Goal: Information Seeking & Learning: Find specific fact

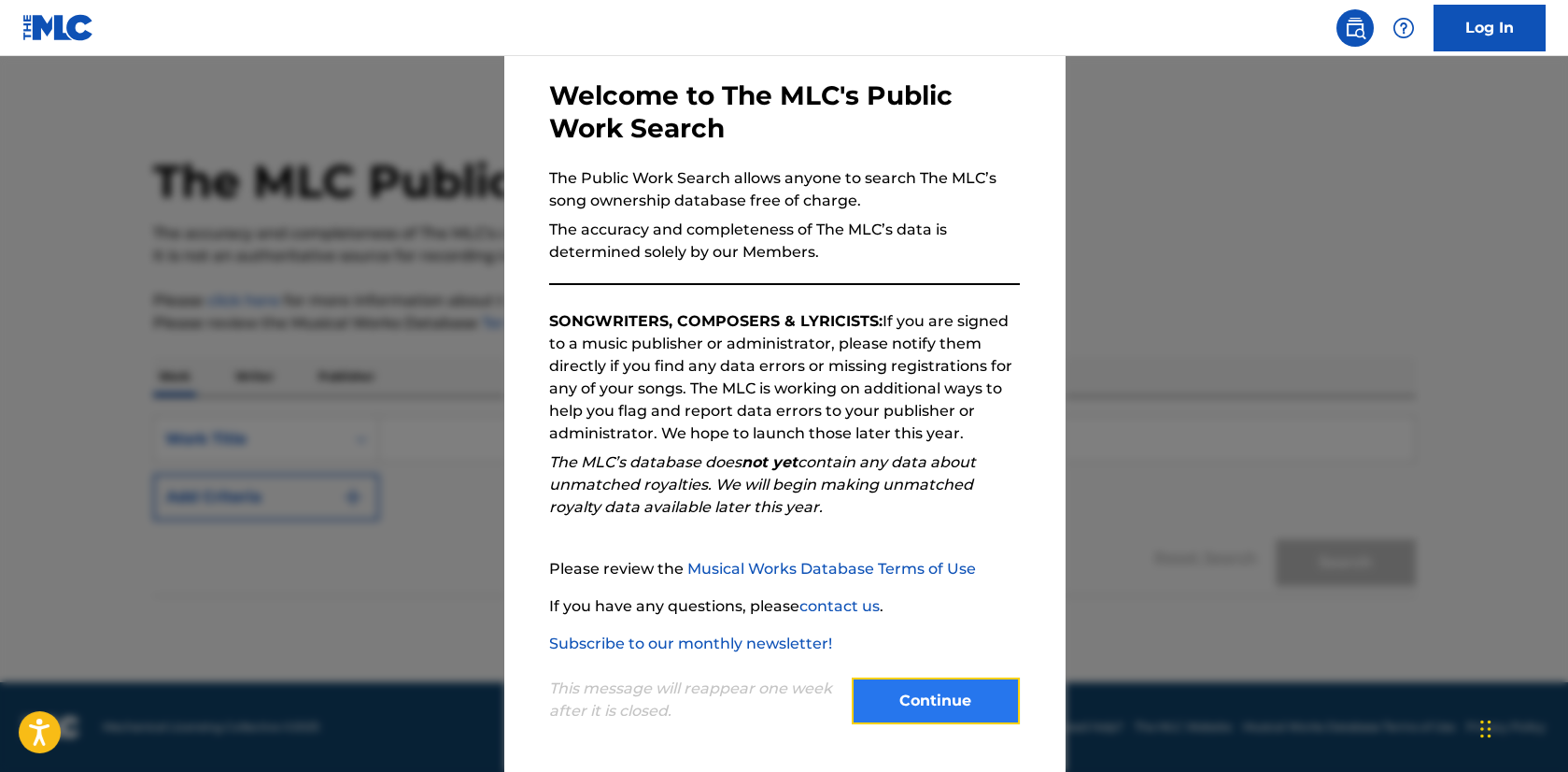
click at [921, 692] on button "Continue" at bounding box center [935, 700] width 169 height 46
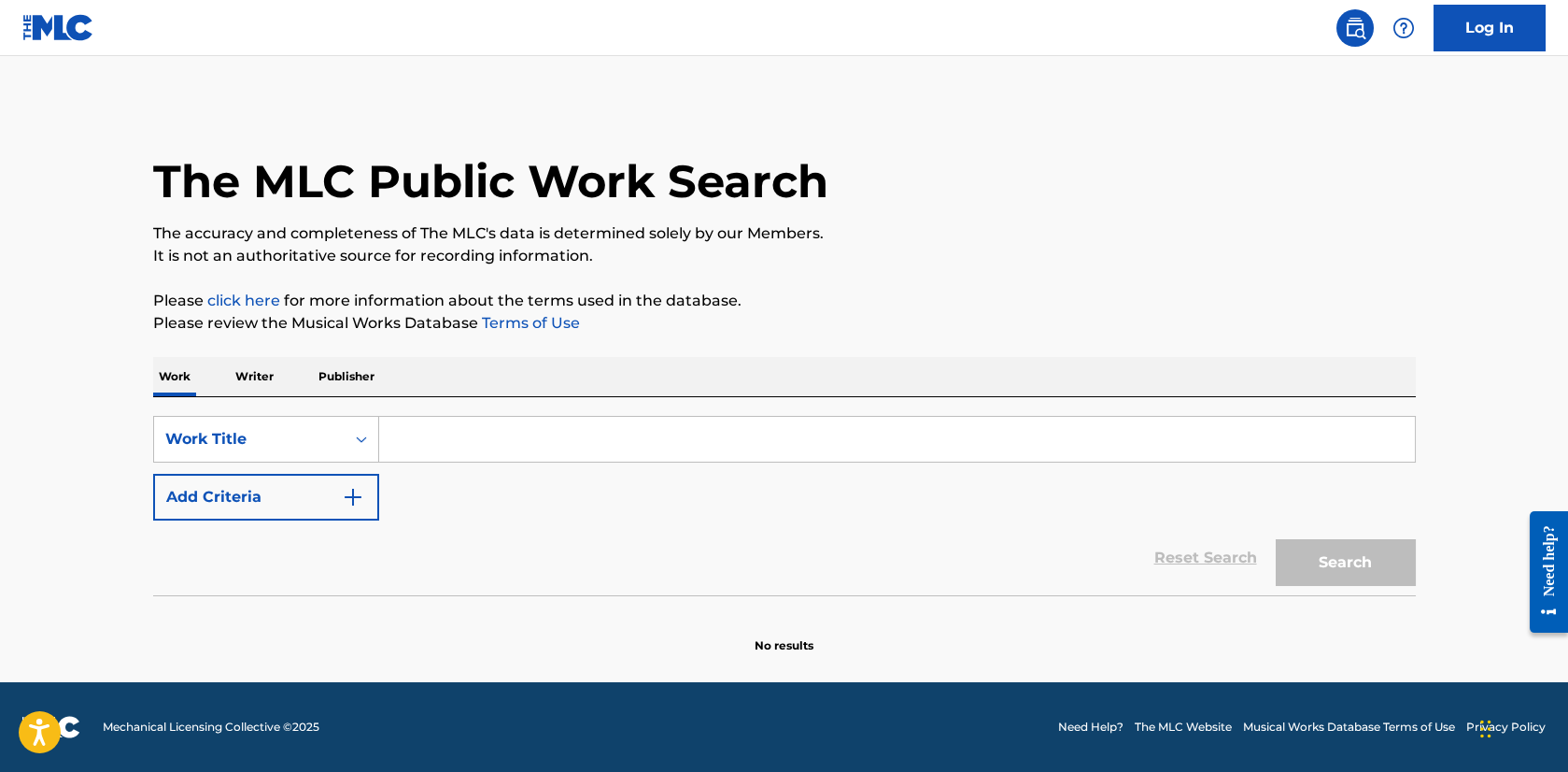
click at [425, 452] on input "Search Form" at bounding box center [897, 439] width 1036 height 44
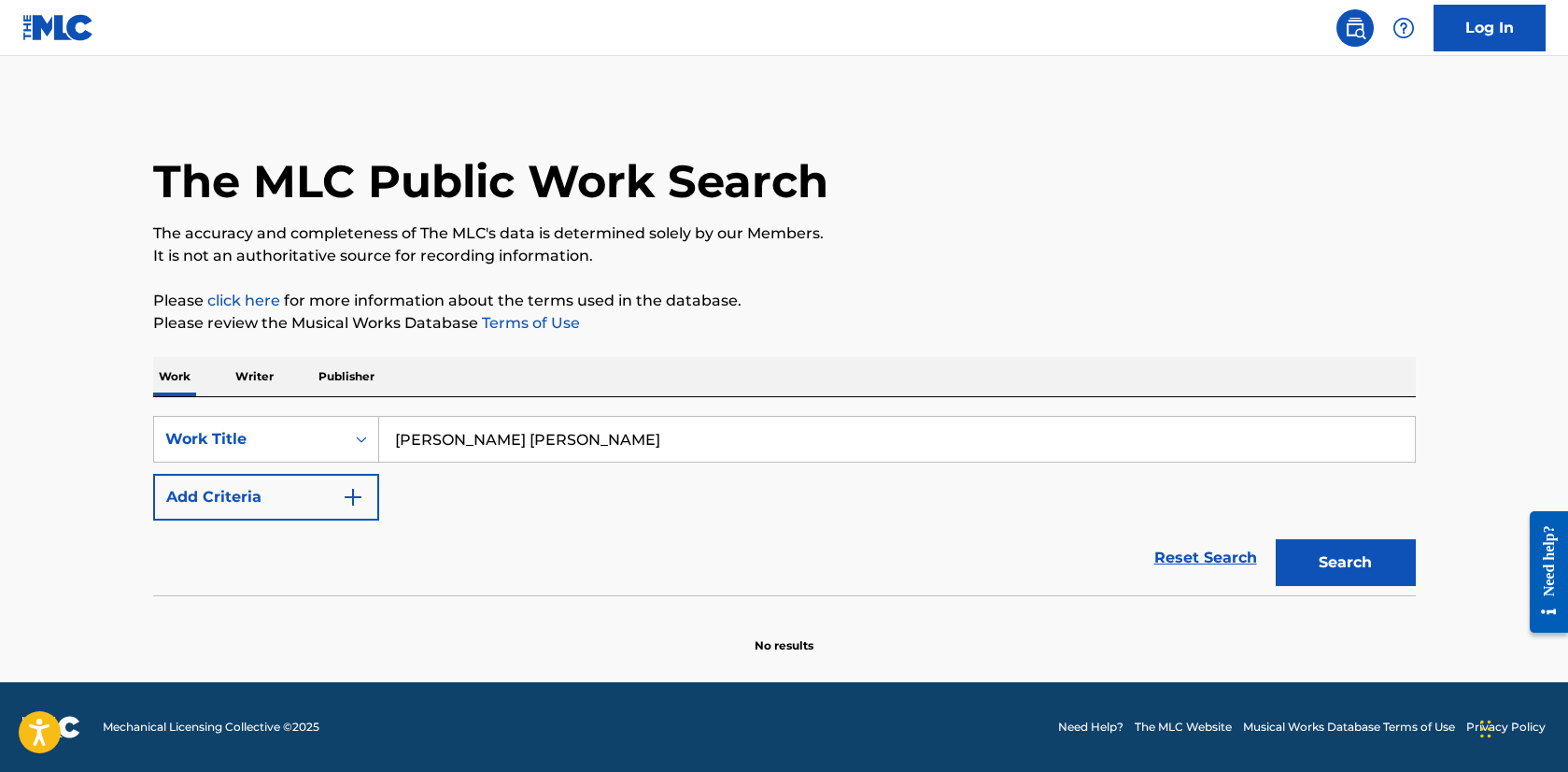
type input "[PERSON_NAME] [PERSON_NAME]"
click at [1275, 539] on button "Search" at bounding box center [1345, 562] width 140 height 46
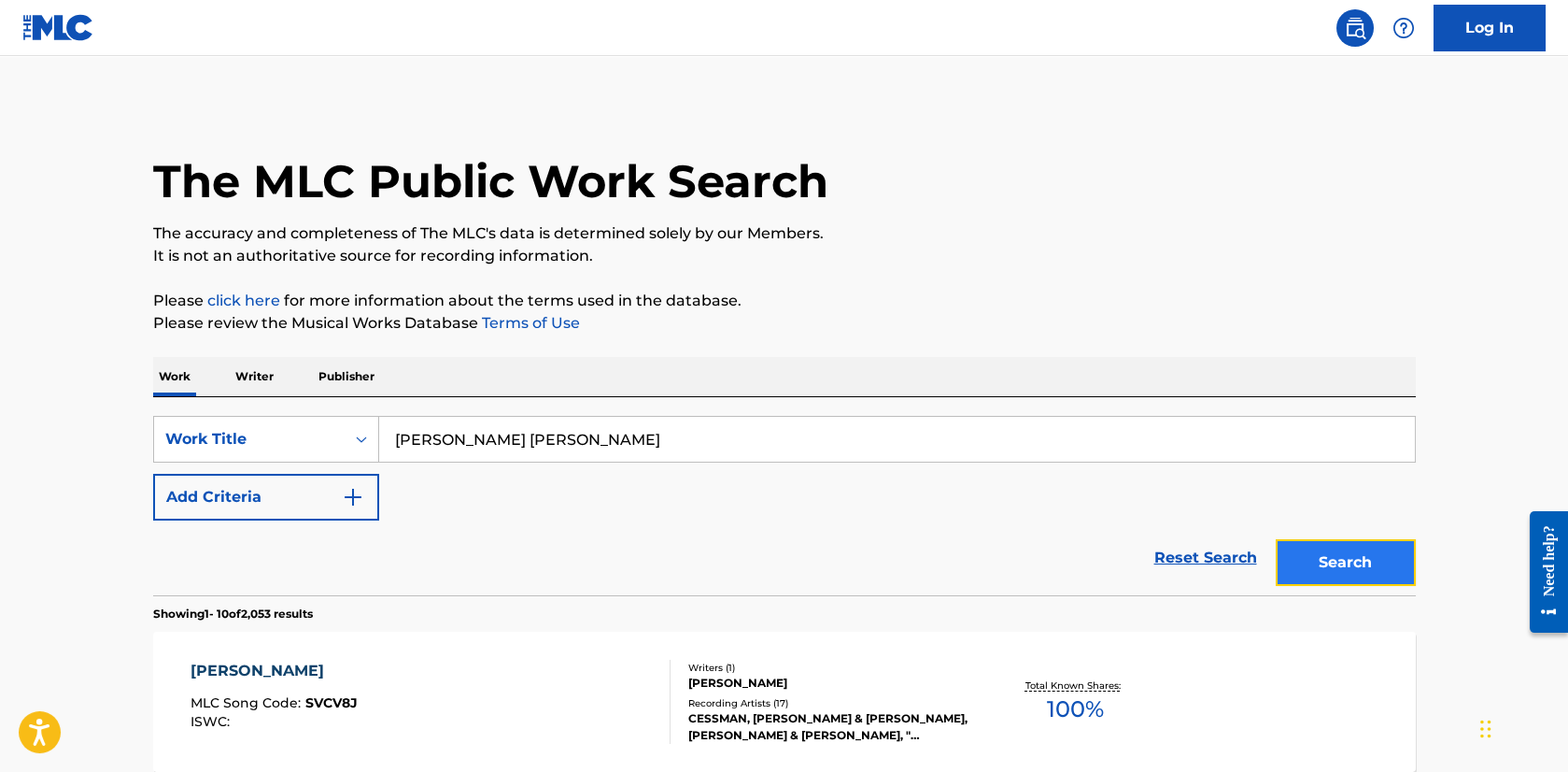
click at [1371, 565] on button "Search" at bounding box center [1345, 562] width 140 height 46
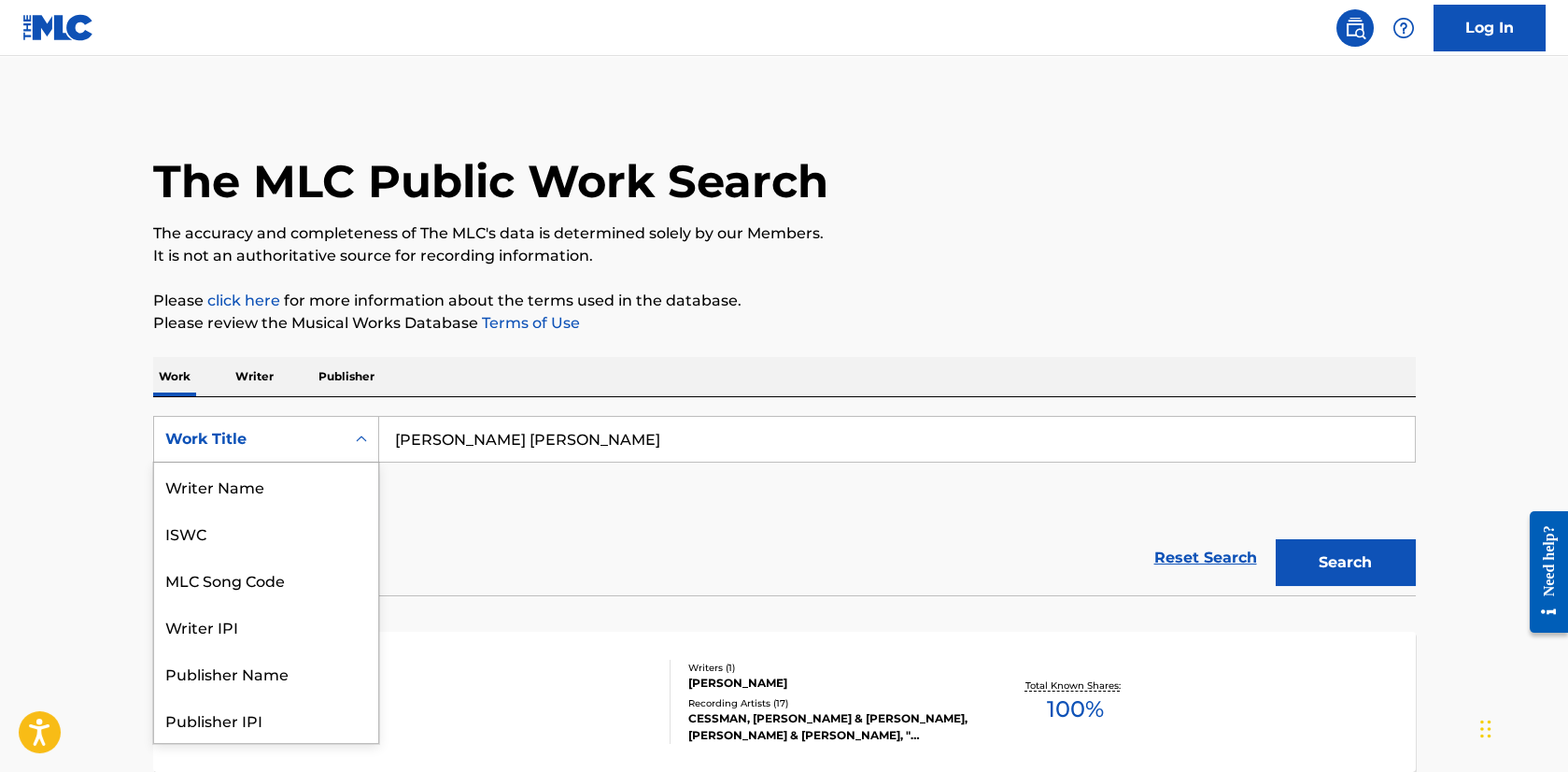
scroll to position [94, 0]
click at [360, 444] on icon "Search Form" at bounding box center [361, 439] width 19 height 19
click at [292, 547] on div "Writer IPI" at bounding box center [265, 531] width 224 height 46
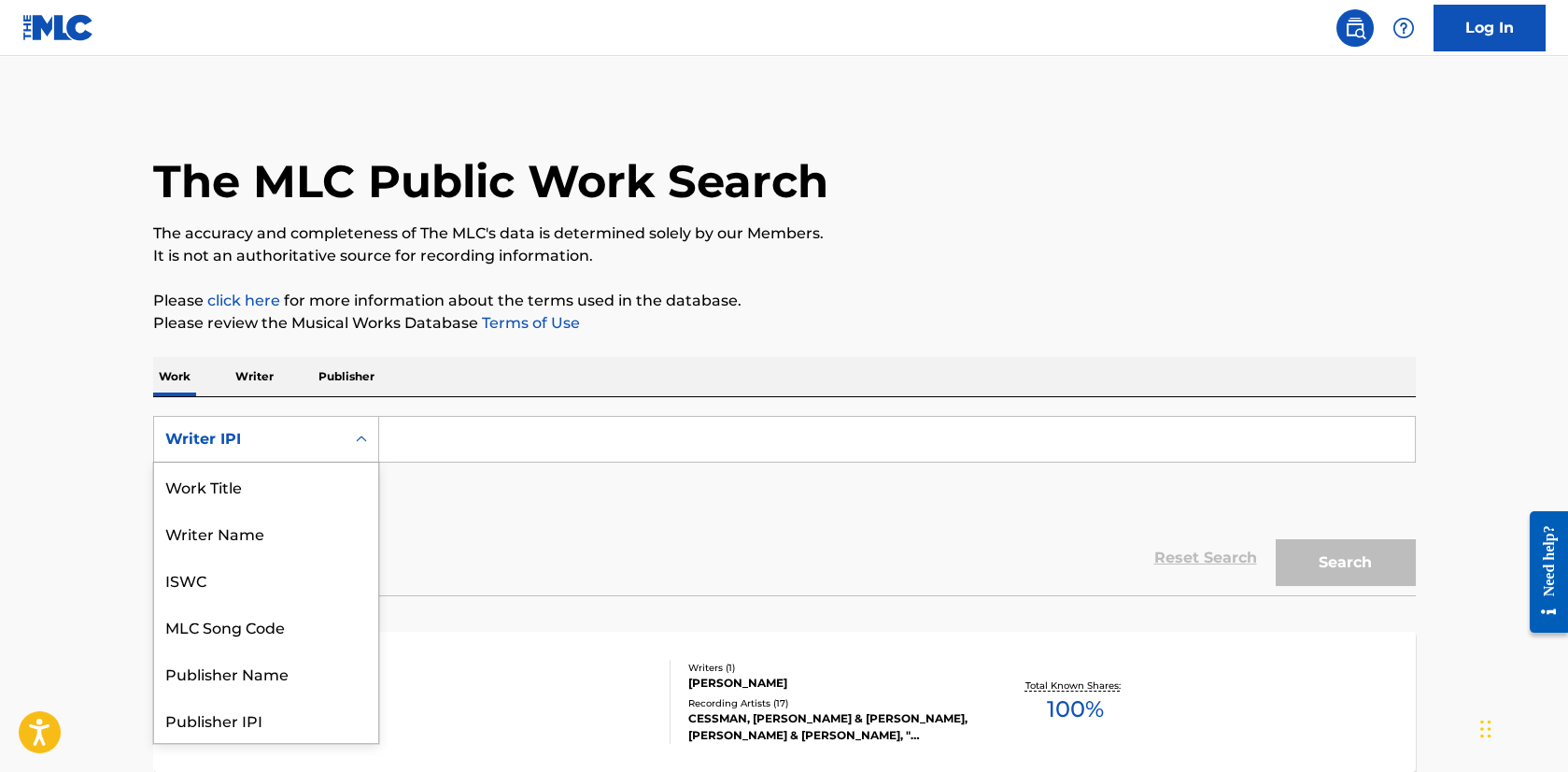
click at [358, 443] on icon "Search Form" at bounding box center [361, 439] width 19 height 19
click at [408, 445] on input "Search Form" at bounding box center [897, 439] width 1036 height 44
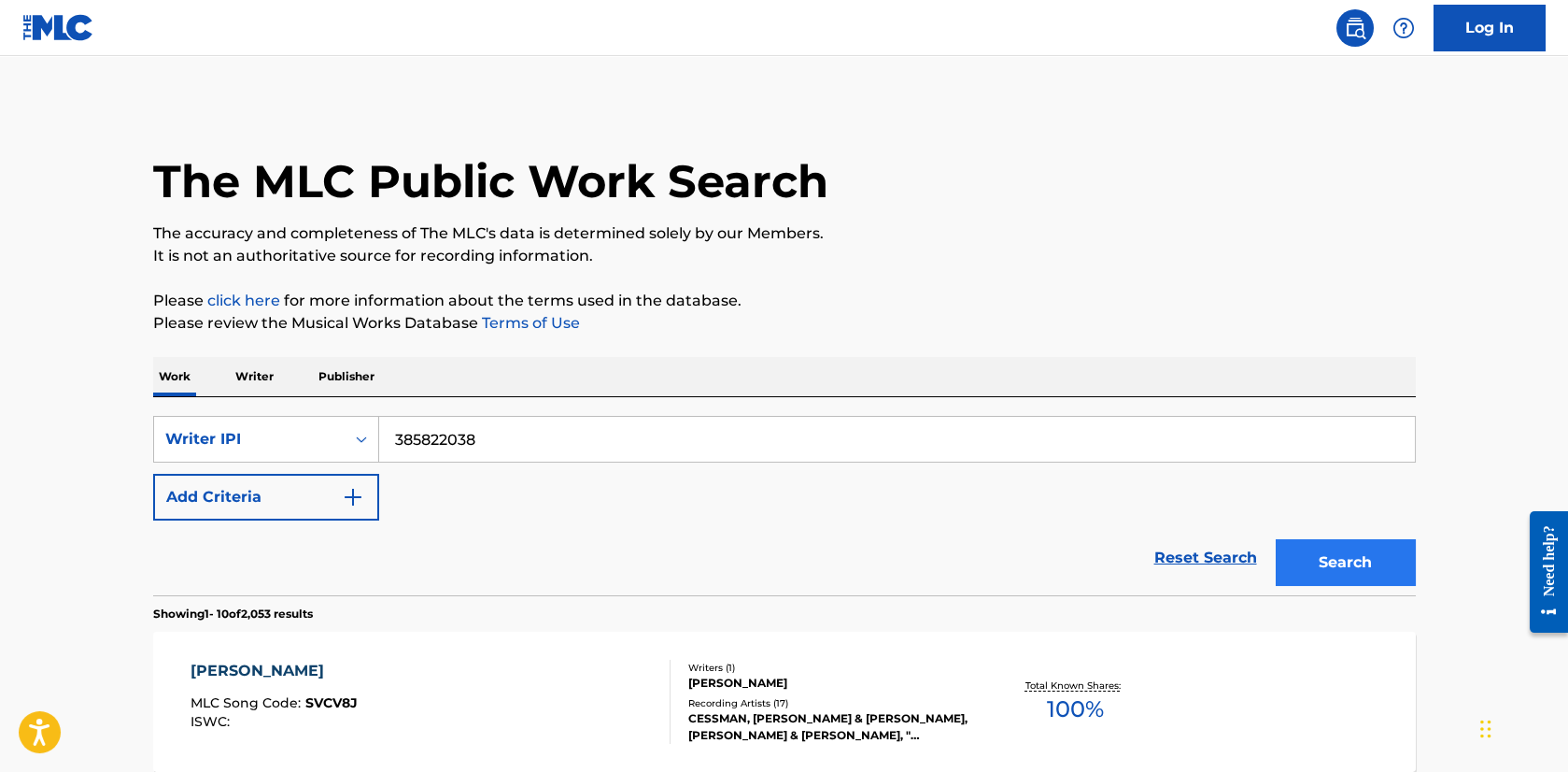
type input "385822038"
click at [1334, 573] on button "Search" at bounding box center [1345, 562] width 140 height 46
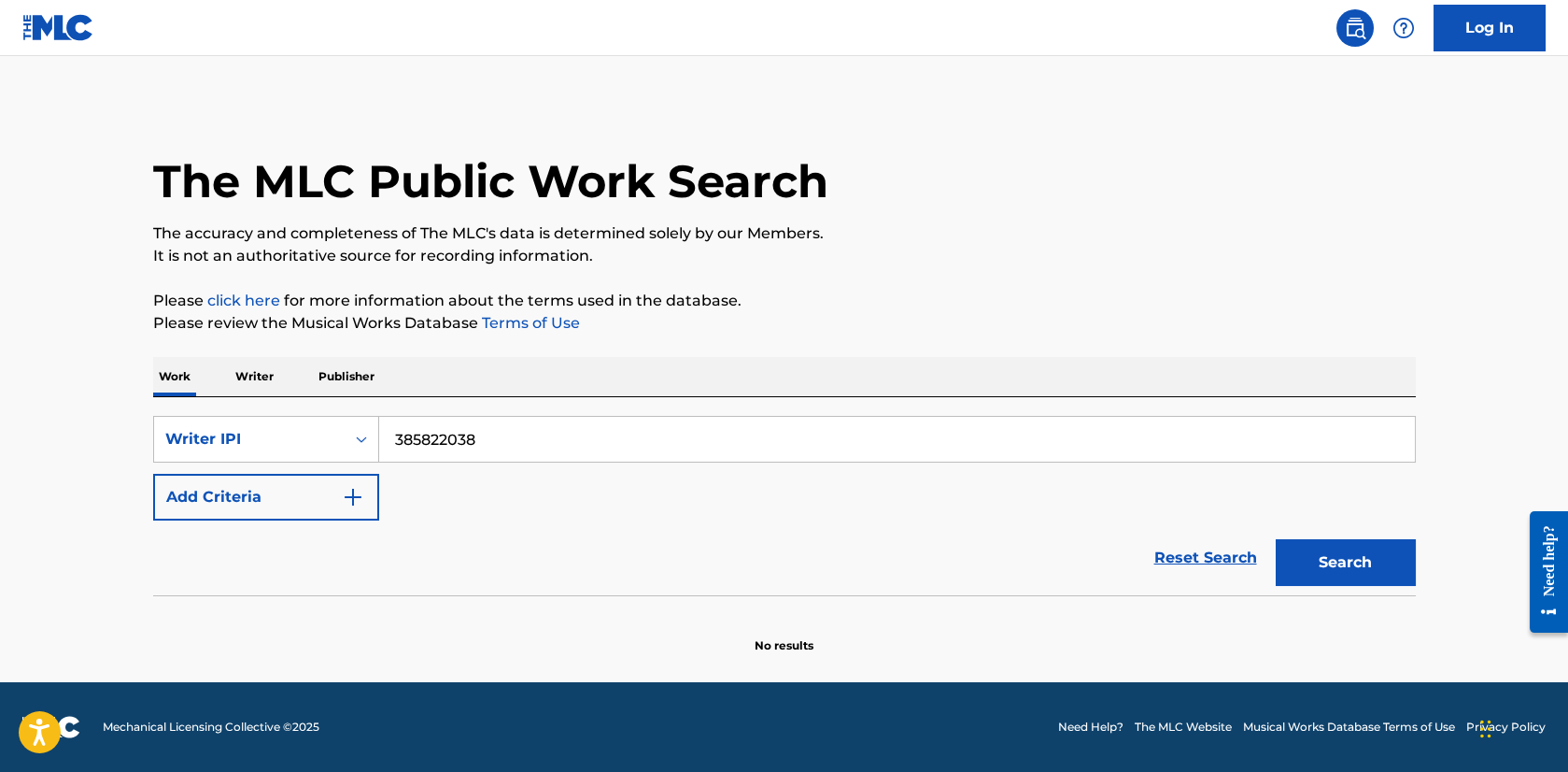
drag, startPoint x: 393, startPoint y: 439, endPoint x: 508, endPoint y: 436, distance: 115.0
click at [505, 436] on input "385822038" at bounding box center [897, 439] width 1036 height 44
click at [1355, 560] on button "Search" at bounding box center [1345, 562] width 140 height 46
drag, startPoint x: 246, startPoint y: 373, endPoint x: 259, endPoint y: 380, distance: 14.8
click at [246, 373] on p "Writer" at bounding box center [254, 377] width 49 height 39
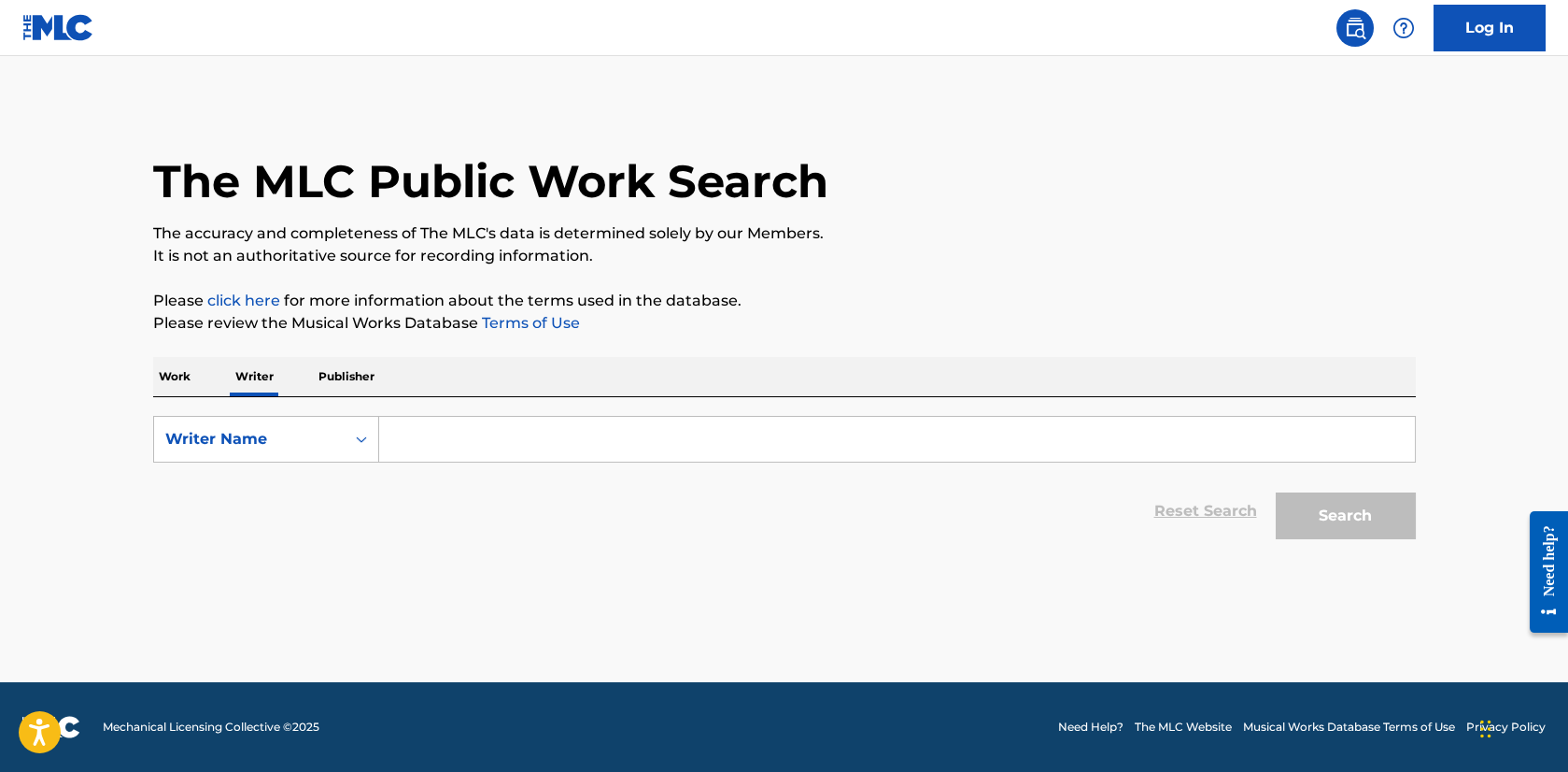
click at [397, 440] on input "Search Form" at bounding box center [897, 439] width 1036 height 44
type input "ethan ramon shanker"
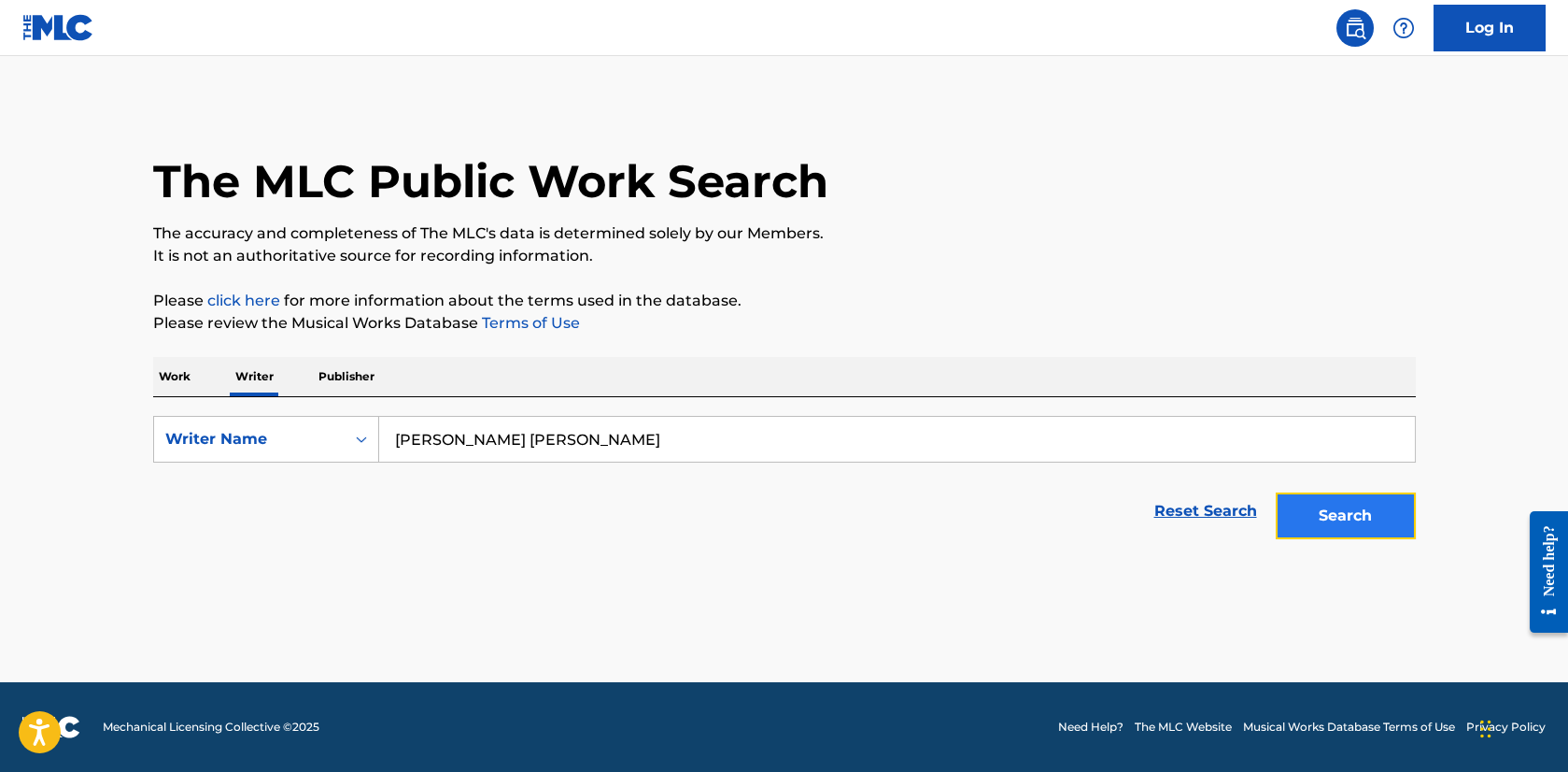
click at [1310, 517] on button "Search" at bounding box center [1345, 515] width 140 height 46
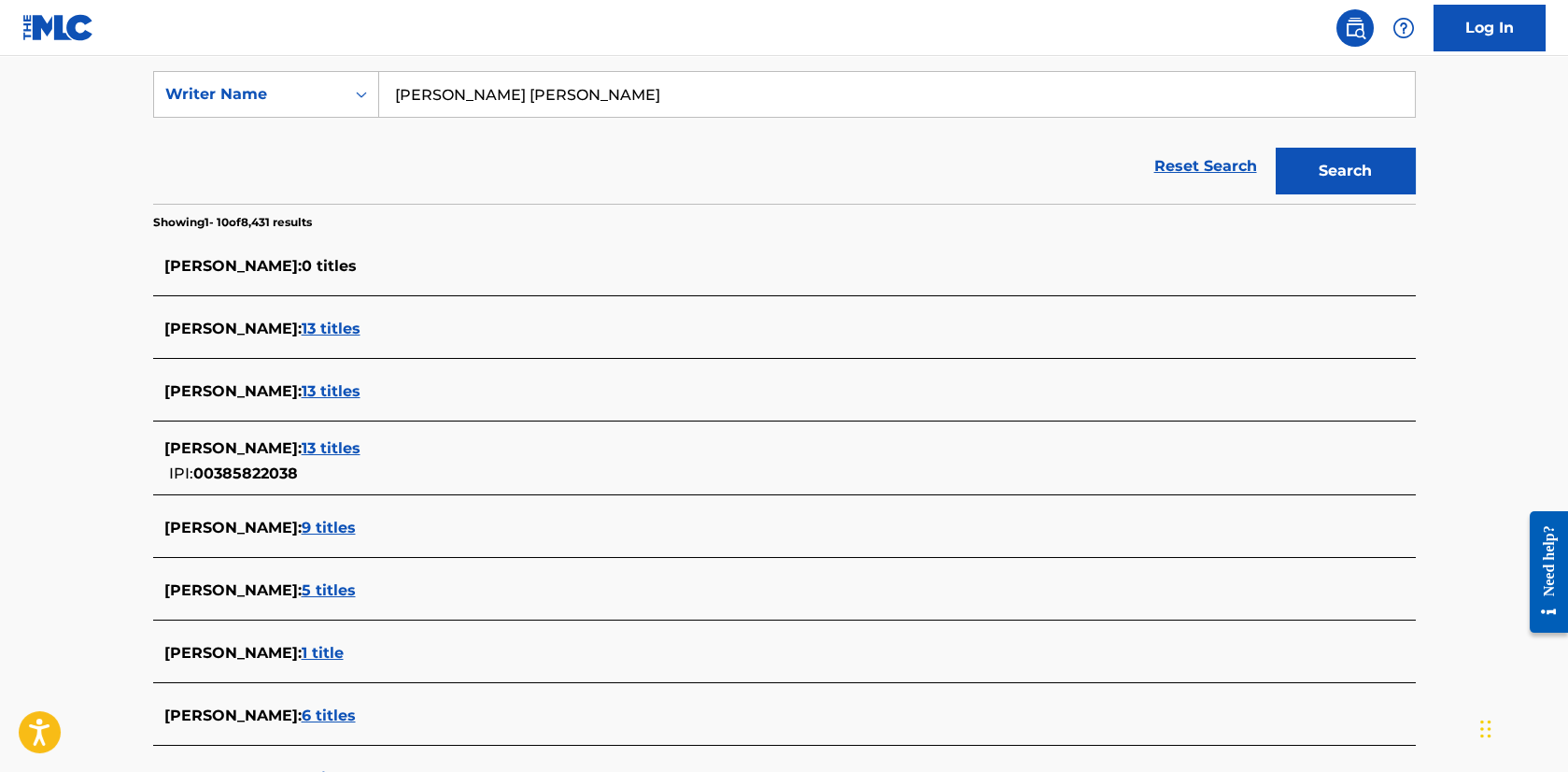
scroll to position [374, 0]
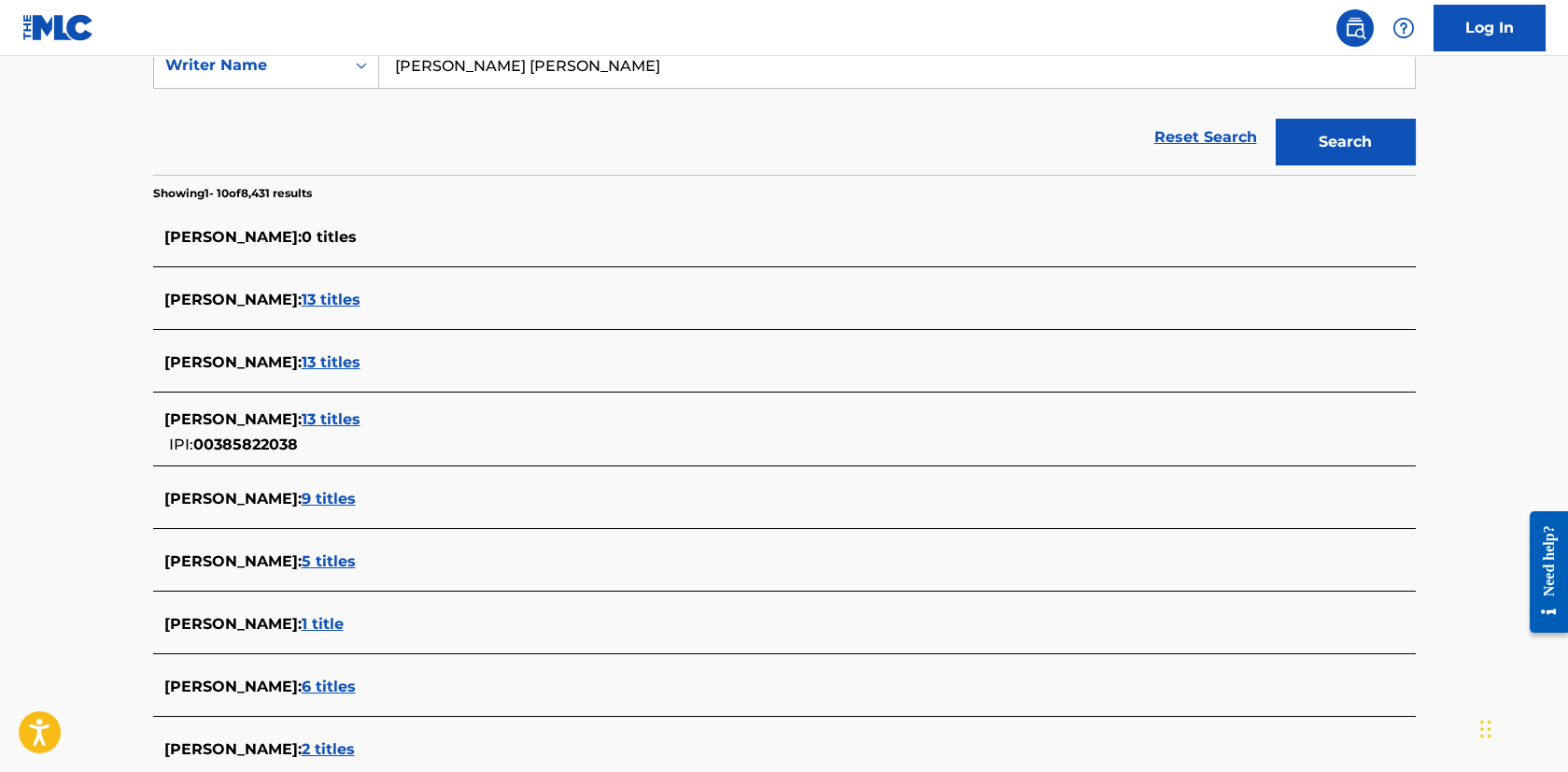
click at [326, 418] on span "13 titles" at bounding box center [331, 419] width 59 height 18
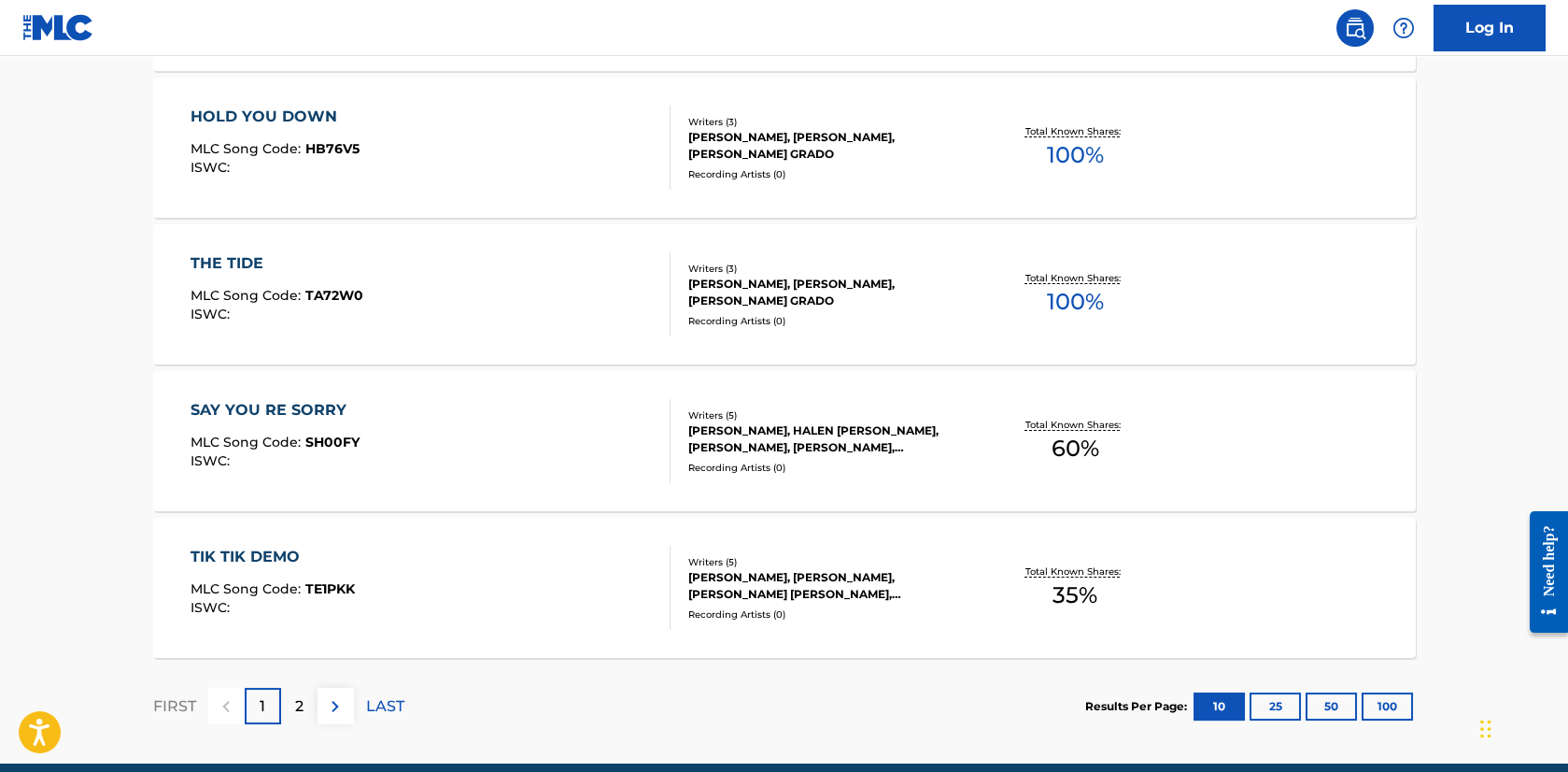
scroll to position [1514, 0]
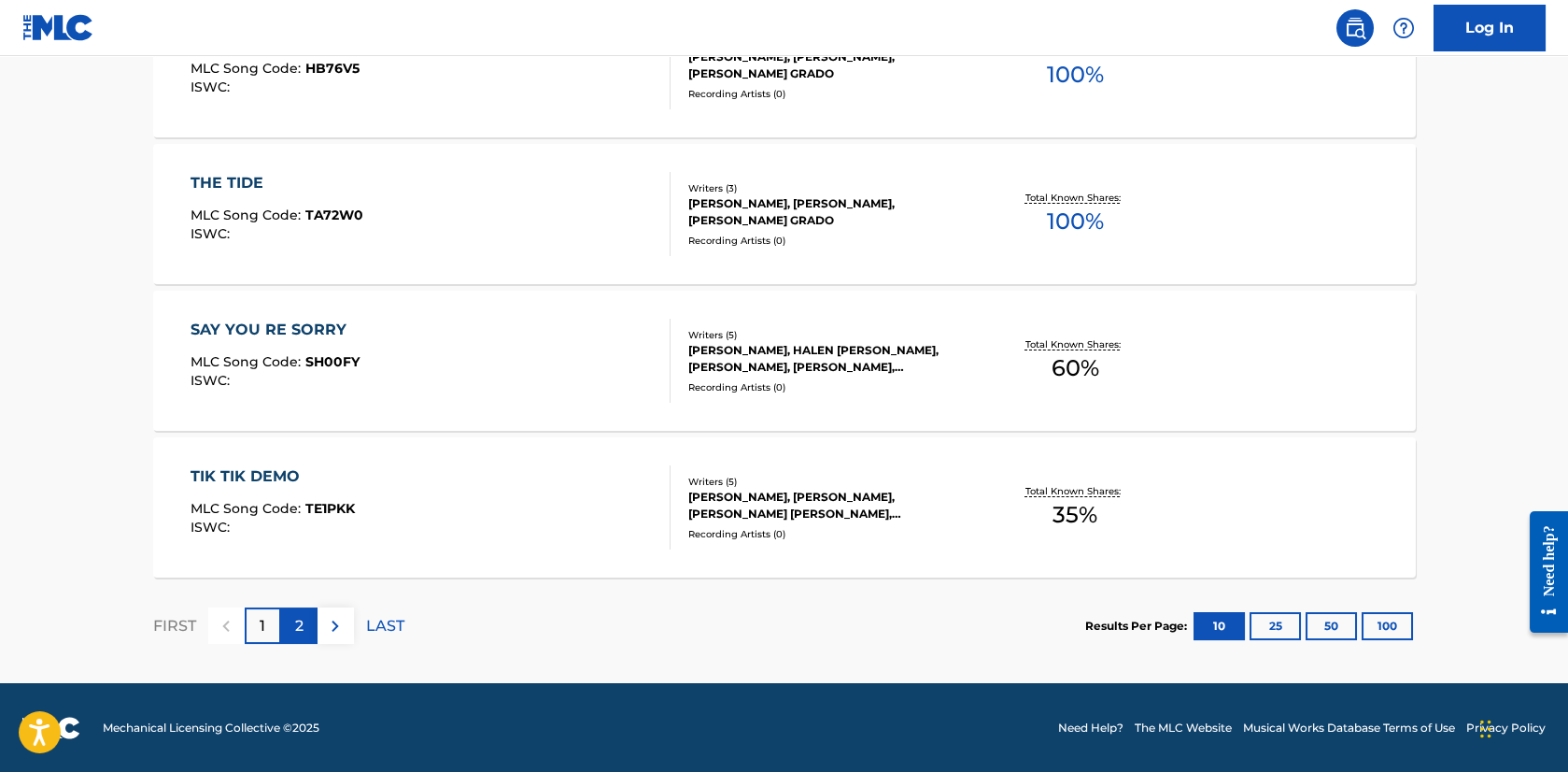
click at [293, 629] on div "2" at bounding box center [299, 625] width 36 height 36
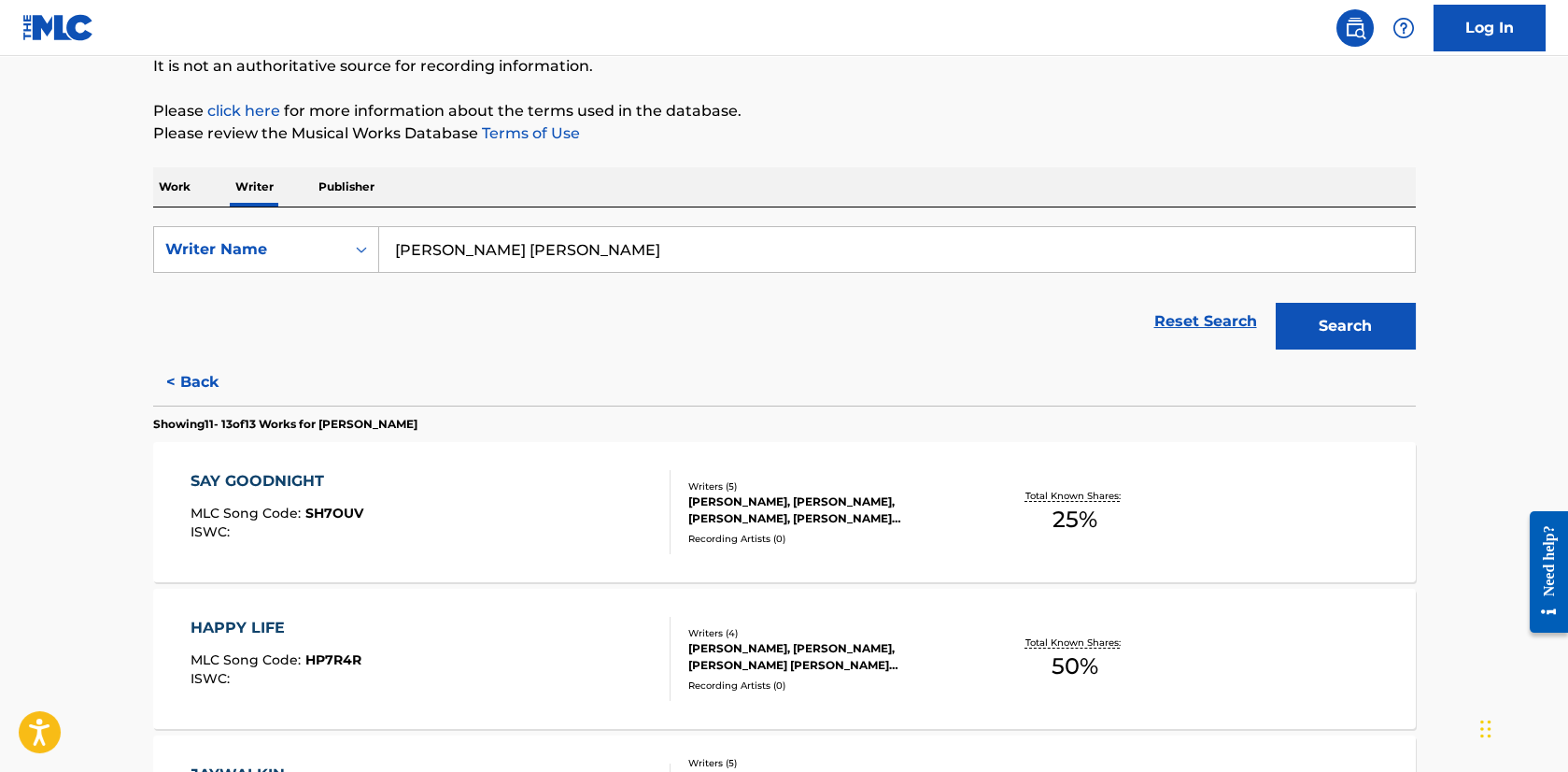
scroll to position [280, 0]
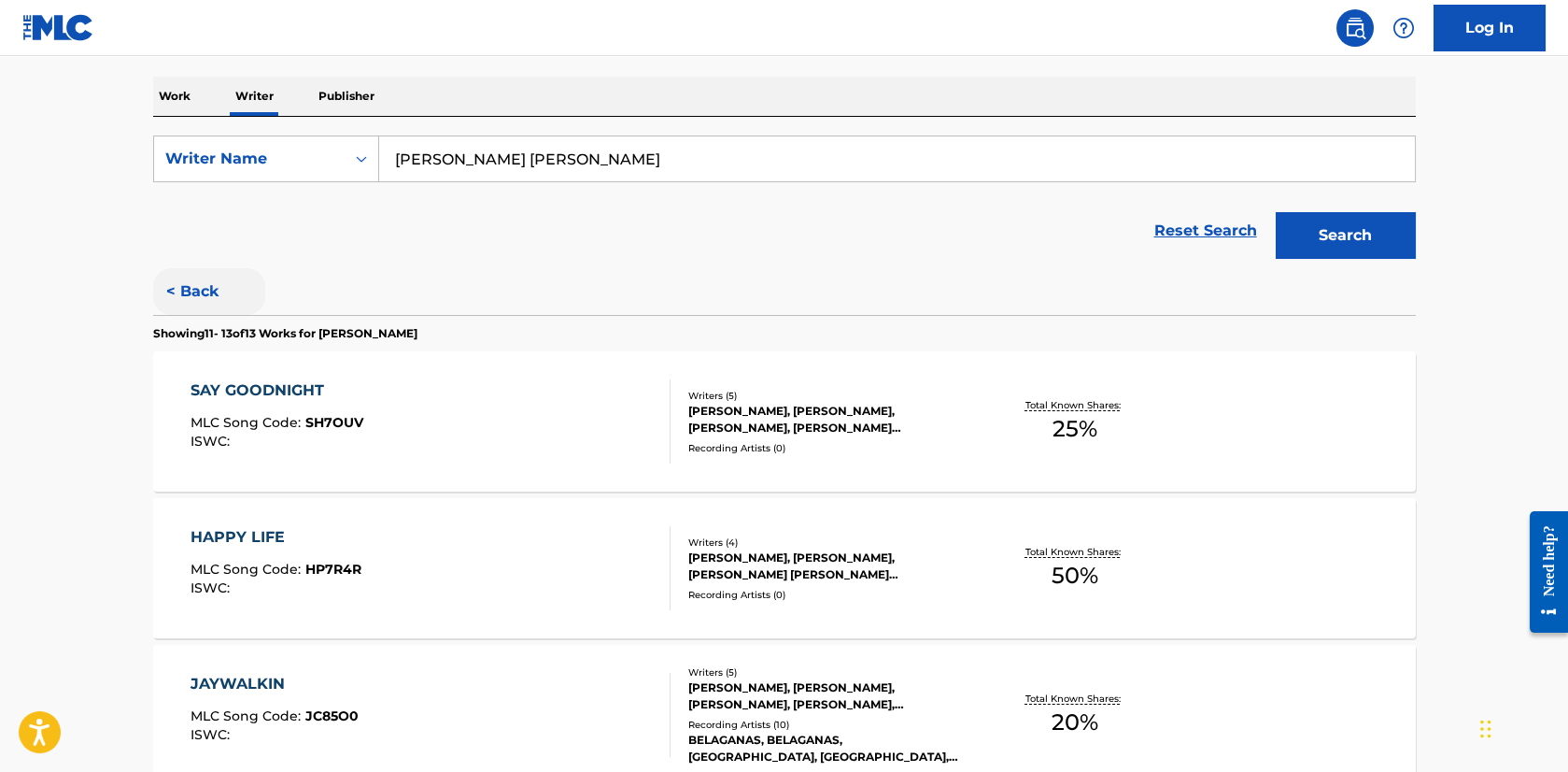
click at [201, 294] on button "< Back" at bounding box center [209, 291] width 112 height 46
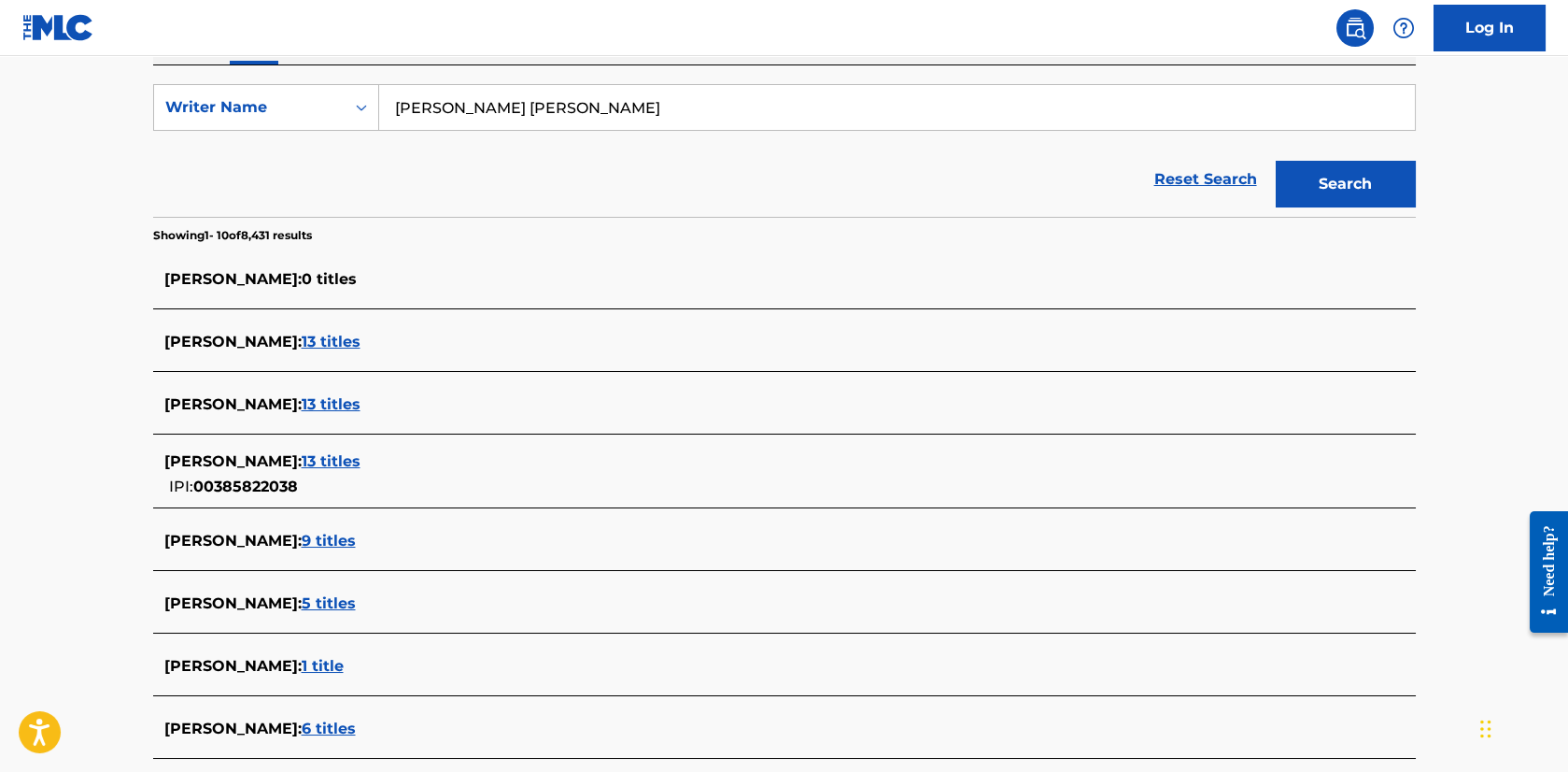
scroll to position [467, 0]
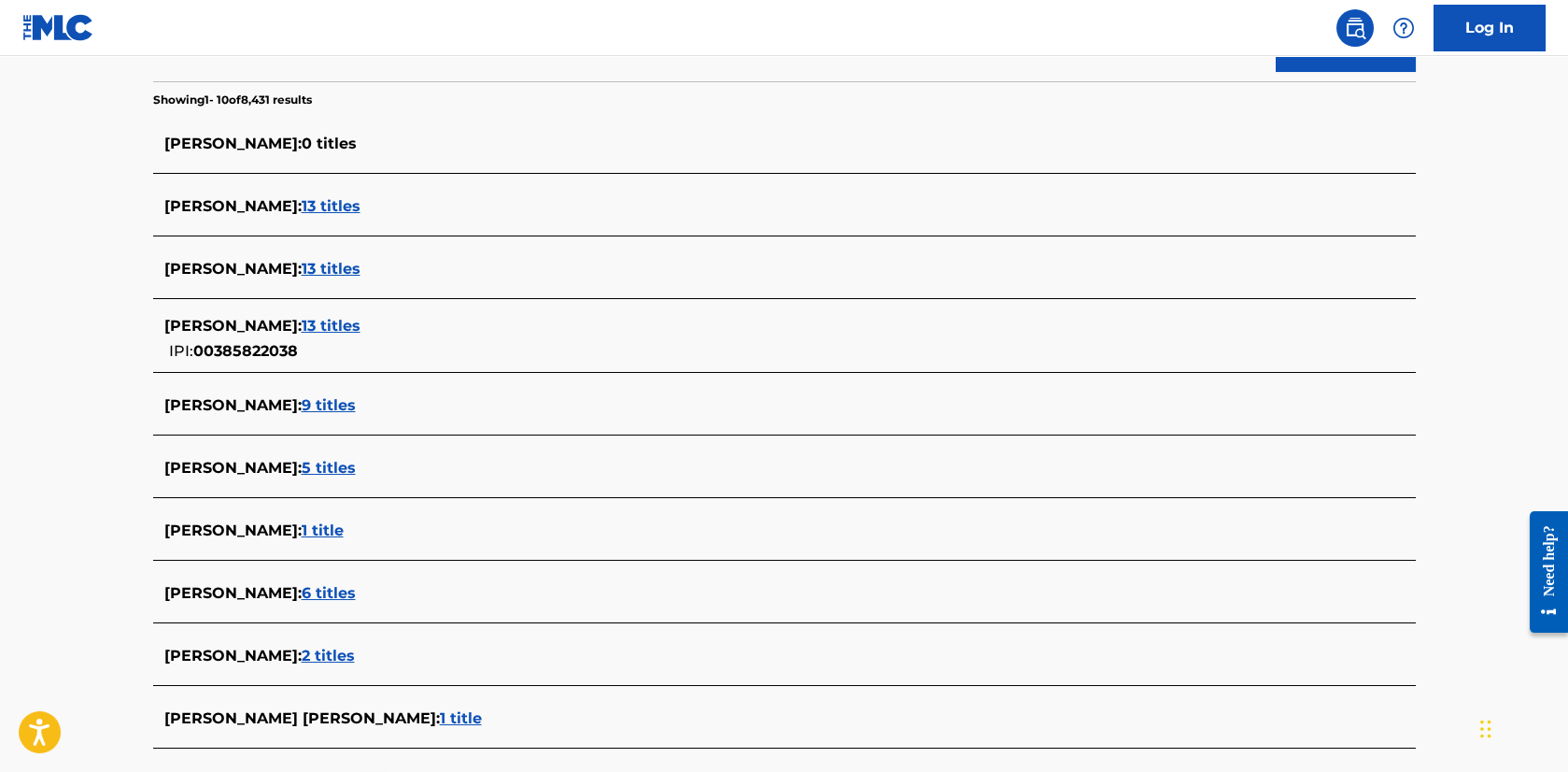
click at [292, 468] on span "ETHAN SHANKER :" at bounding box center [233, 467] width 137 height 18
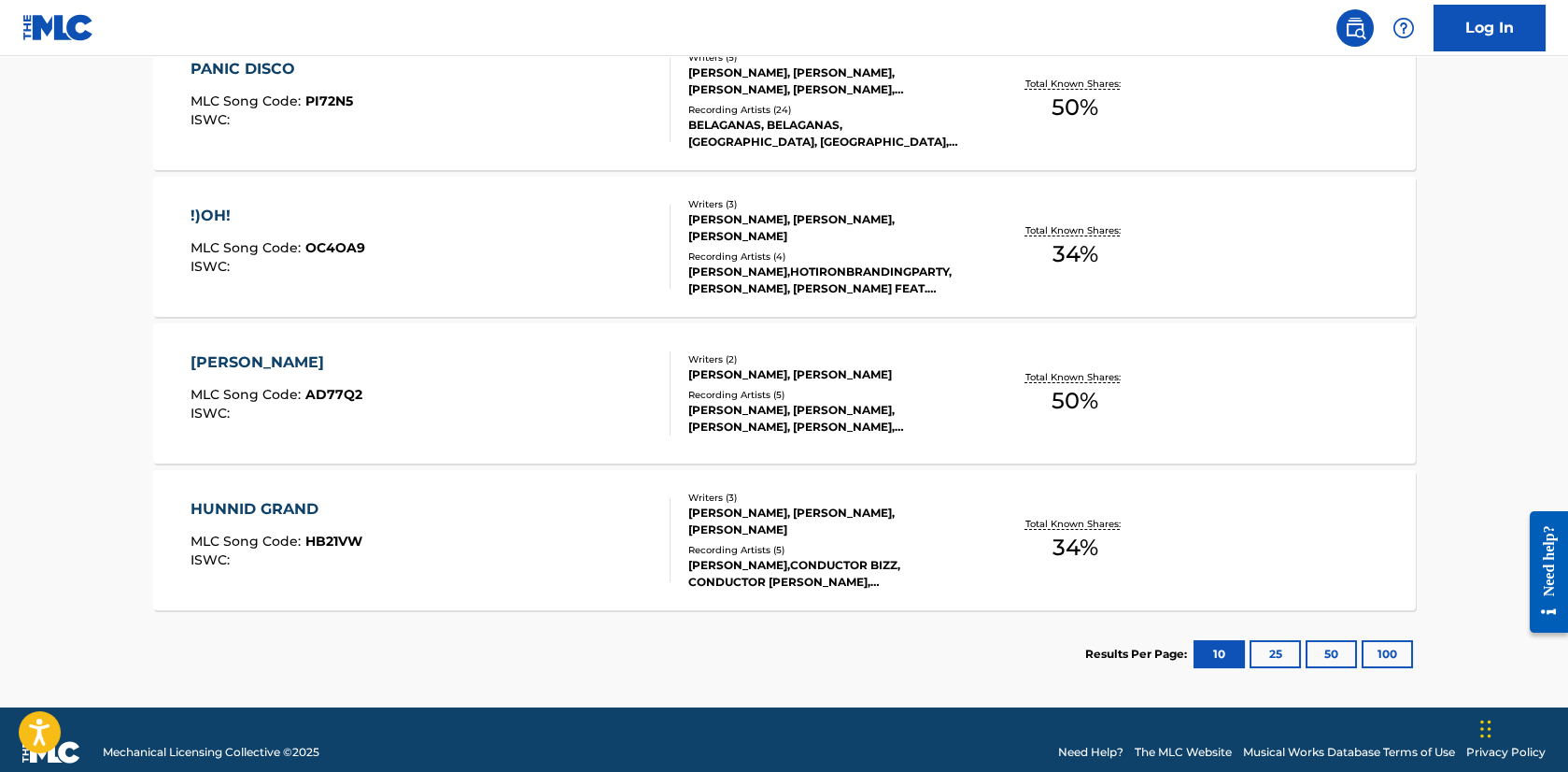
scroll to position [773, 0]
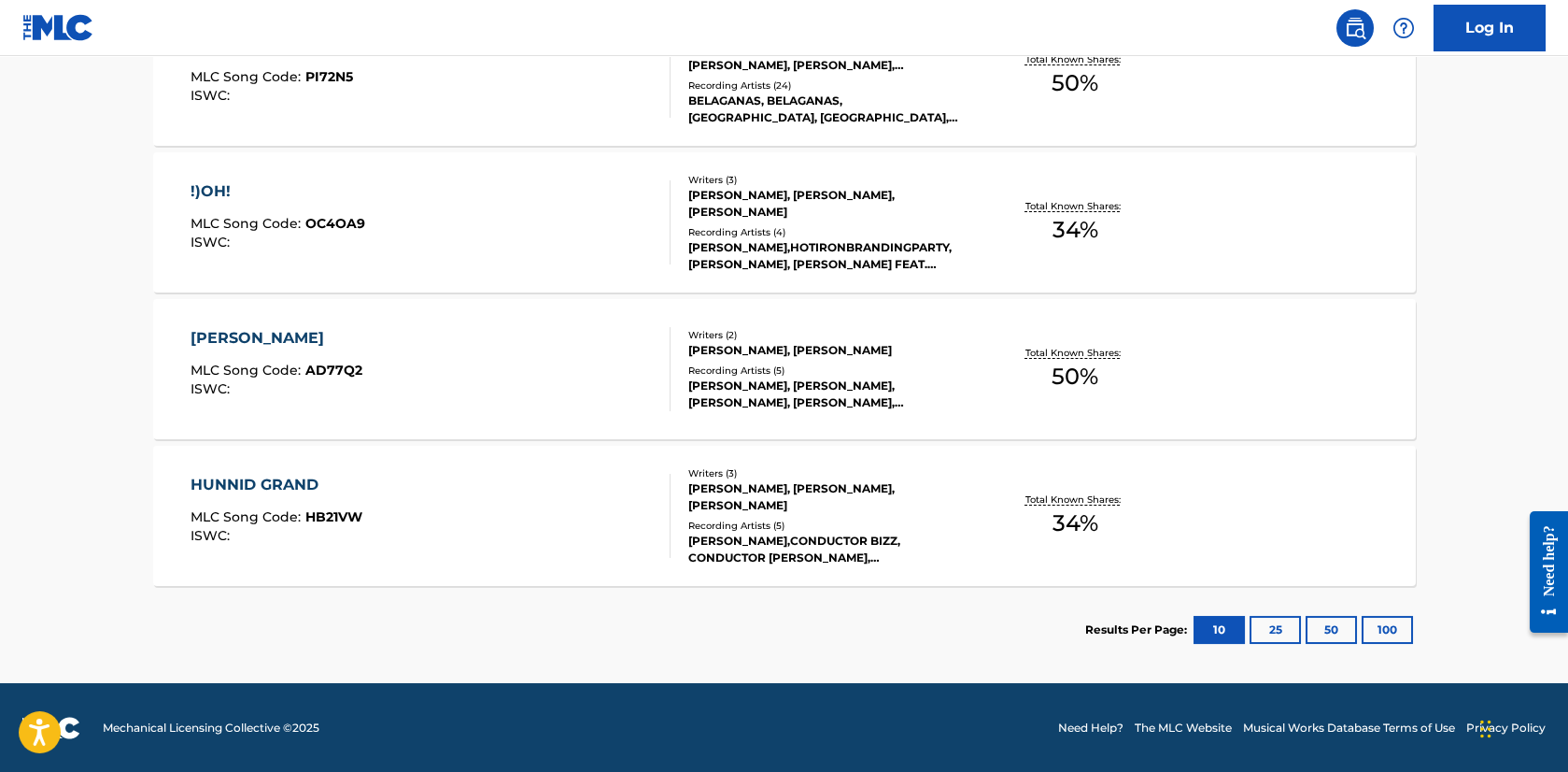
click at [1274, 180] on div "!)OH! MLC Song Code : OC4OA9 ISWC : Writers ( 3 ) ETHAN SHANKER, JAMES BONE, DE…" at bounding box center [784, 222] width 1262 height 140
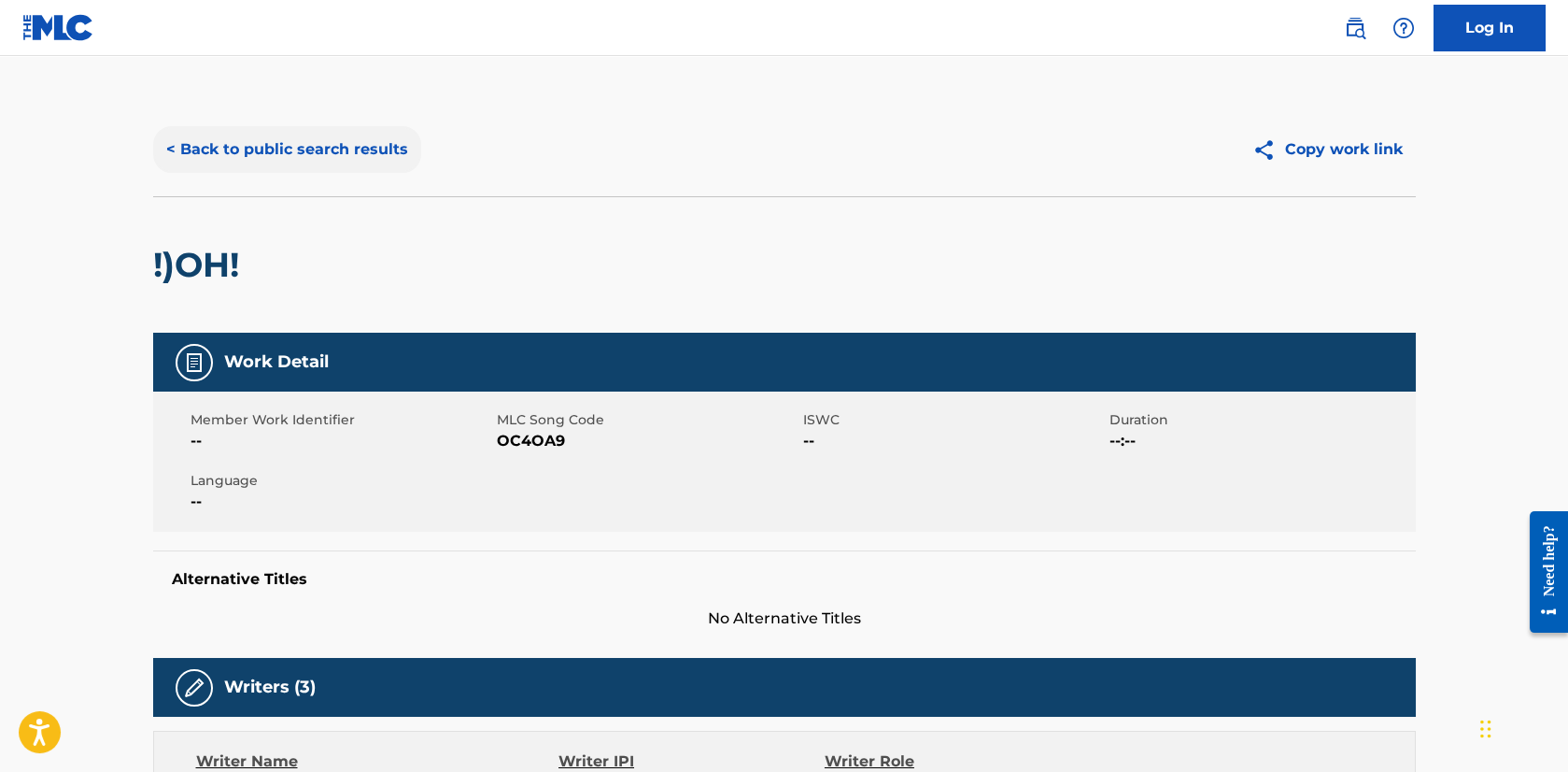
click at [291, 151] on button "< Back to public search results" at bounding box center [287, 149] width 268 height 46
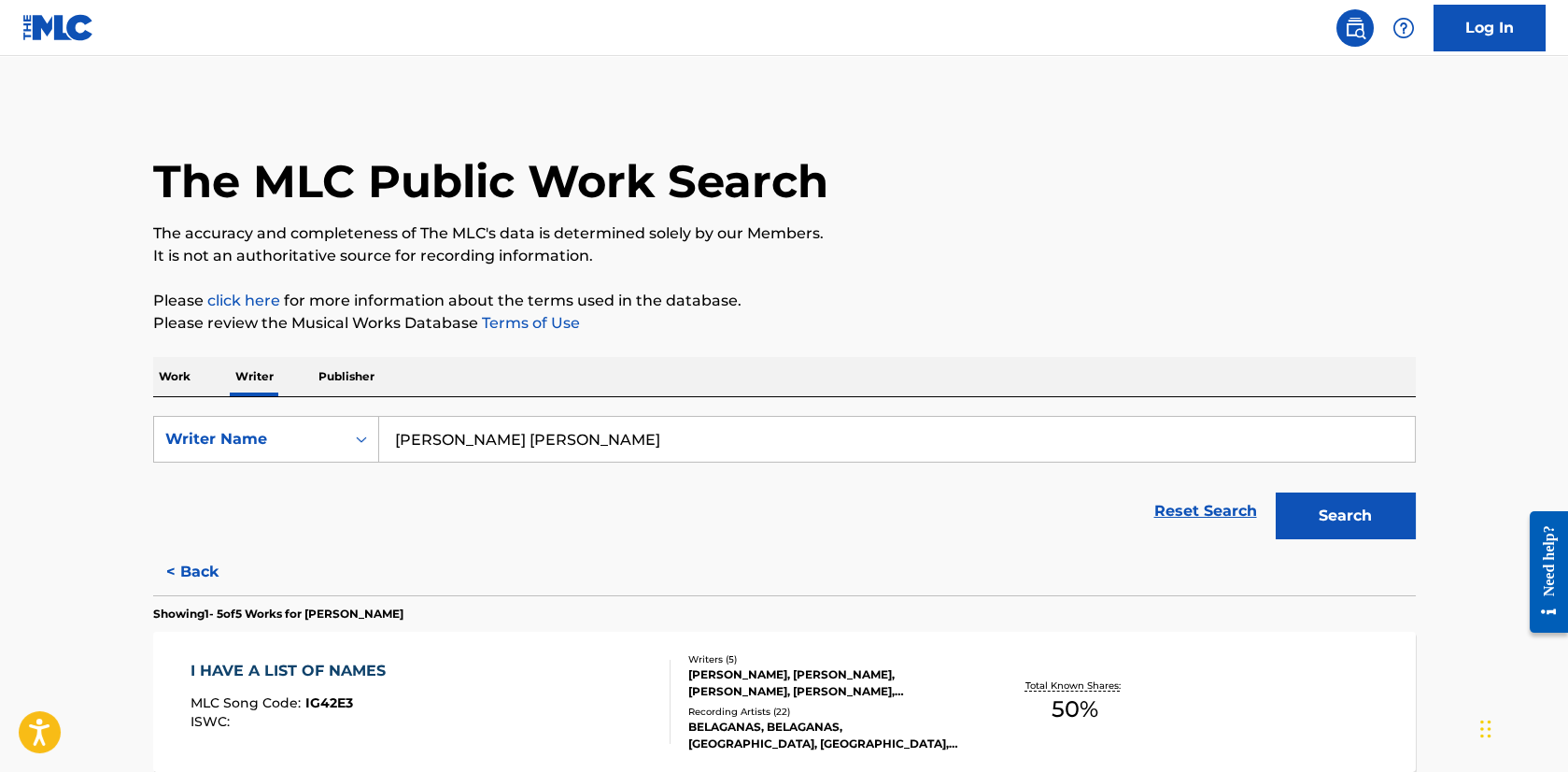
drag, startPoint x: 561, startPoint y: 443, endPoint x: 385, endPoint y: 448, distance: 176.1
click at [385, 448] on input "ethan ramon shanker" at bounding box center [897, 439] width 1036 height 44
type input "aUSTIN pARKER jONES"
click at [1387, 508] on button "Search" at bounding box center [1345, 515] width 140 height 46
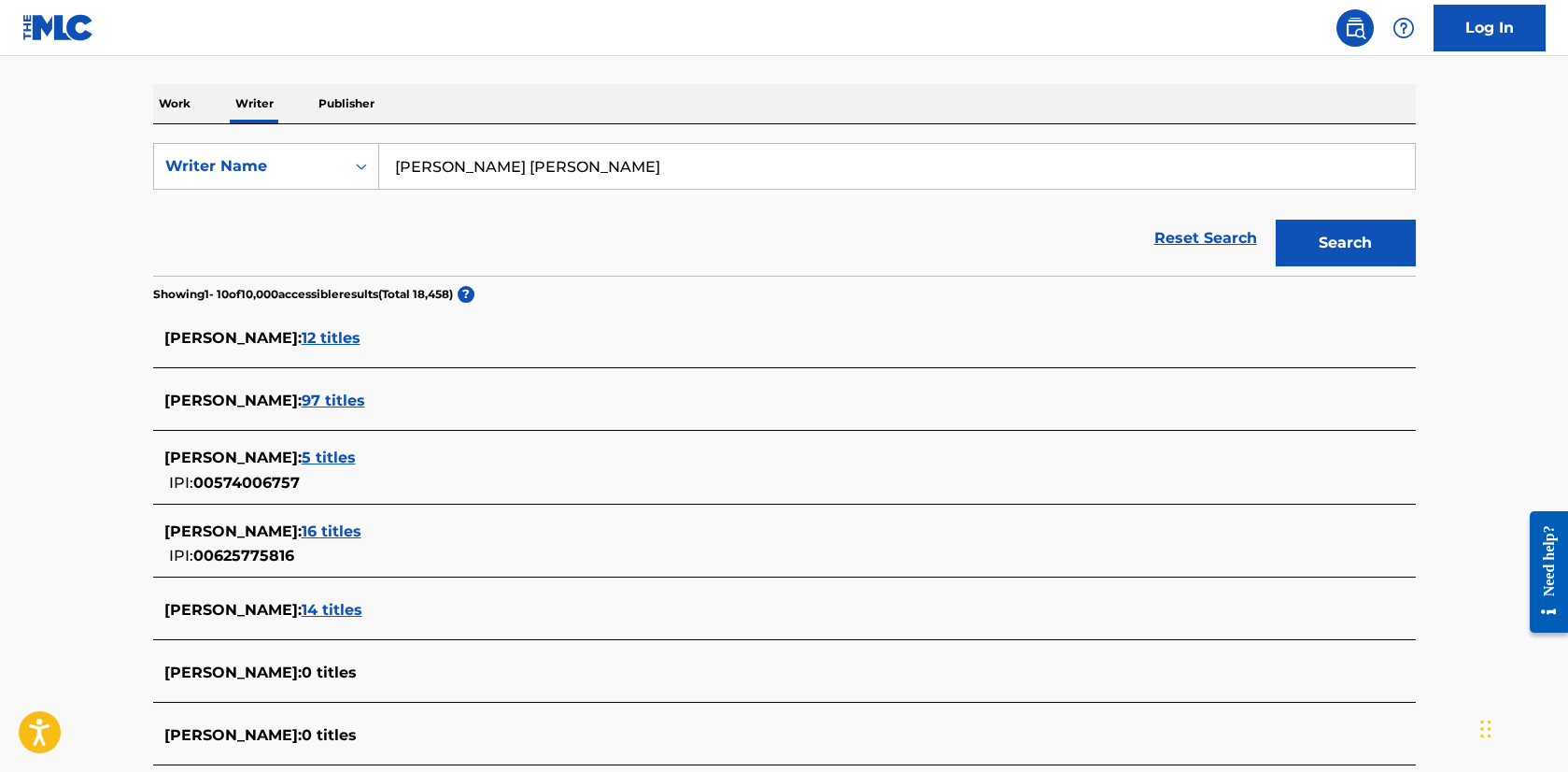
scroll to position [280, 0]
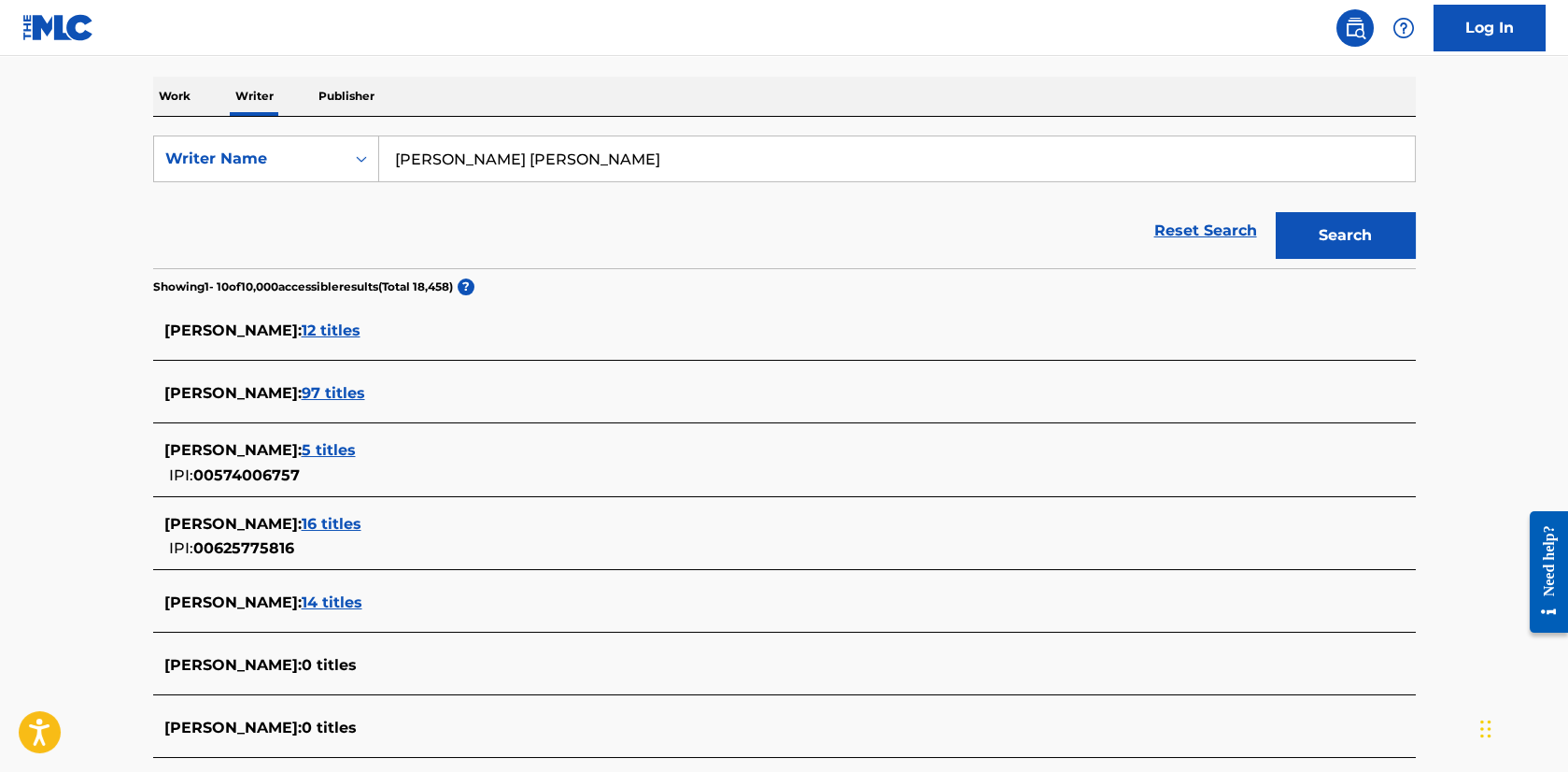
click at [302, 329] on span "12 titles" at bounding box center [331, 330] width 59 height 18
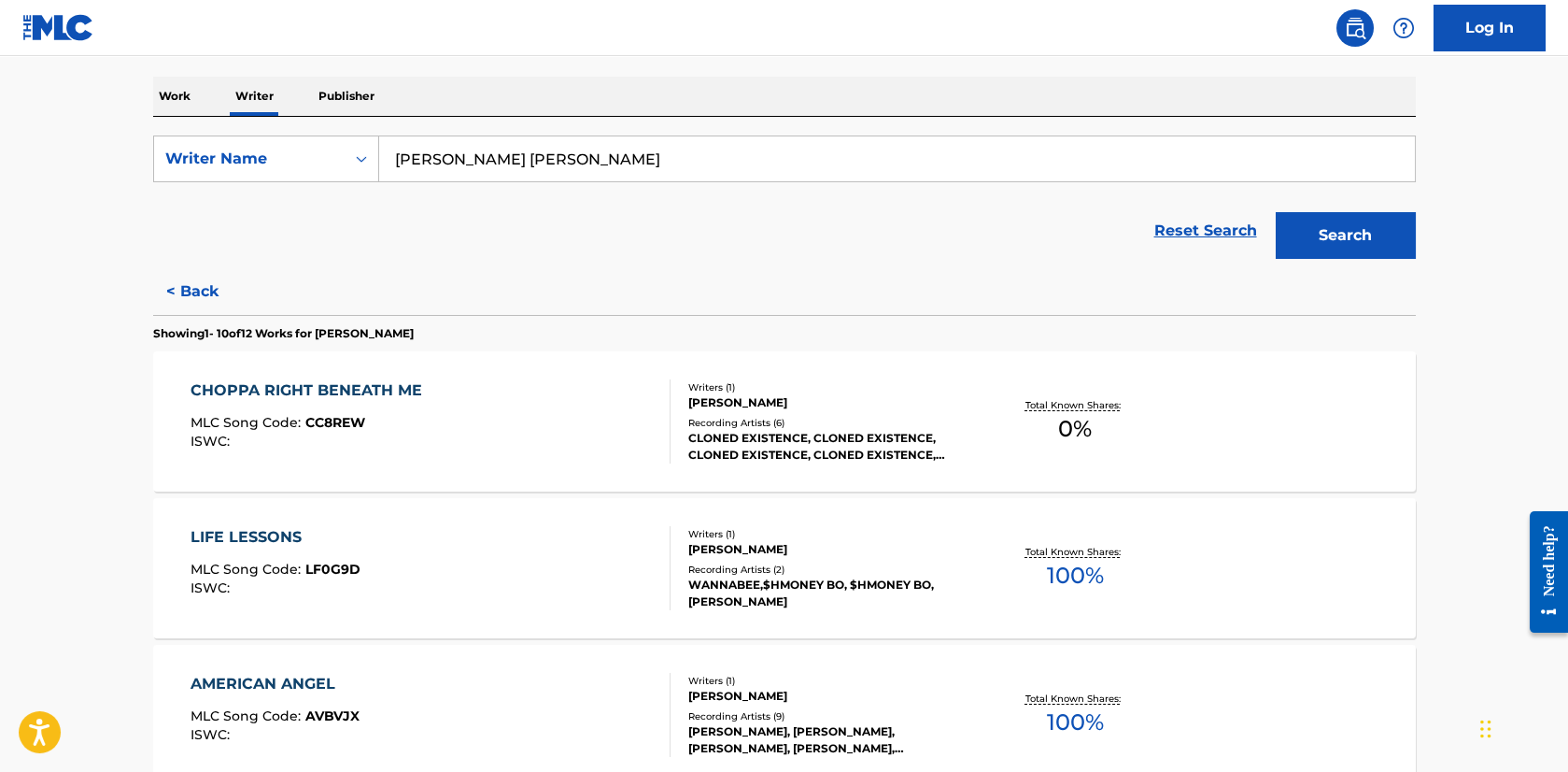
drag, startPoint x: 579, startPoint y: 157, endPoint x: 389, endPoint y: 148, distance: 190.2
click at [389, 148] on input "aUSTIN pARKER jONES" at bounding box center [897, 158] width 1036 height 44
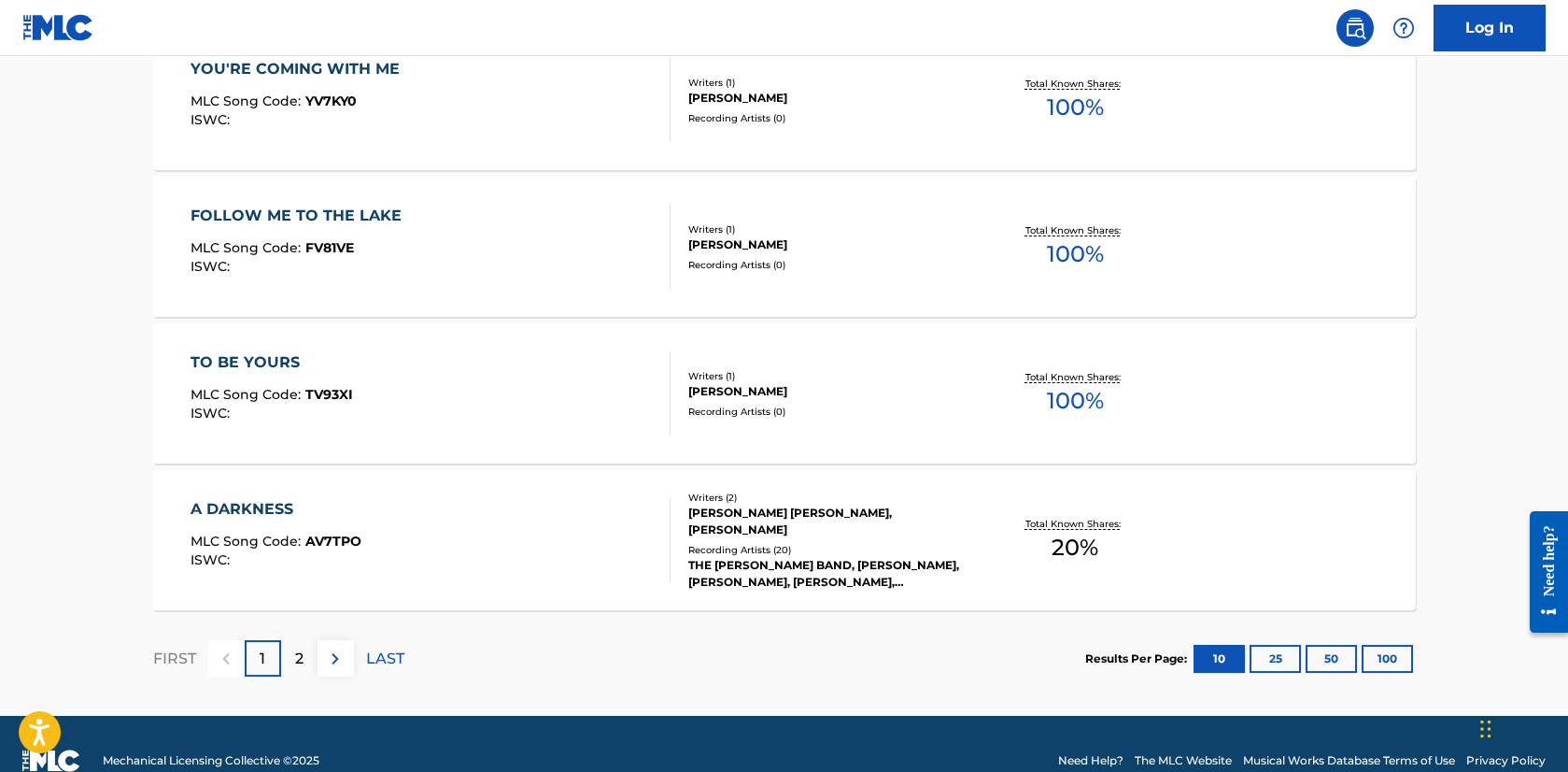
scroll to position [1514, 0]
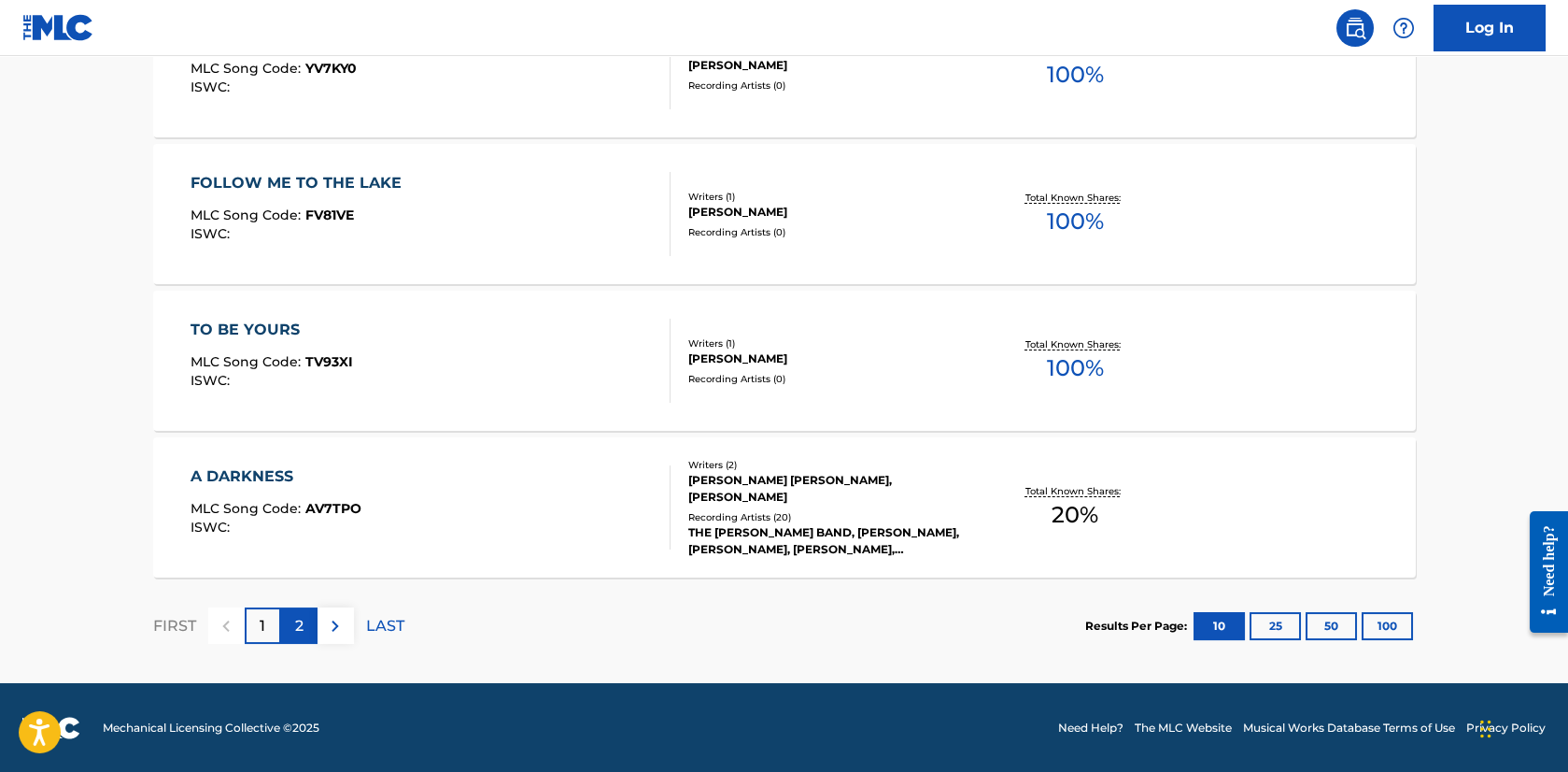
click at [302, 632] on p "2" at bounding box center [299, 625] width 9 height 23
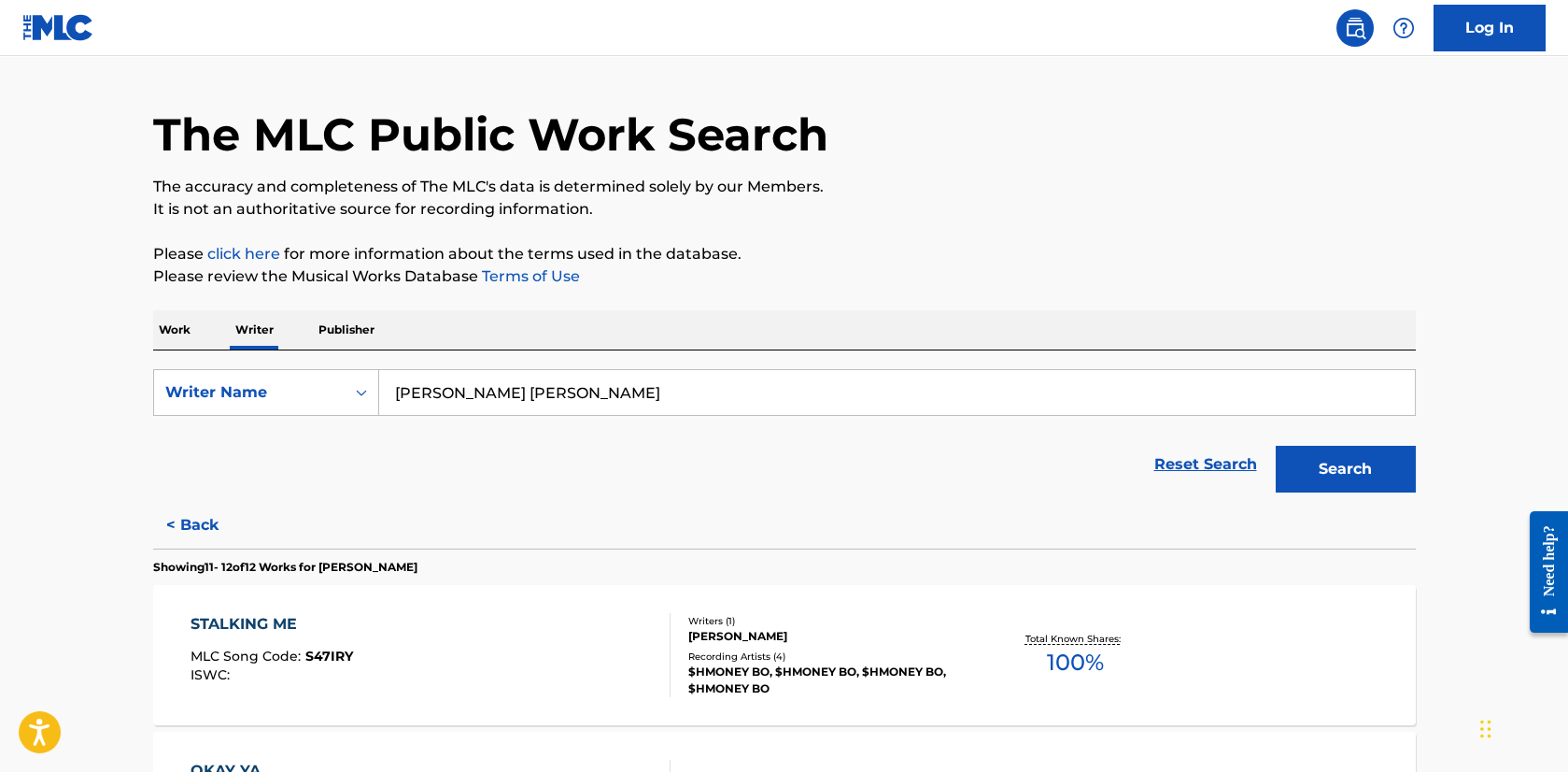
scroll to position [0, 0]
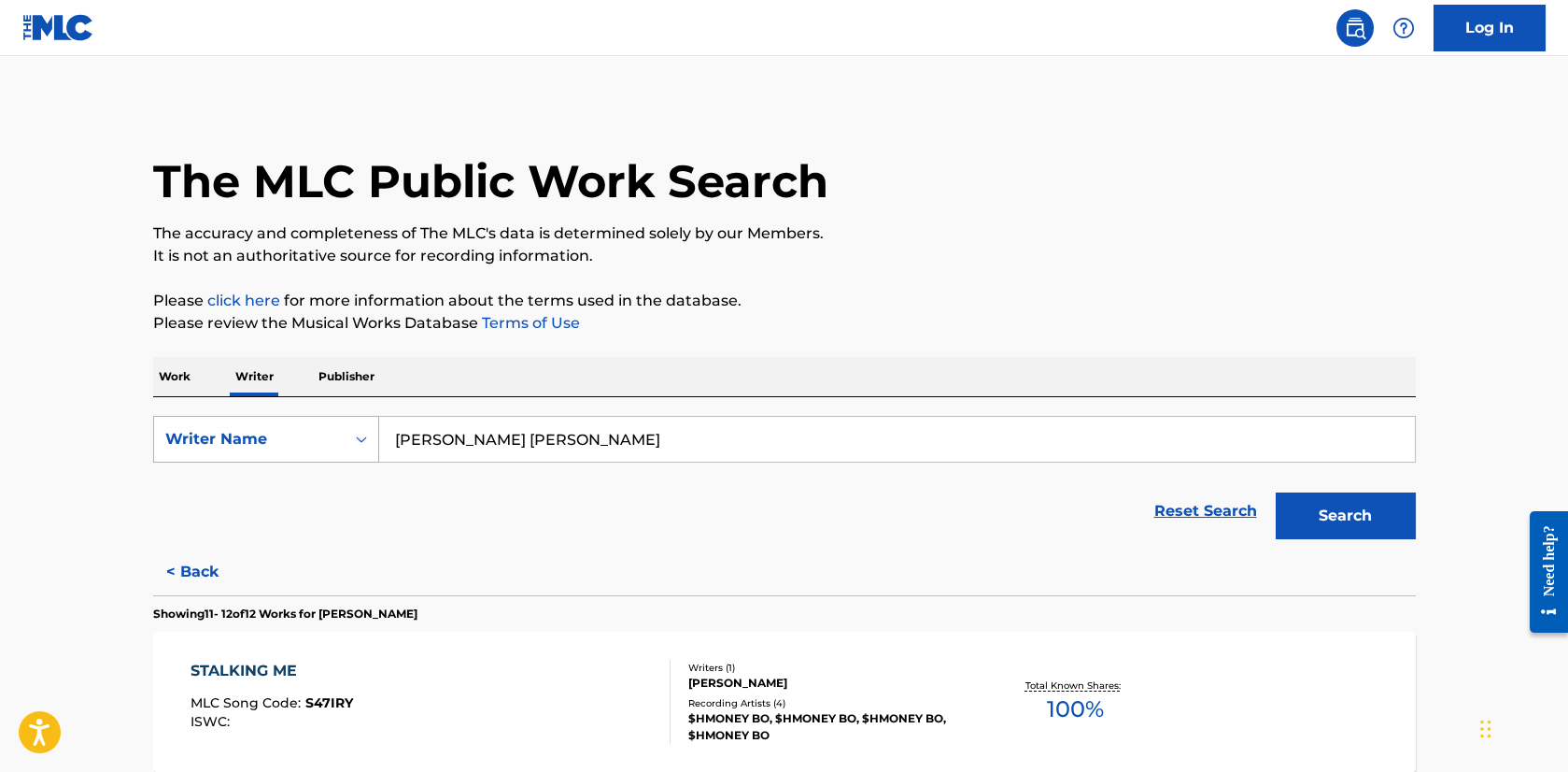
drag, startPoint x: 596, startPoint y: 449, endPoint x: 362, endPoint y: 450, distance: 234.0
click at [362, 450] on div "SearchWithCriteria0ed8b24a-4a2a-4150-89ad-49183f4826e8 Writer Name aUSTIN pARKE…" at bounding box center [784, 439] width 1262 height 46
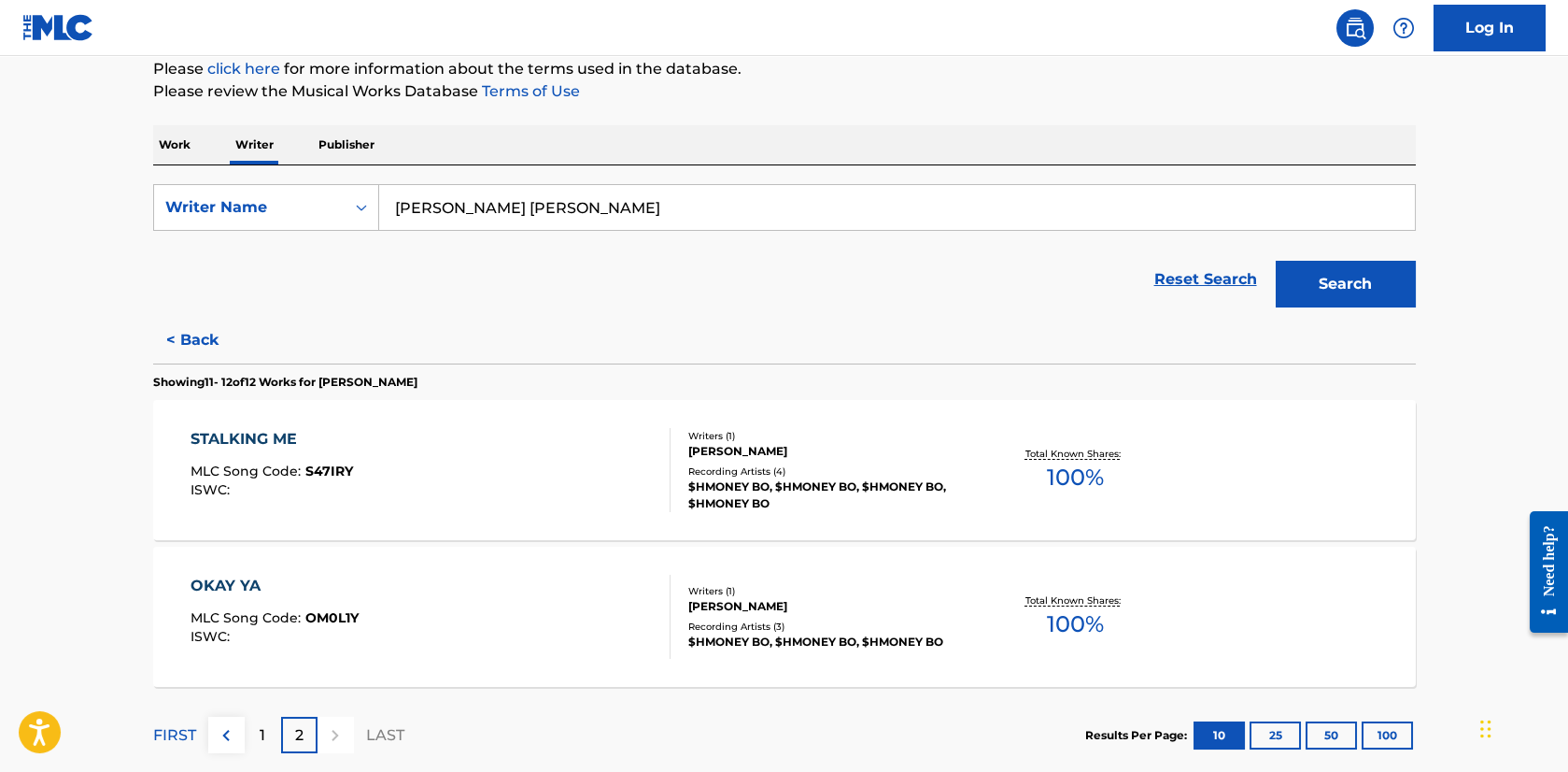
scroll to position [280, 0]
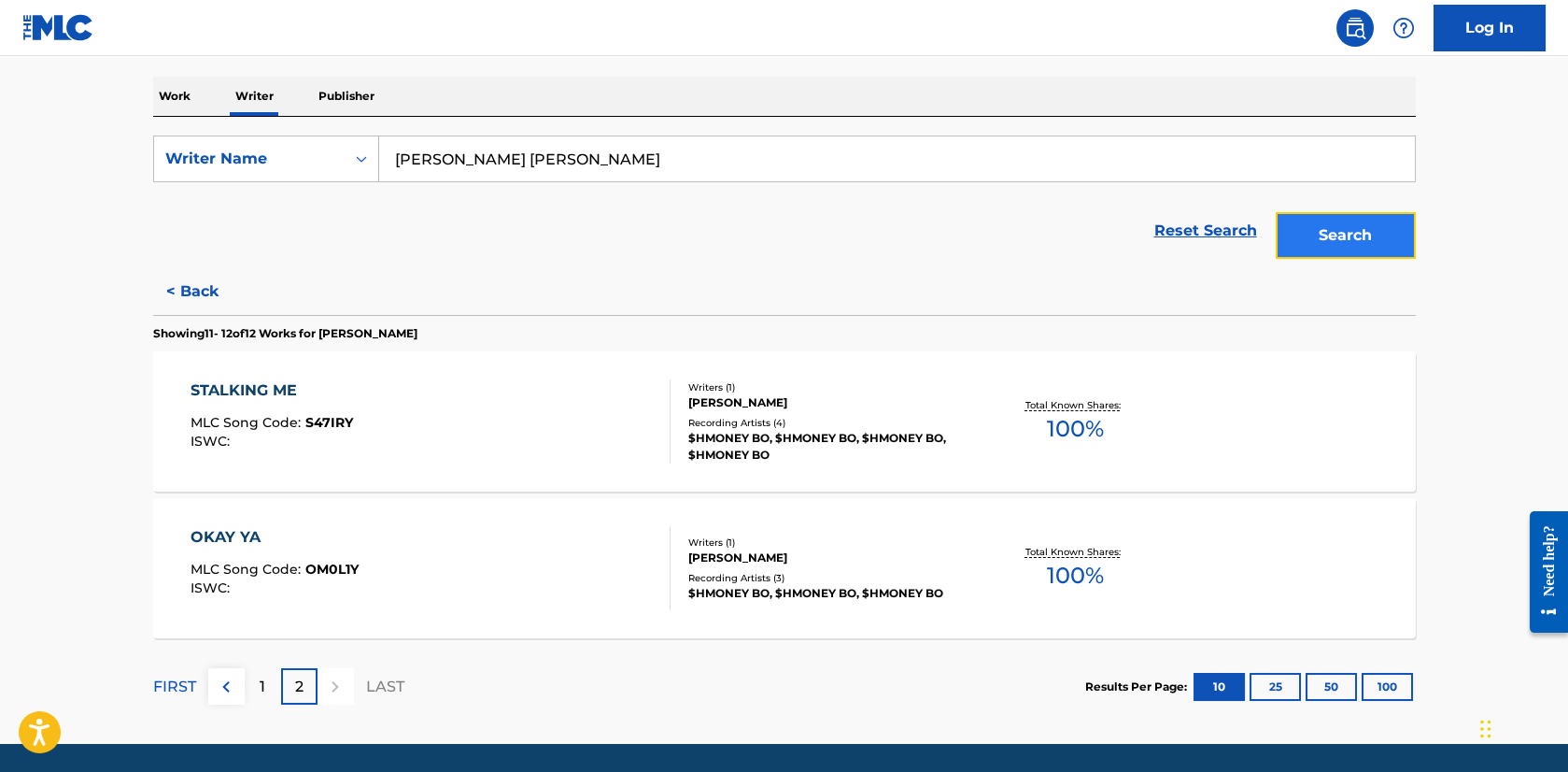
click at [1321, 234] on button "Search" at bounding box center [1345, 235] width 140 height 46
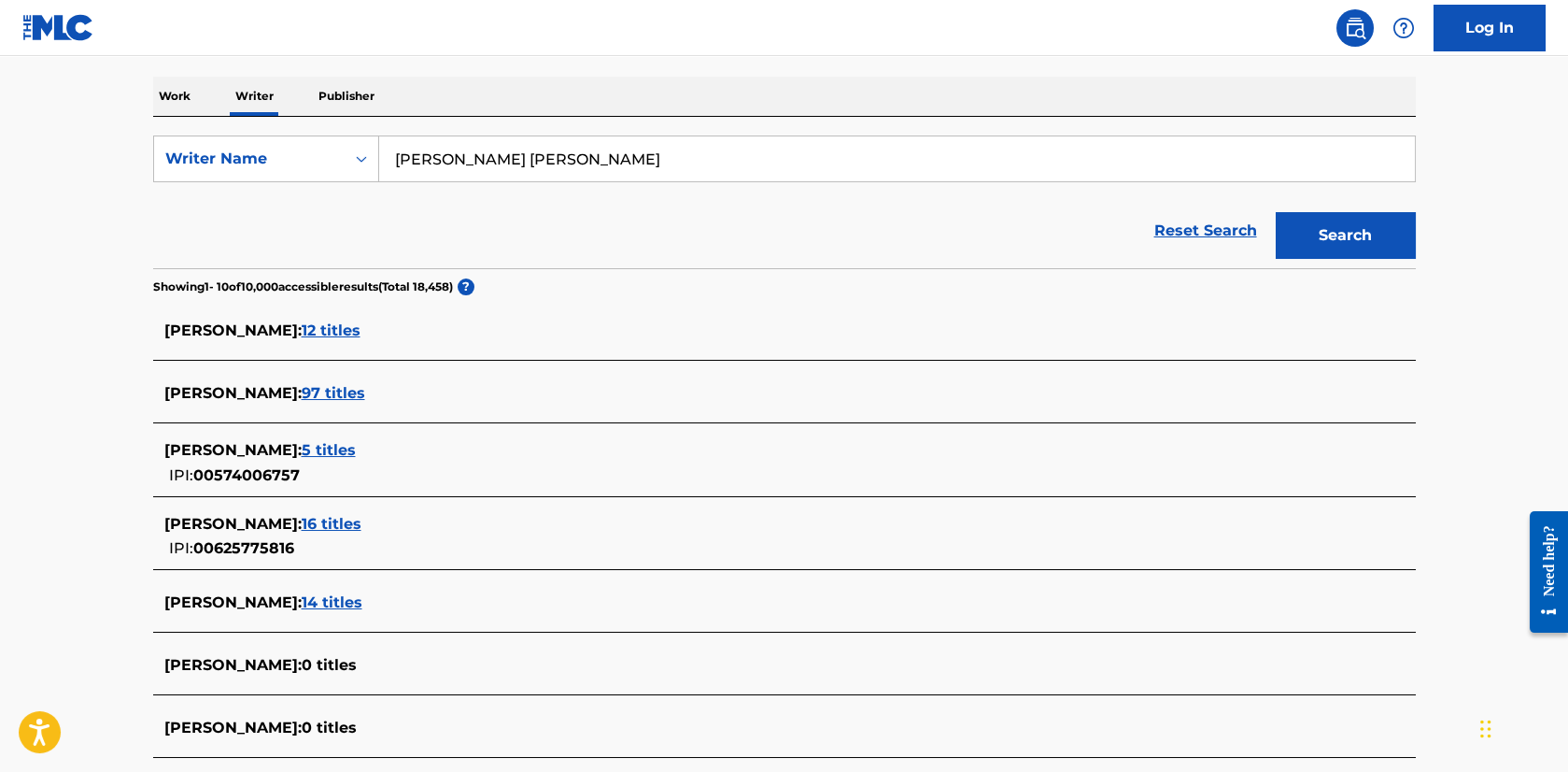
click at [323, 392] on span "97 titles" at bounding box center [333, 392] width 63 height 18
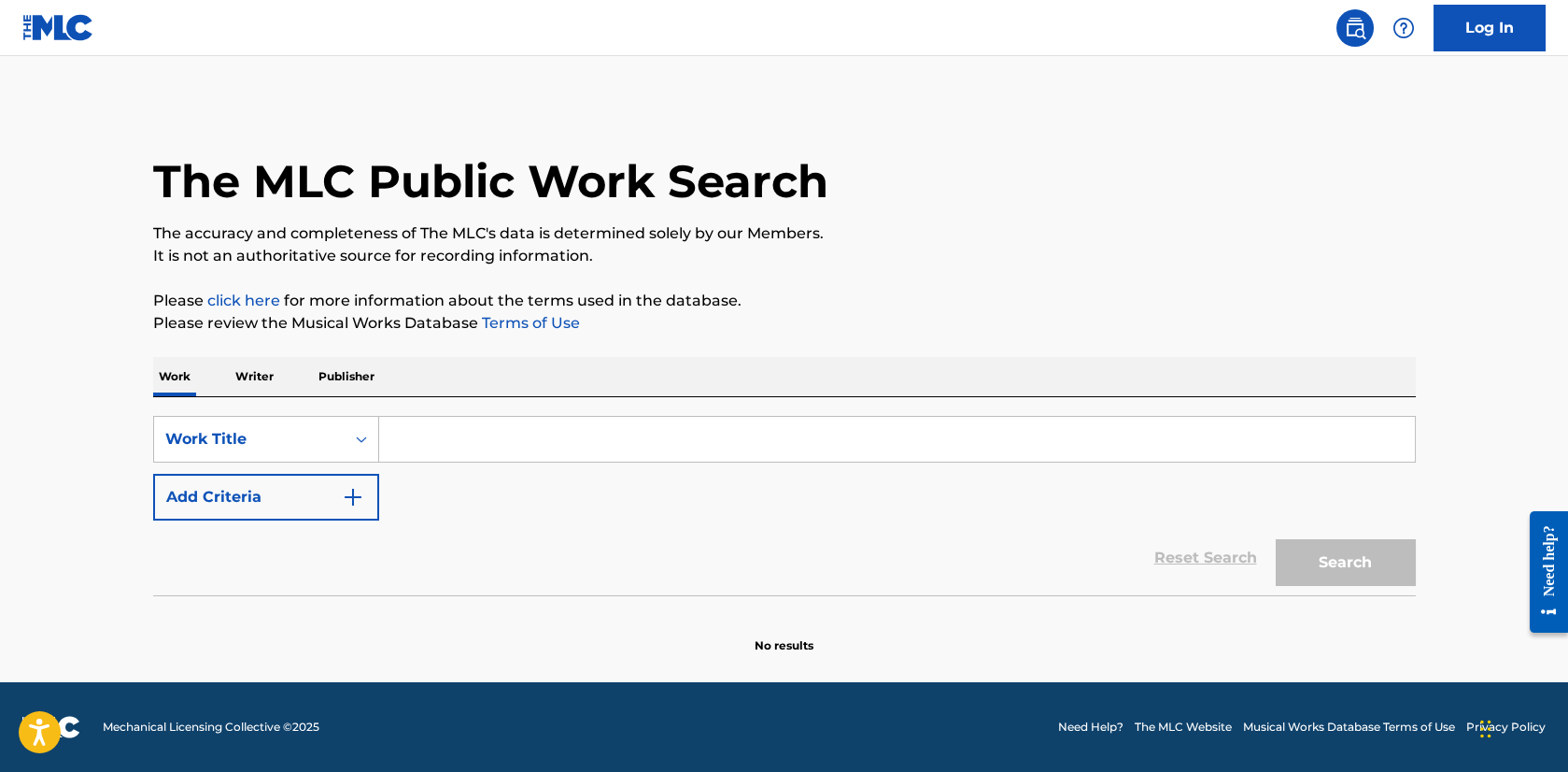
click at [430, 444] on input "Search Form" at bounding box center [897, 439] width 1036 height 44
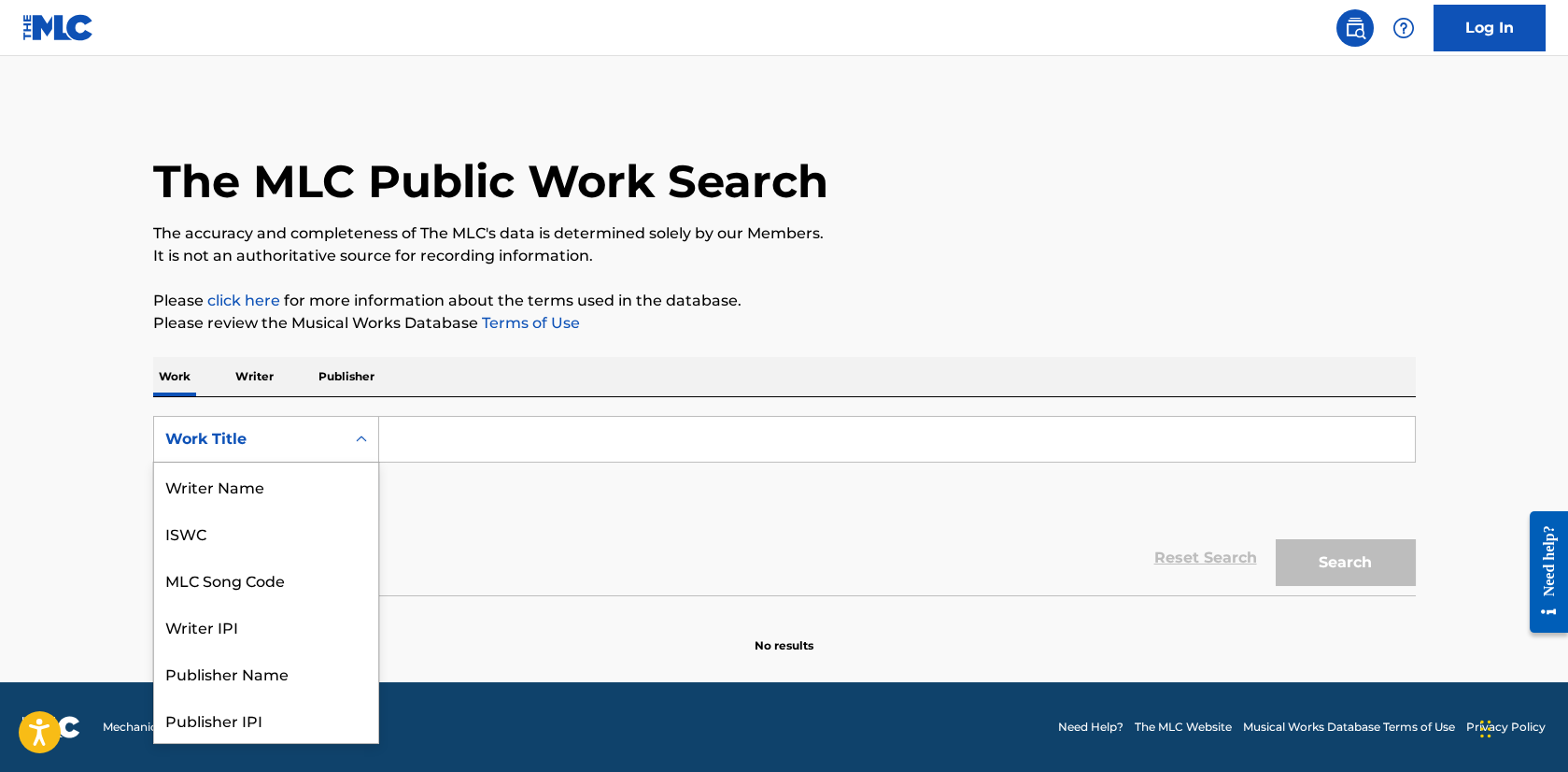
click at [362, 444] on icon "Search Form" at bounding box center [361, 439] width 19 height 19
click at [305, 526] on div "Writer IPI" at bounding box center [265, 531] width 224 height 46
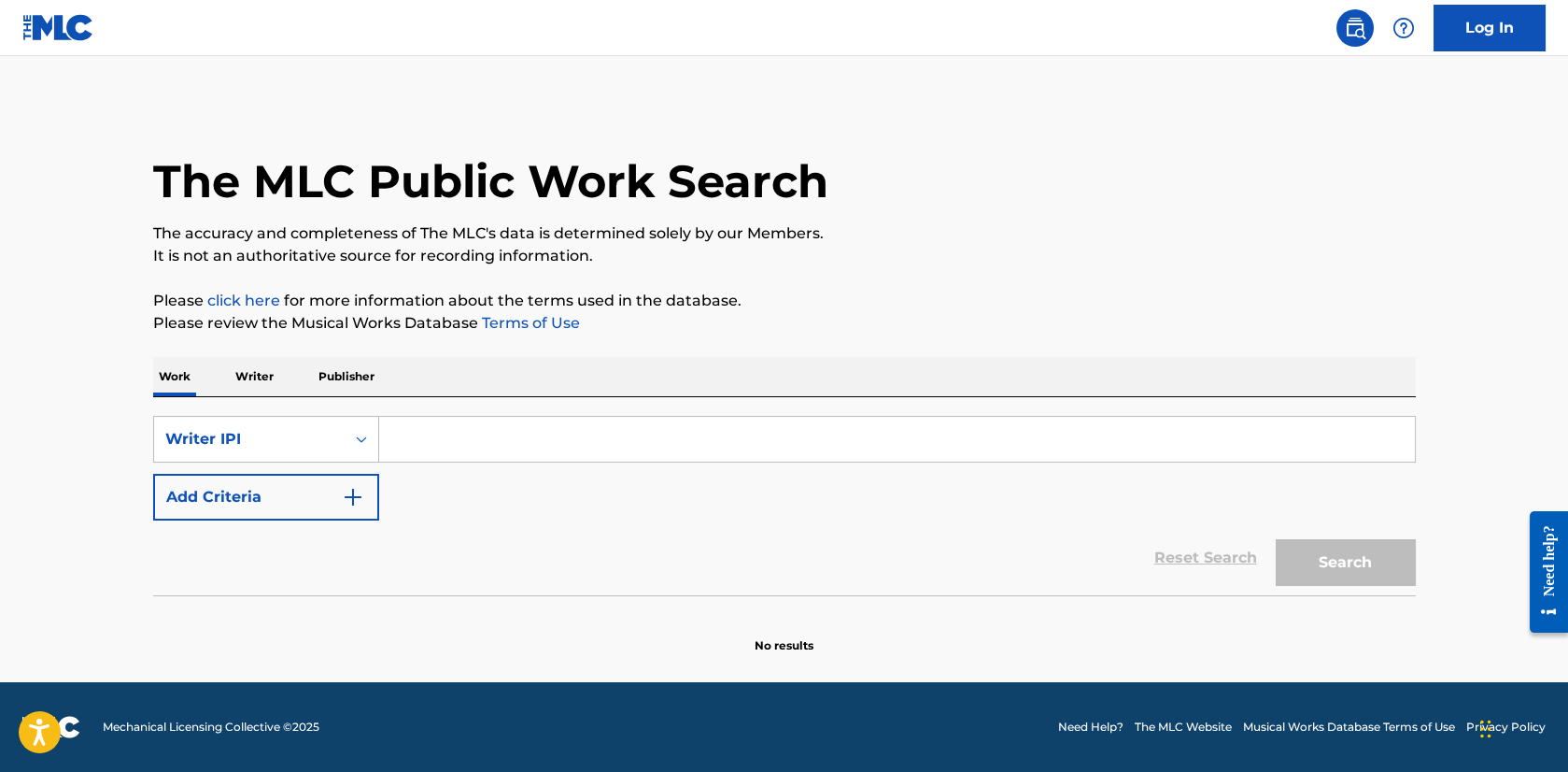
click at [415, 429] on input "Search Form" at bounding box center [897, 439] width 1036 height 44
paste input "23196357"
click at [397, 442] on input "23196357" at bounding box center [897, 439] width 1036 height 44
type input "623196357"
click at [1275, 539] on button "Search" at bounding box center [1345, 562] width 140 height 46
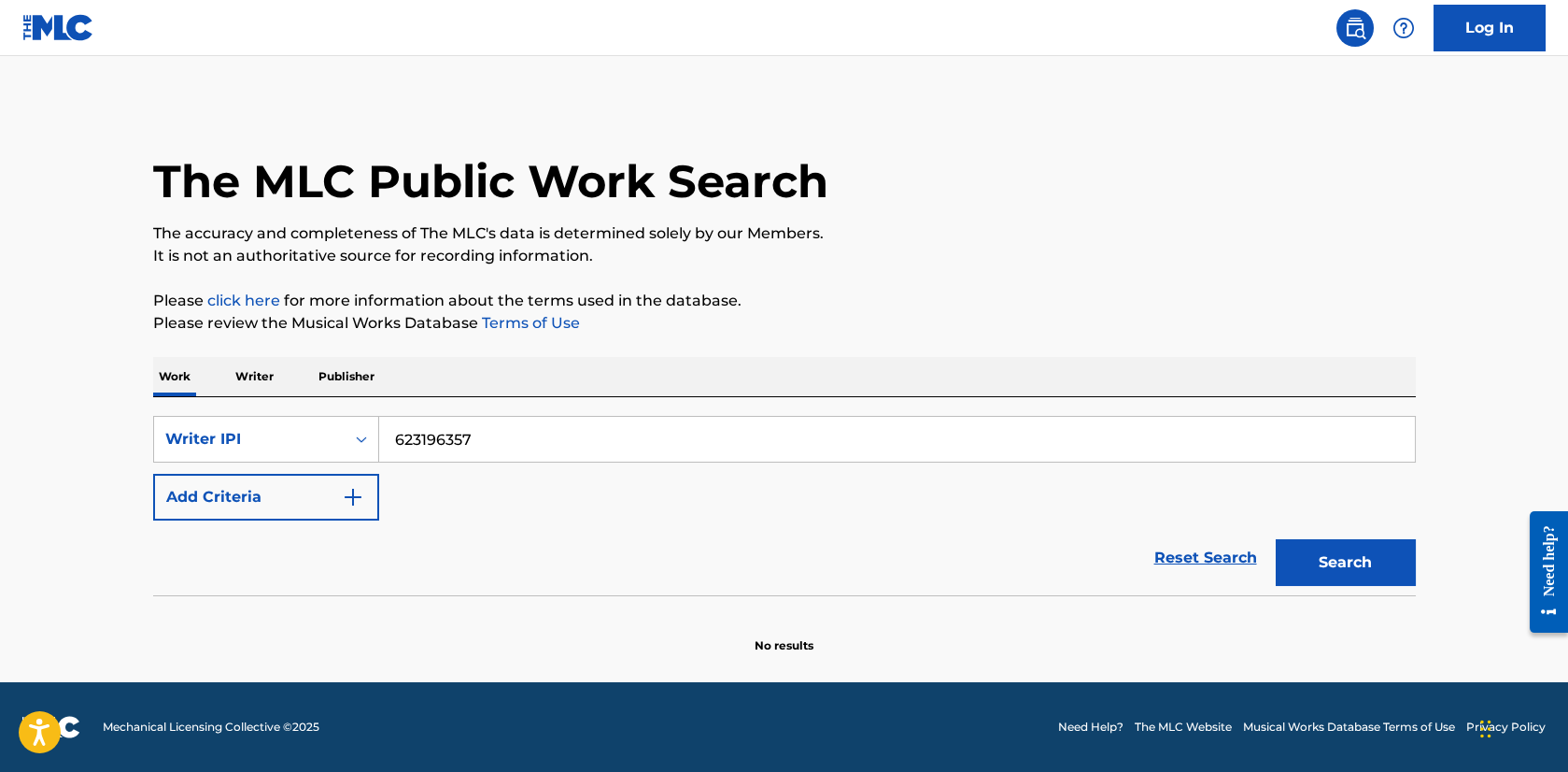
click at [254, 376] on p "Writer" at bounding box center [254, 377] width 49 height 39
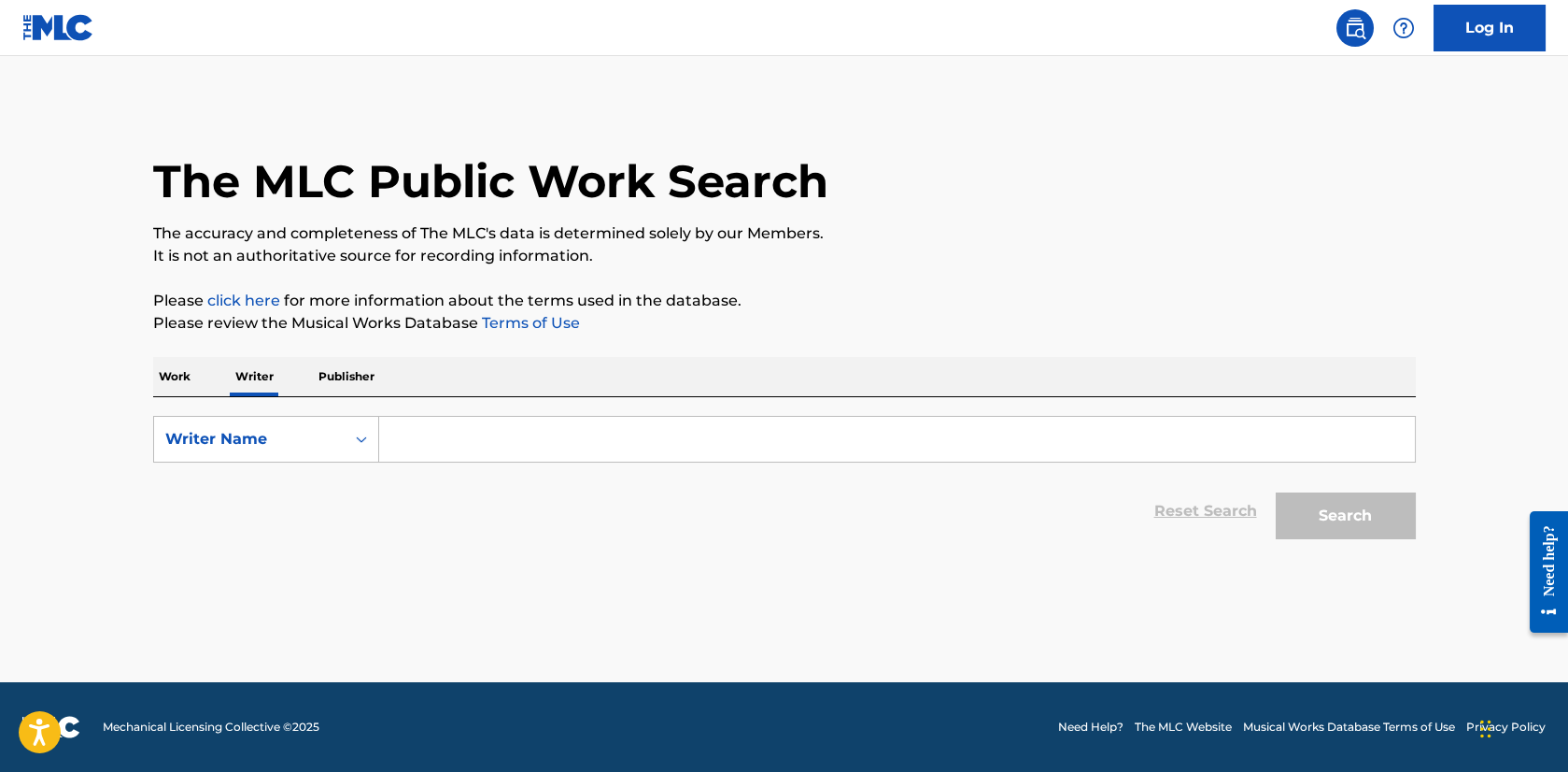
click at [396, 439] on input "Search Form" at bounding box center [897, 439] width 1036 height 44
paste input "23196357"
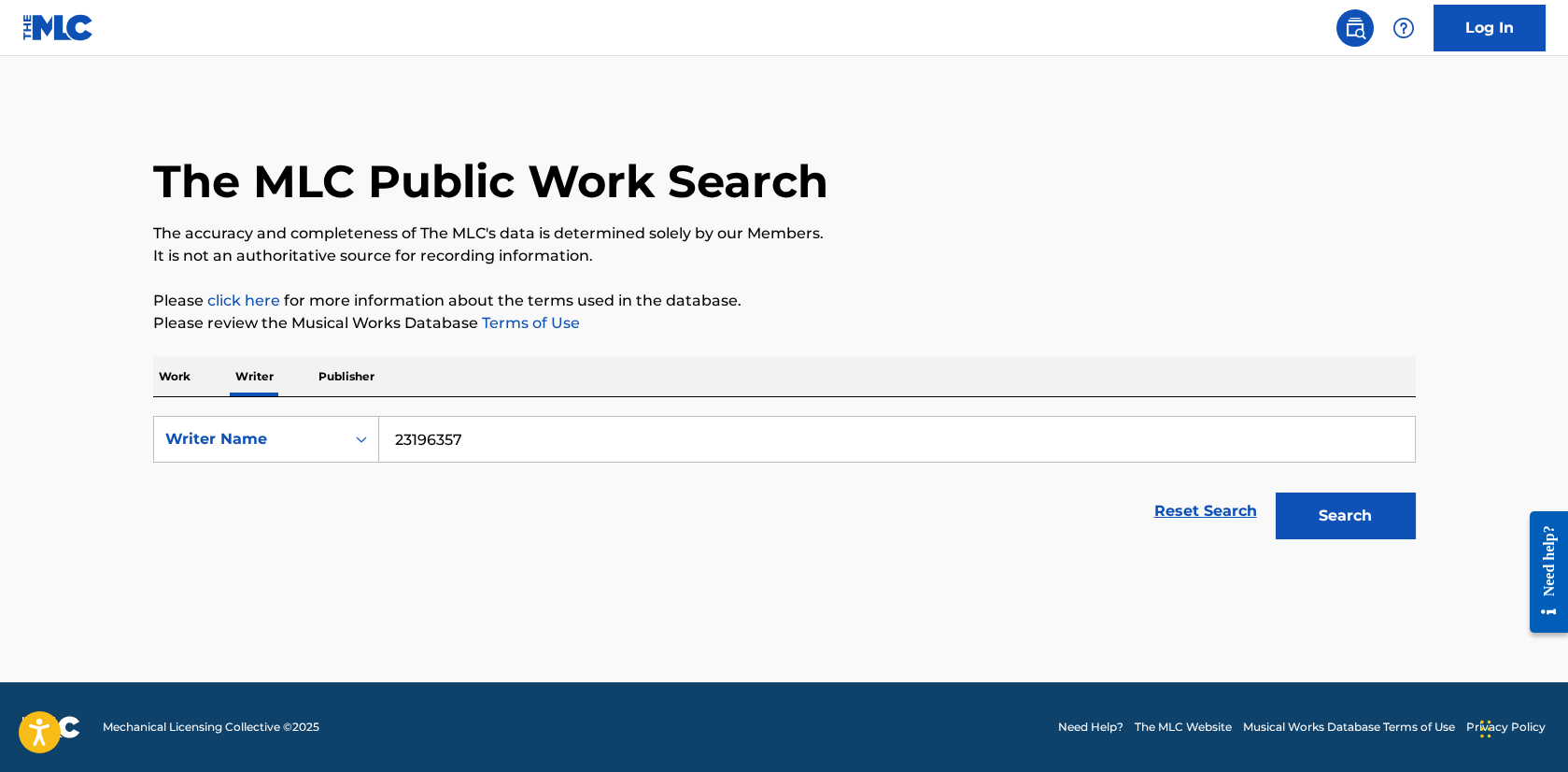
click at [394, 444] on input "23196357" at bounding box center [897, 439] width 1036 height 44
type input "623196357"
click at [1336, 511] on button "Search" at bounding box center [1345, 515] width 140 height 46
click at [1333, 510] on button "Search" at bounding box center [1345, 515] width 140 height 46
click at [625, 430] on input "623196357" at bounding box center [897, 439] width 1036 height 44
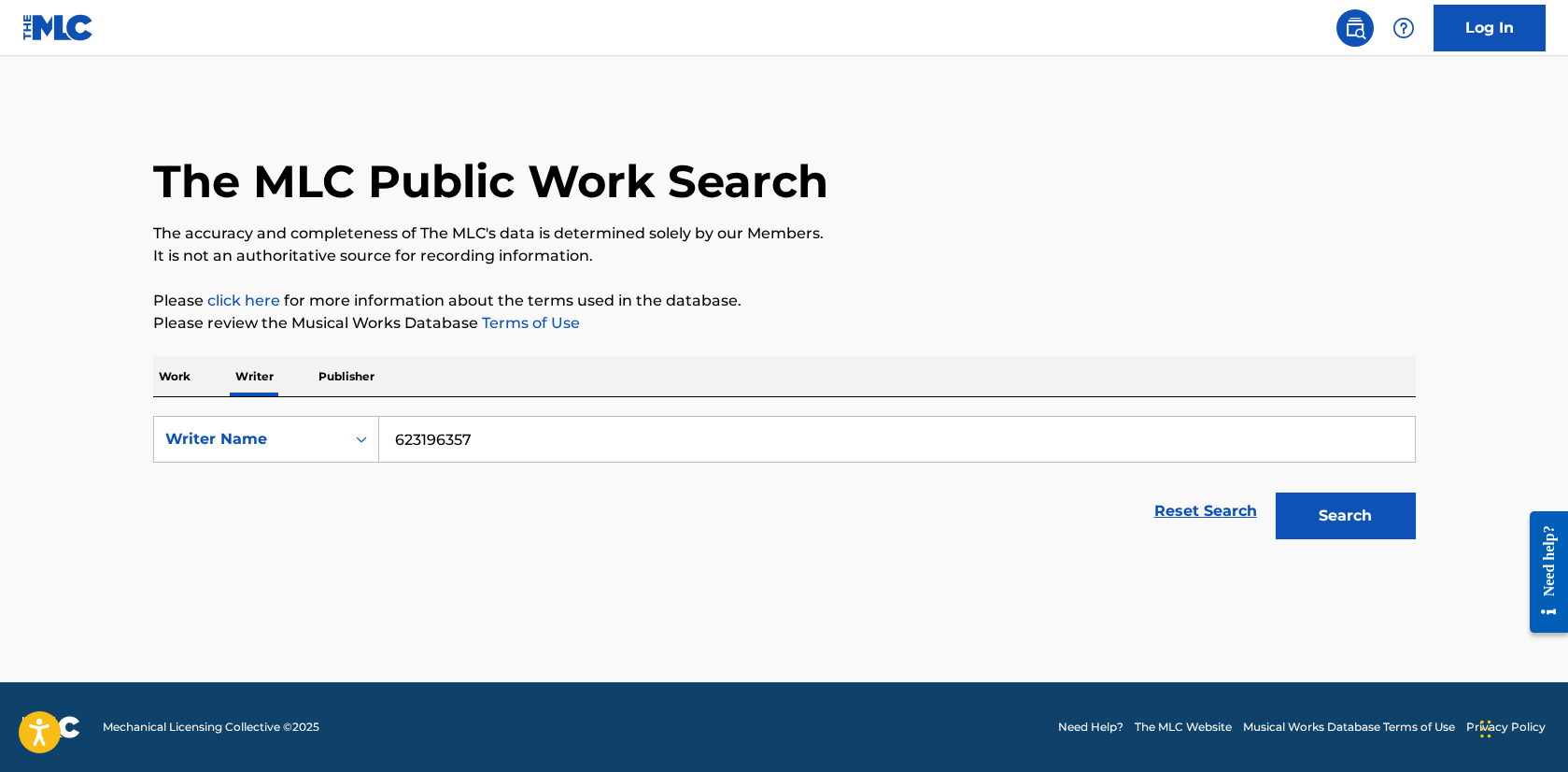
click at [1275, 492] on button "Search" at bounding box center [1345, 515] width 140 height 46
click at [364, 438] on icon "Search Form" at bounding box center [361, 439] width 11 height 7
click at [300, 489] on div "Writer IPI" at bounding box center [265, 485] width 224 height 46
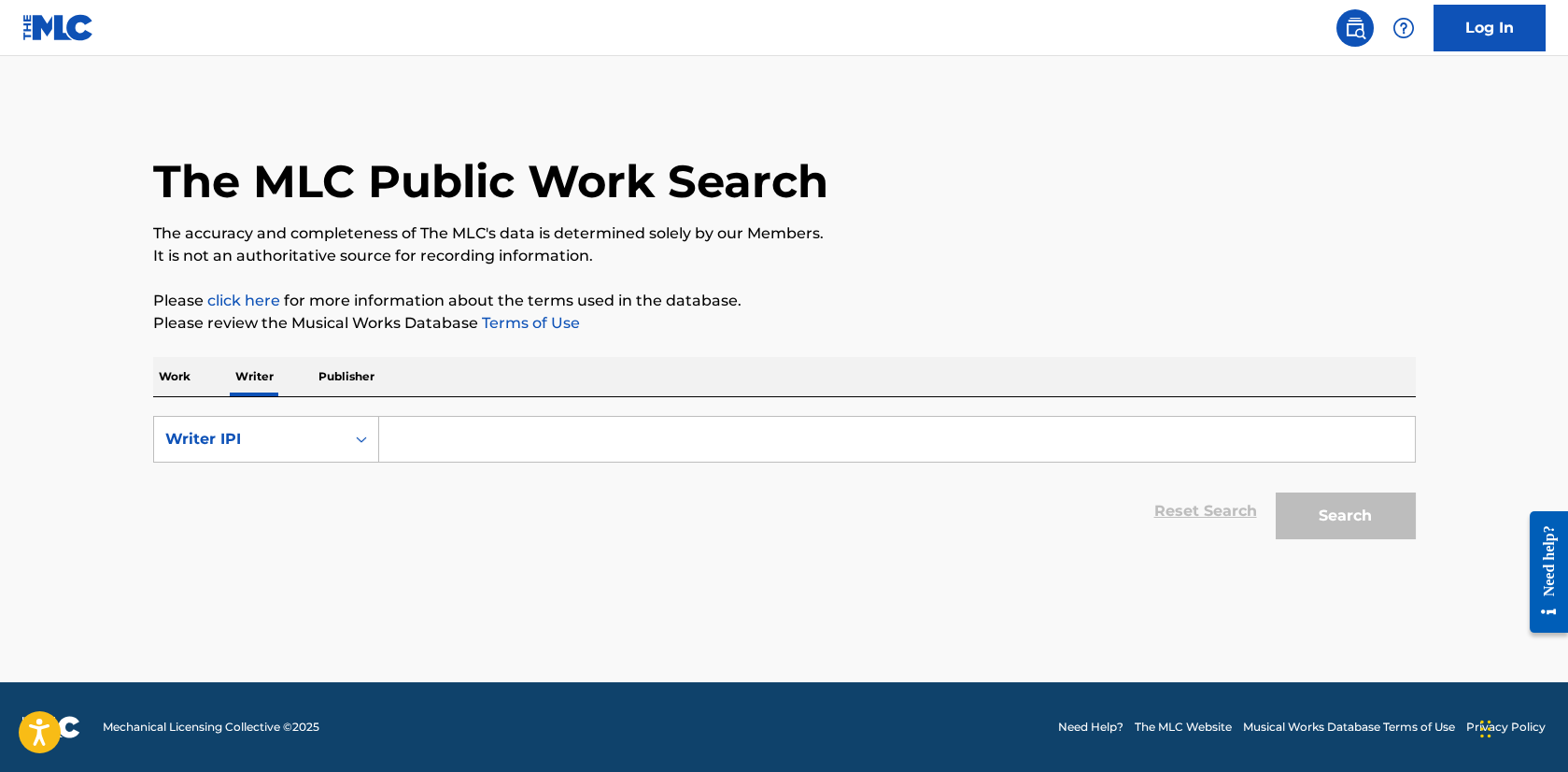
click at [415, 438] on input "Search Form" at bounding box center [897, 439] width 1036 height 44
paste input "23196357"
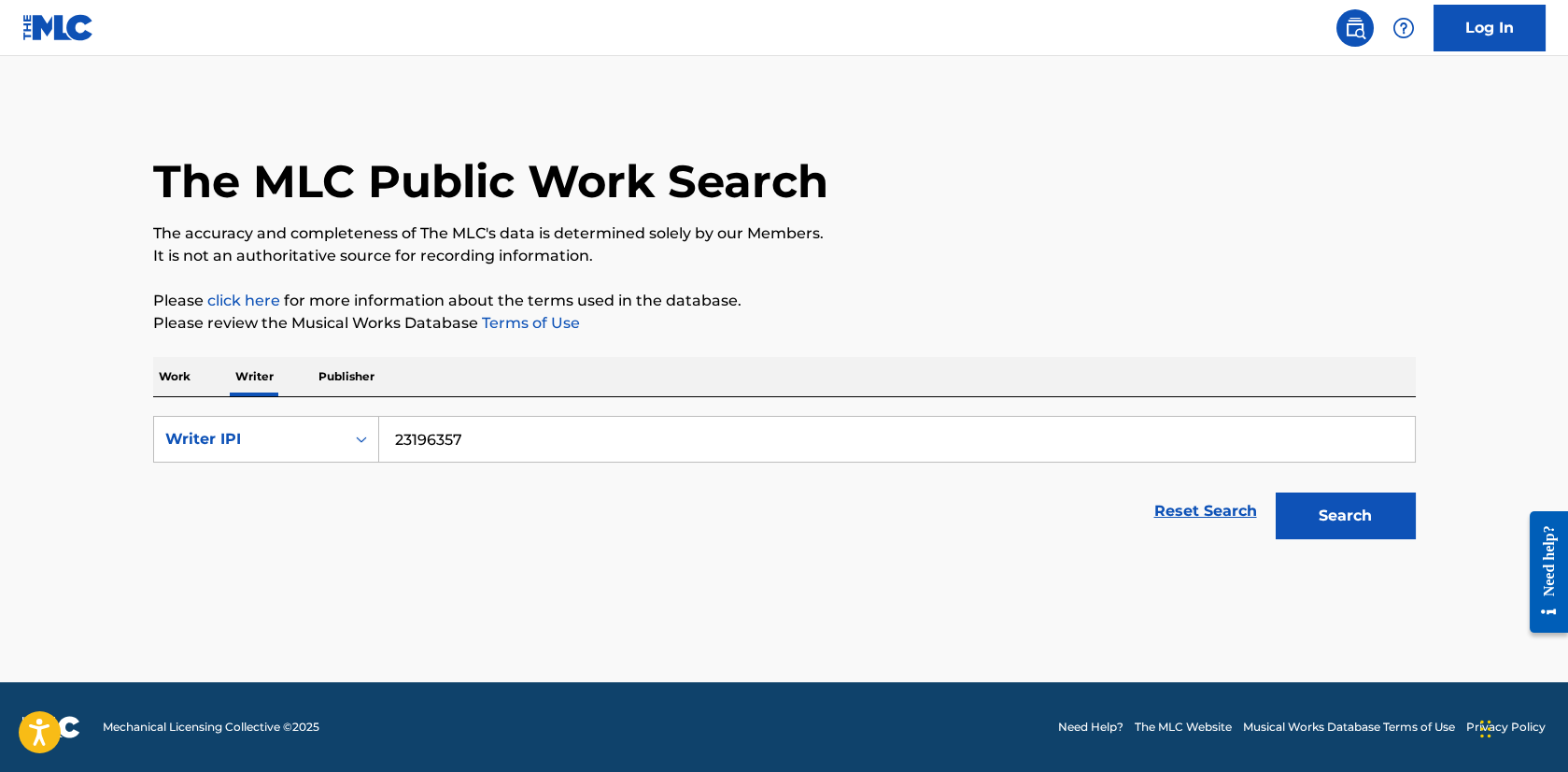
click at [396, 442] on input "23196357" at bounding box center [897, 439] width 1036 height 44
type input "623196357"
click at [1331, 508] on button "Search" at bounding box center [1345, 515] width 140 height 46
click at [344, 379] on p "Publisher" at bounding box center [346, 377] width 67 height 39
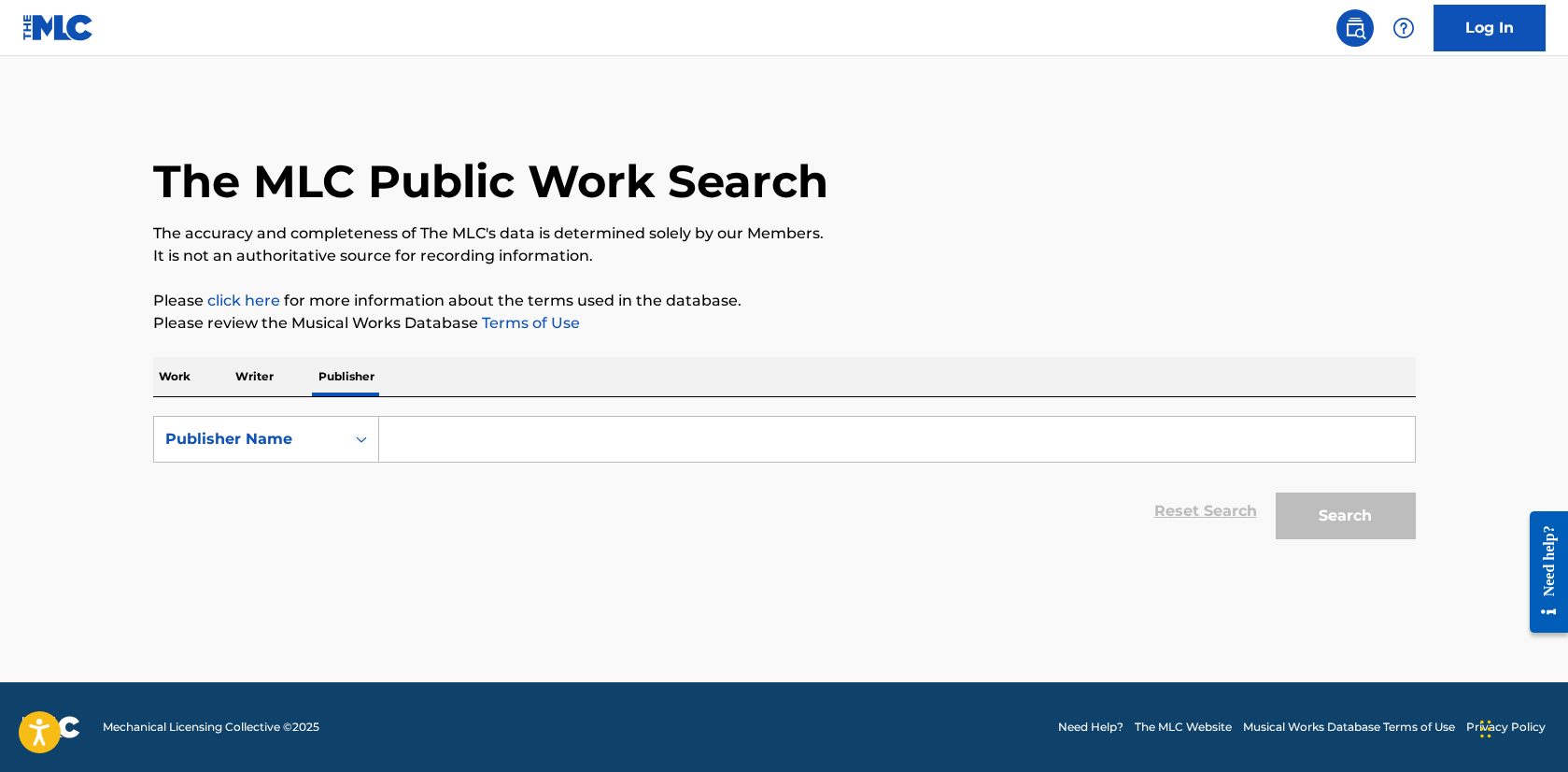
click at [248, 379] on p "Writer" at bounding box center [254, 377] width 49 height 39
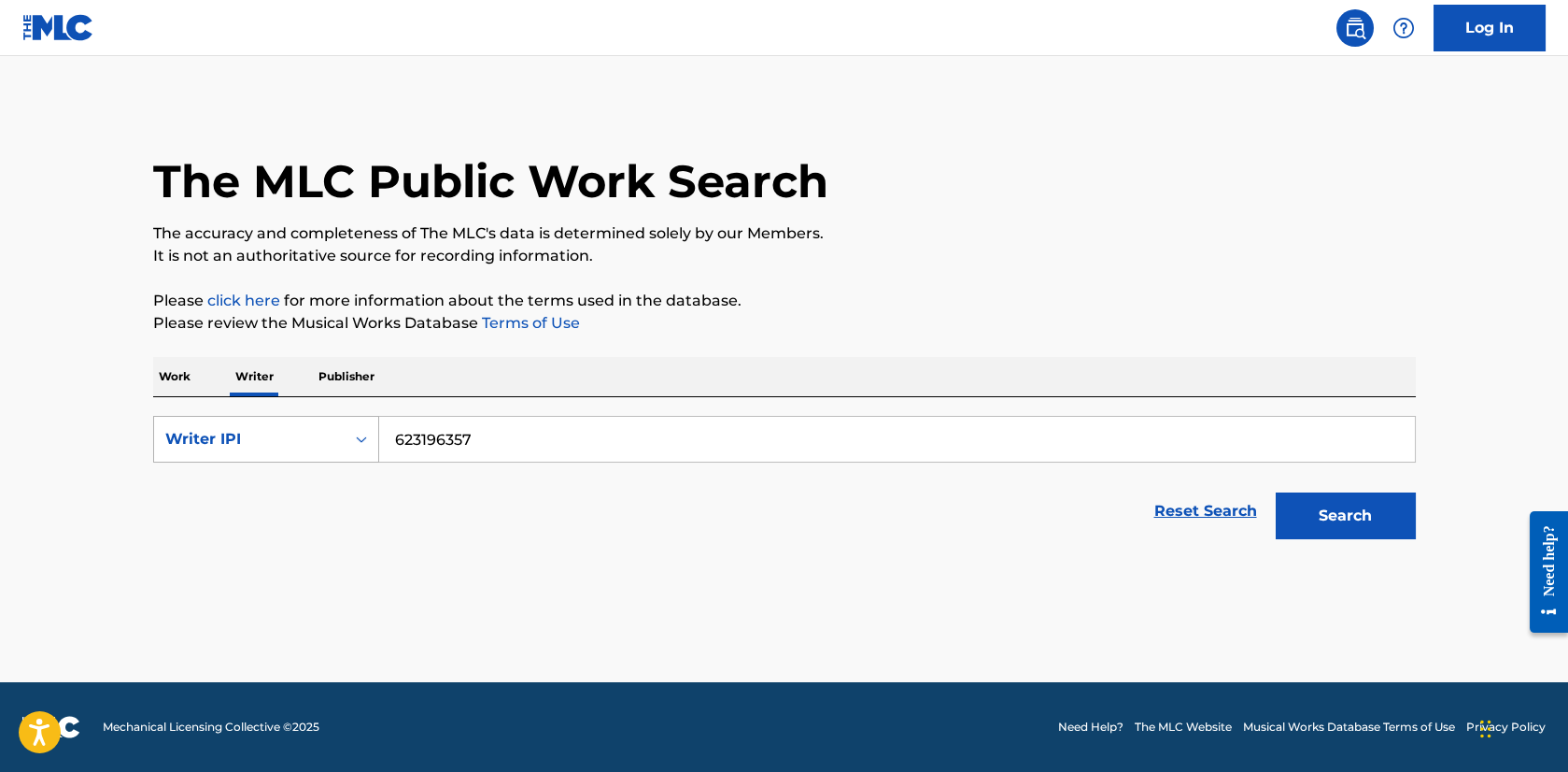
drag, startPoint x: 486, startPoint y: 445, endPoint x: 368, endPoint y: 428, distance: 119.2
click at [368, 428] on div "SearchWithCriteriafcd20fbd-8036-46f9-8177-3c862d96202a Writer IPI 623196357" at bounding box center [784, 439] width 1262 height 46
paste input "Search Form"
type input "2"
type input "a"
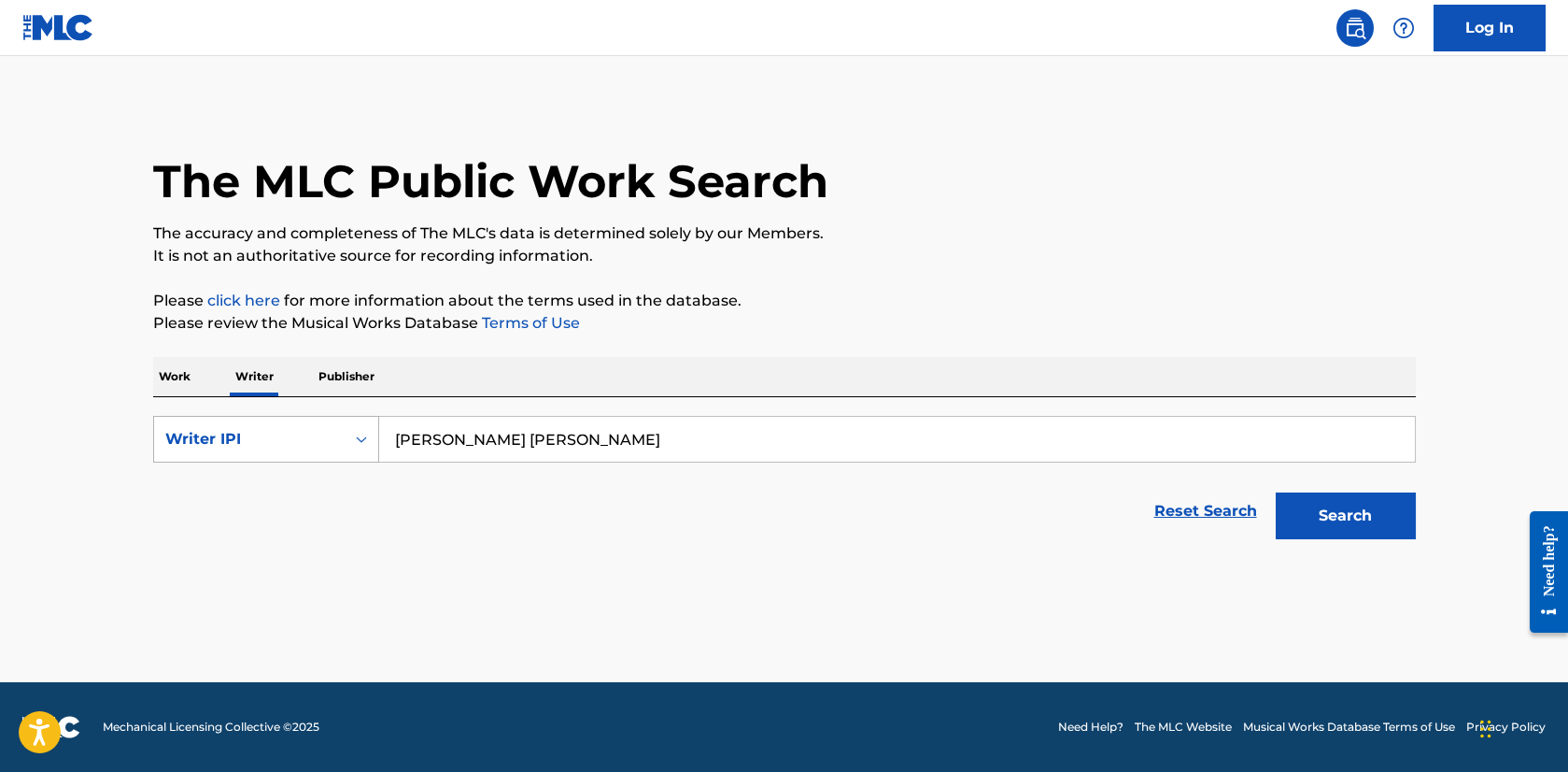
type input "[PERSON_NAME] [PERSON_NAME]"
click at [1275, 492] on button "Search" at bounding box center [1345, 515] width 140 height 46
click at [1321, 525] on button "Search" at bounding box center [1345, 515] width 140 height 46
drag, startPoint x: 594, startPoint y: 440, endPoint x: 340, endPoint y: 433, distance: 254.1
click at [340, 433] on div "SearchWithCriteriafcd20fbd-8036-46f9-8177-3c862d96202a Writer IPI [PERSON_NAME]…" at bounding box center [784, 439] width 1262 height 46
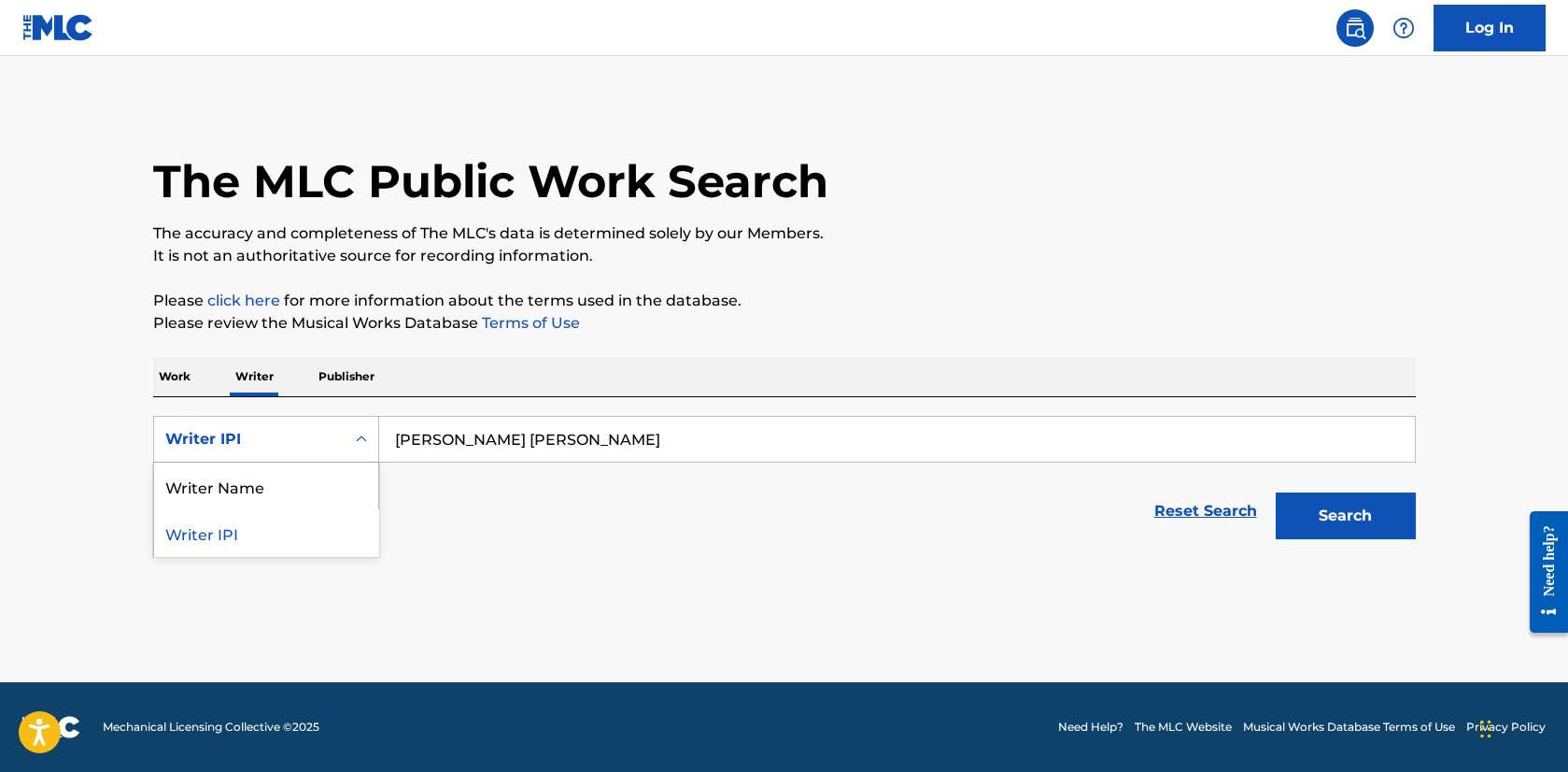
click at [354, 436] on icon "Search Form" at bounding box center [361, 439] width 19 height 19
click at [266, 497] on div "Writer Name" at bounding box center [265, 485] width 224 height 46
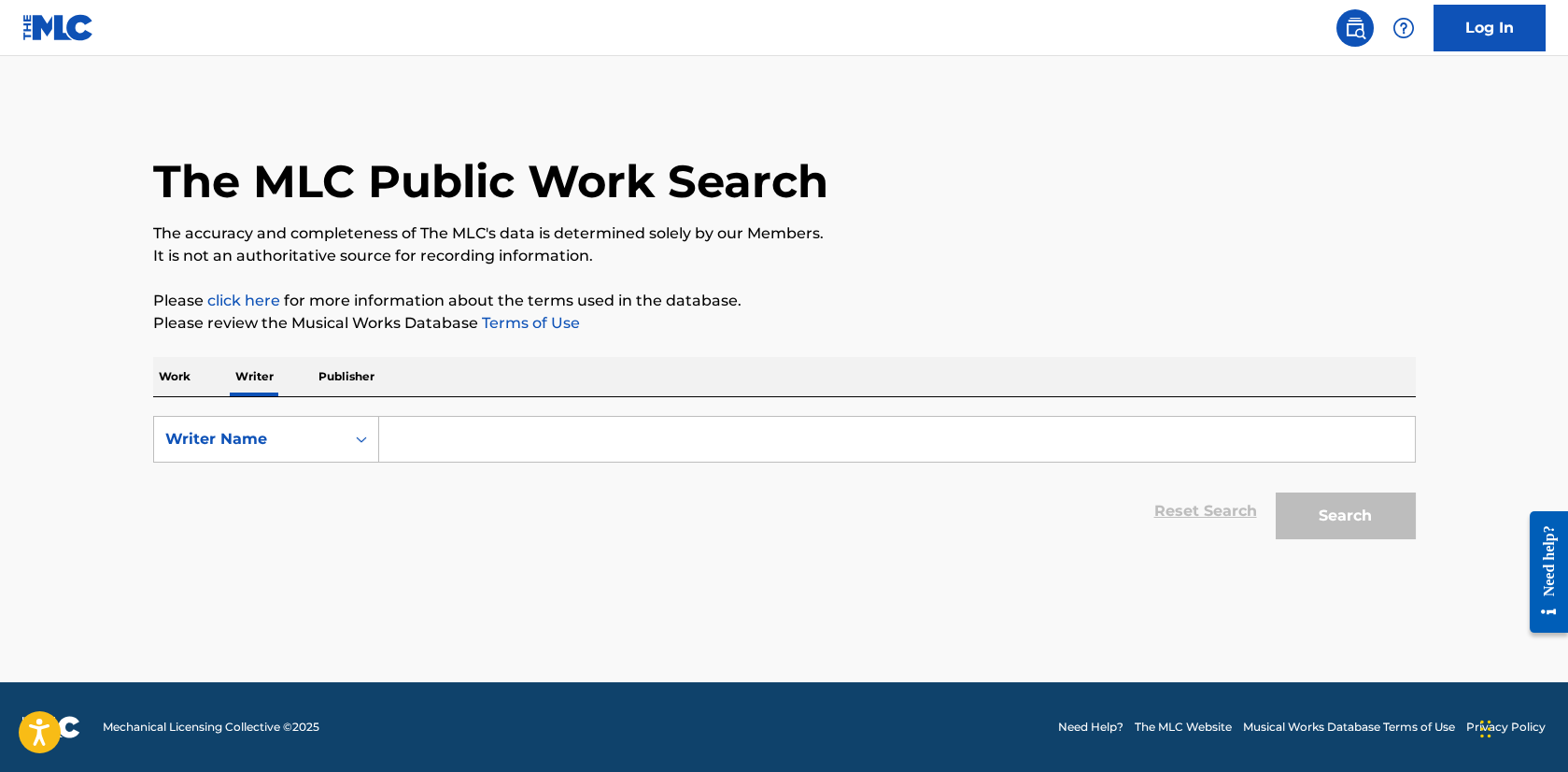
click at [413, 443] on input "Search Form" at bounding box center [897, 439] width 1036 height 44
paste input "[PERSON_NAME] [PERSON_NAME]"
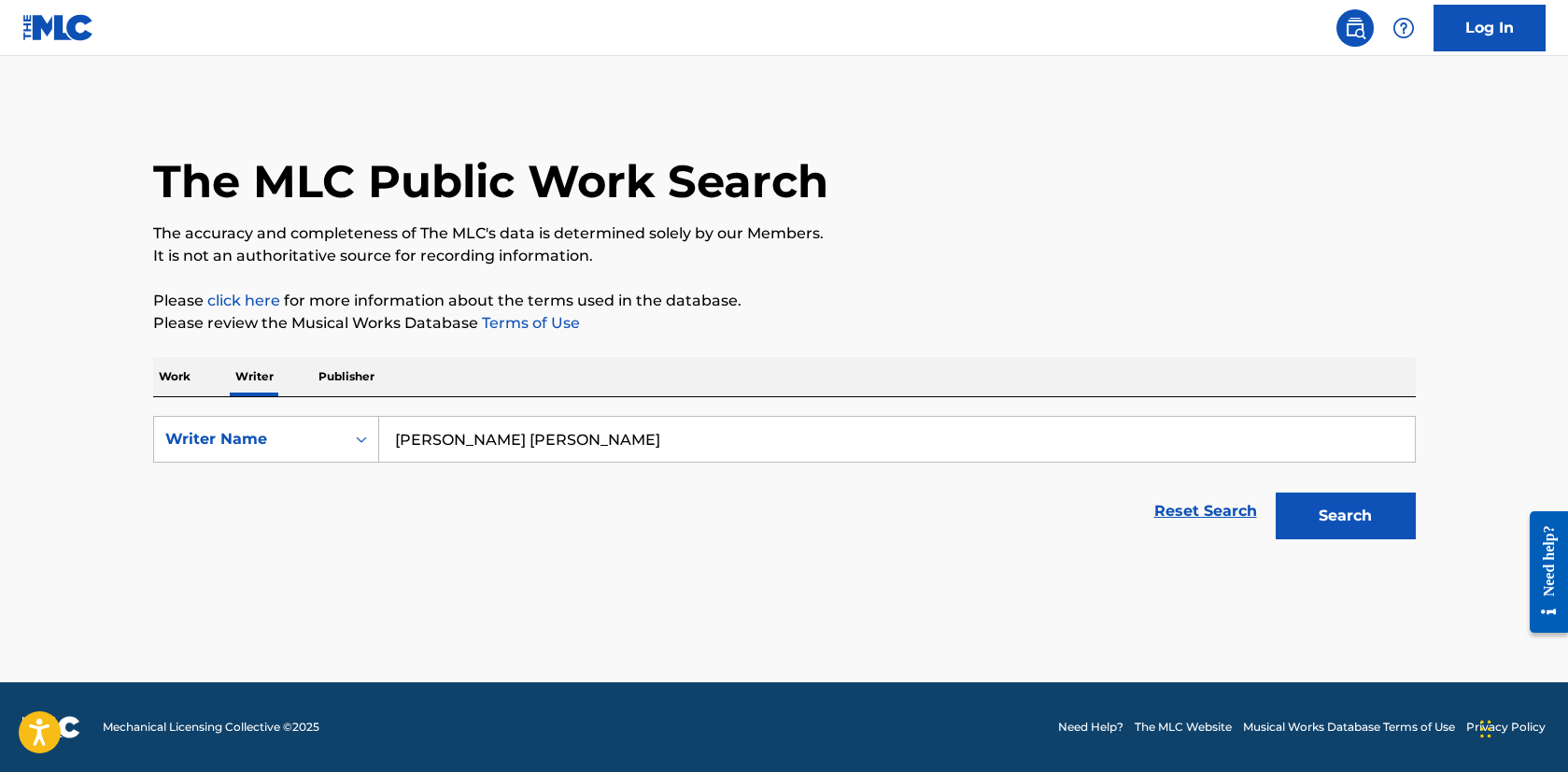
type input "[PERSON_NAME] [PERSON_NAME]"
click at [1275, 492] on button "Search" at bounding box center [1345, 515] width 140 height 46
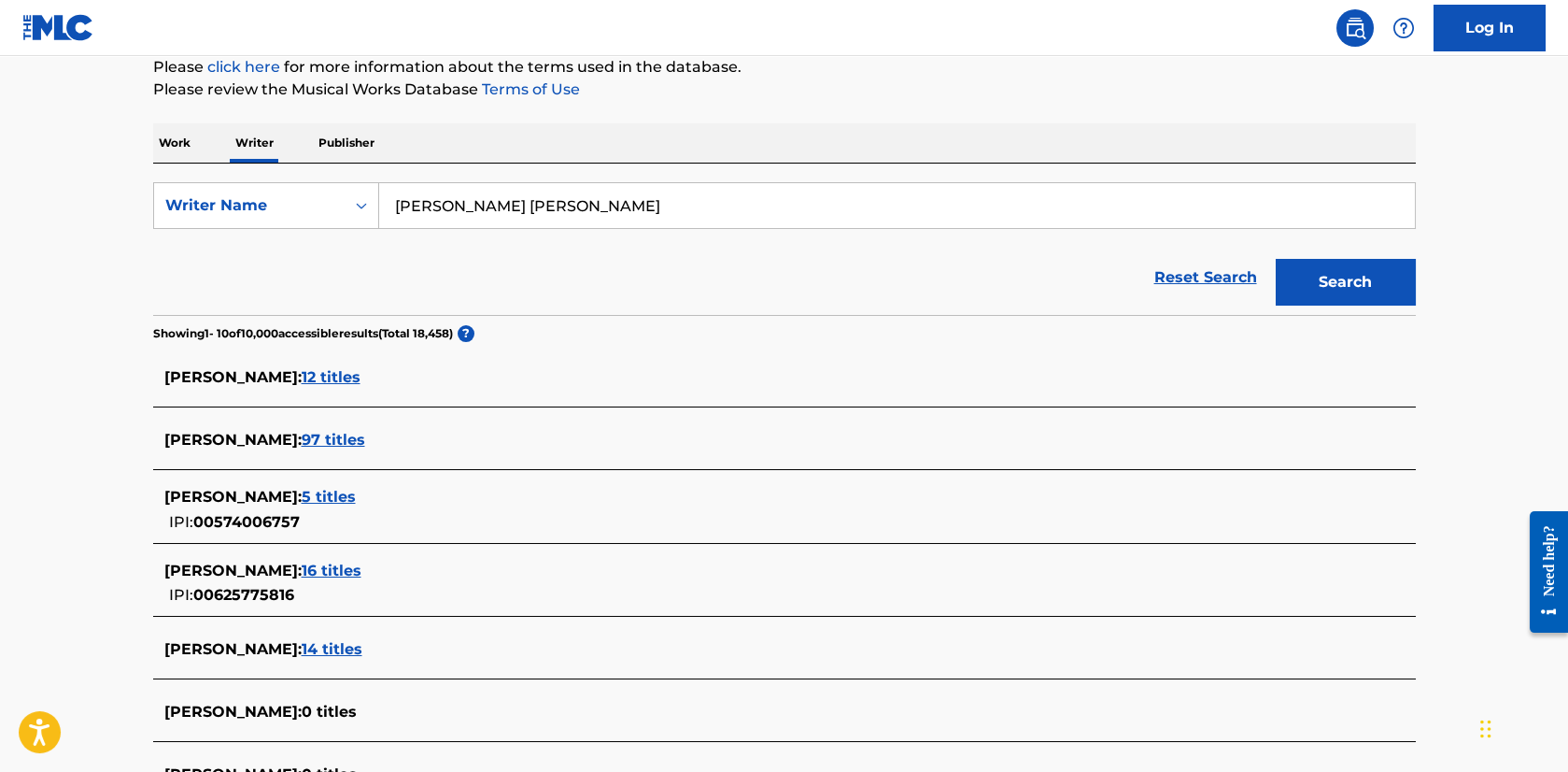
scroll to position [280, 0]
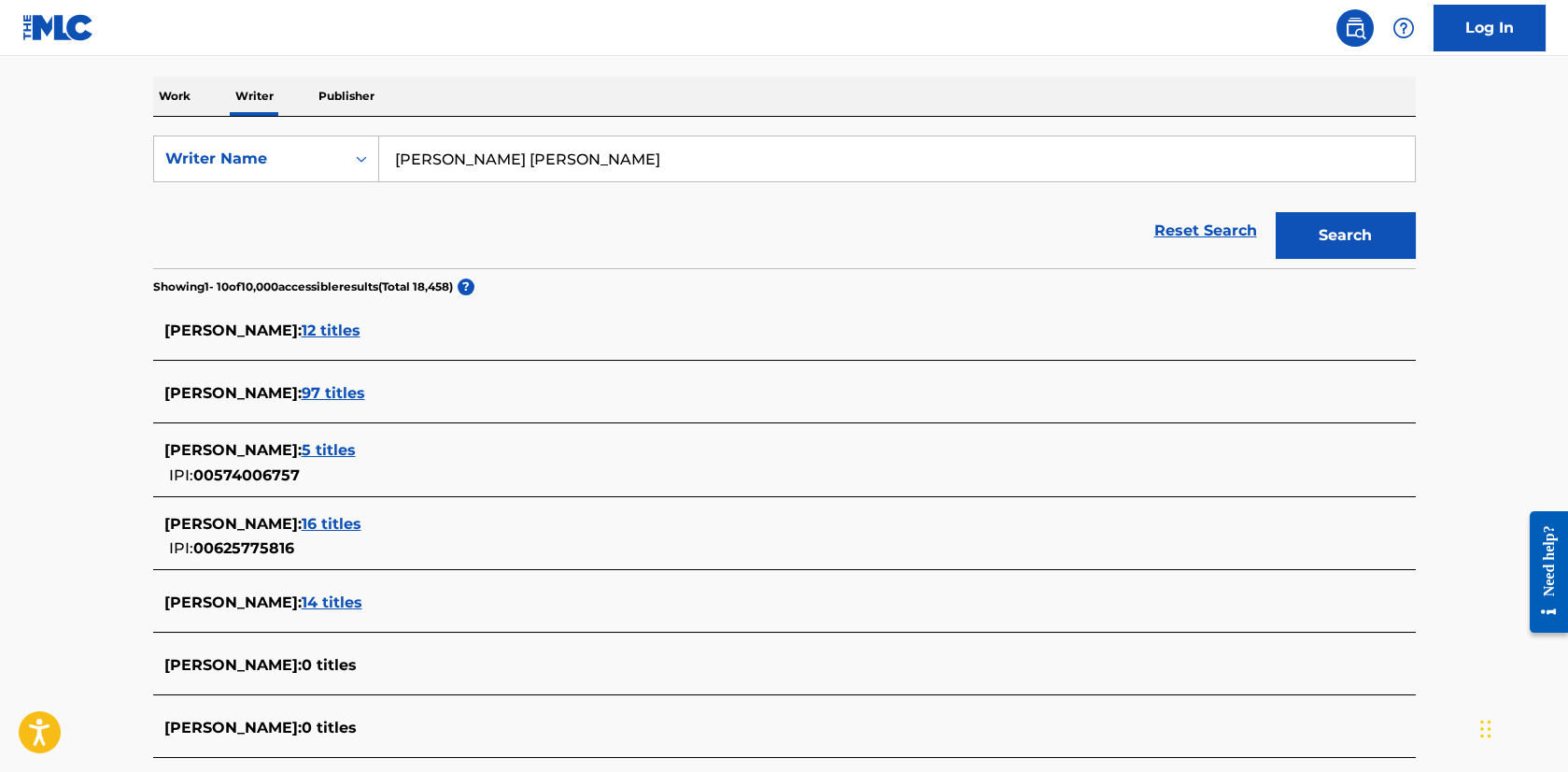
click at [305, 387] on span "97 titles" at bounding box center [333, 392] width 63 height 18
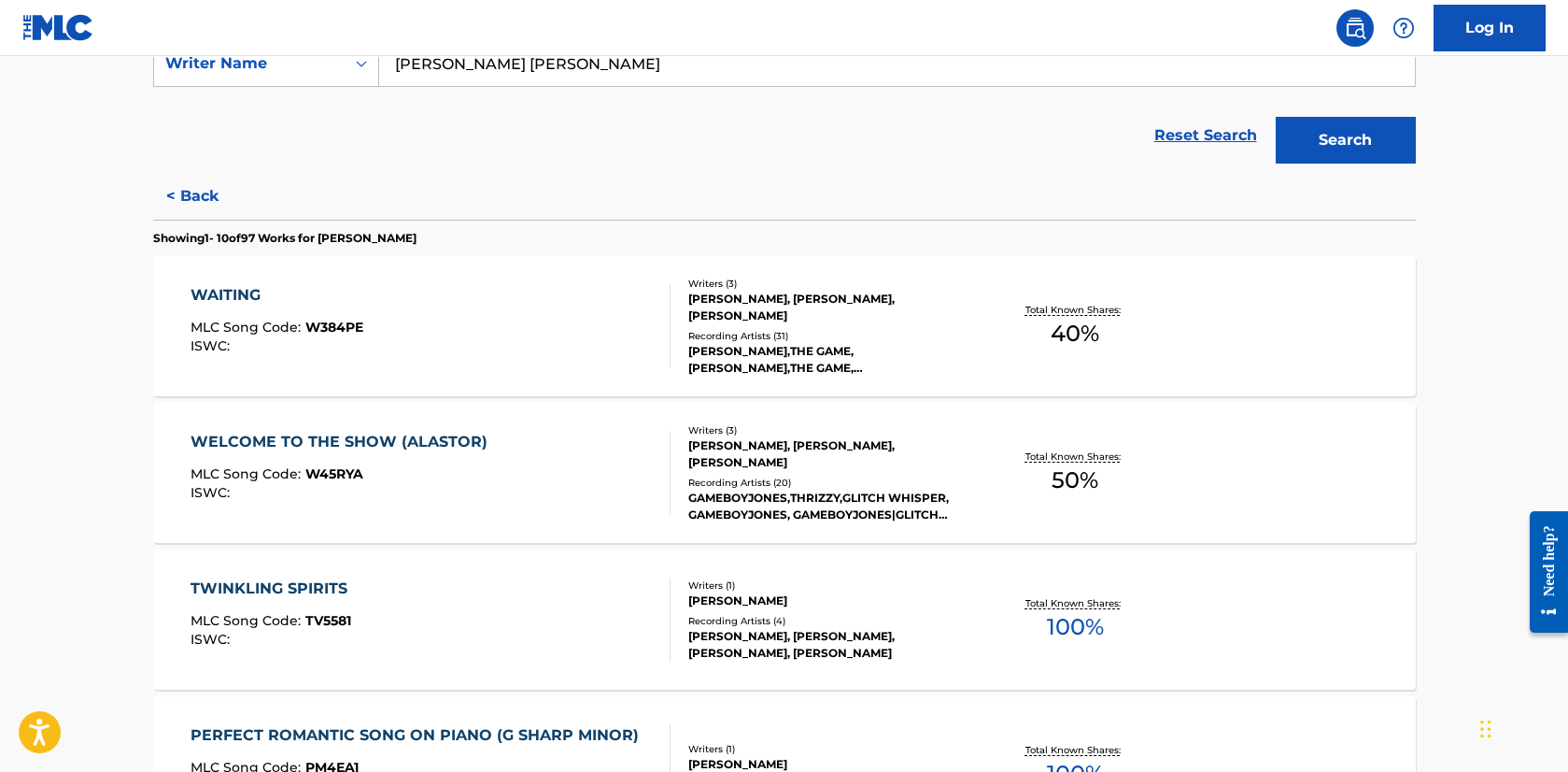
scroll to position [187, 0]
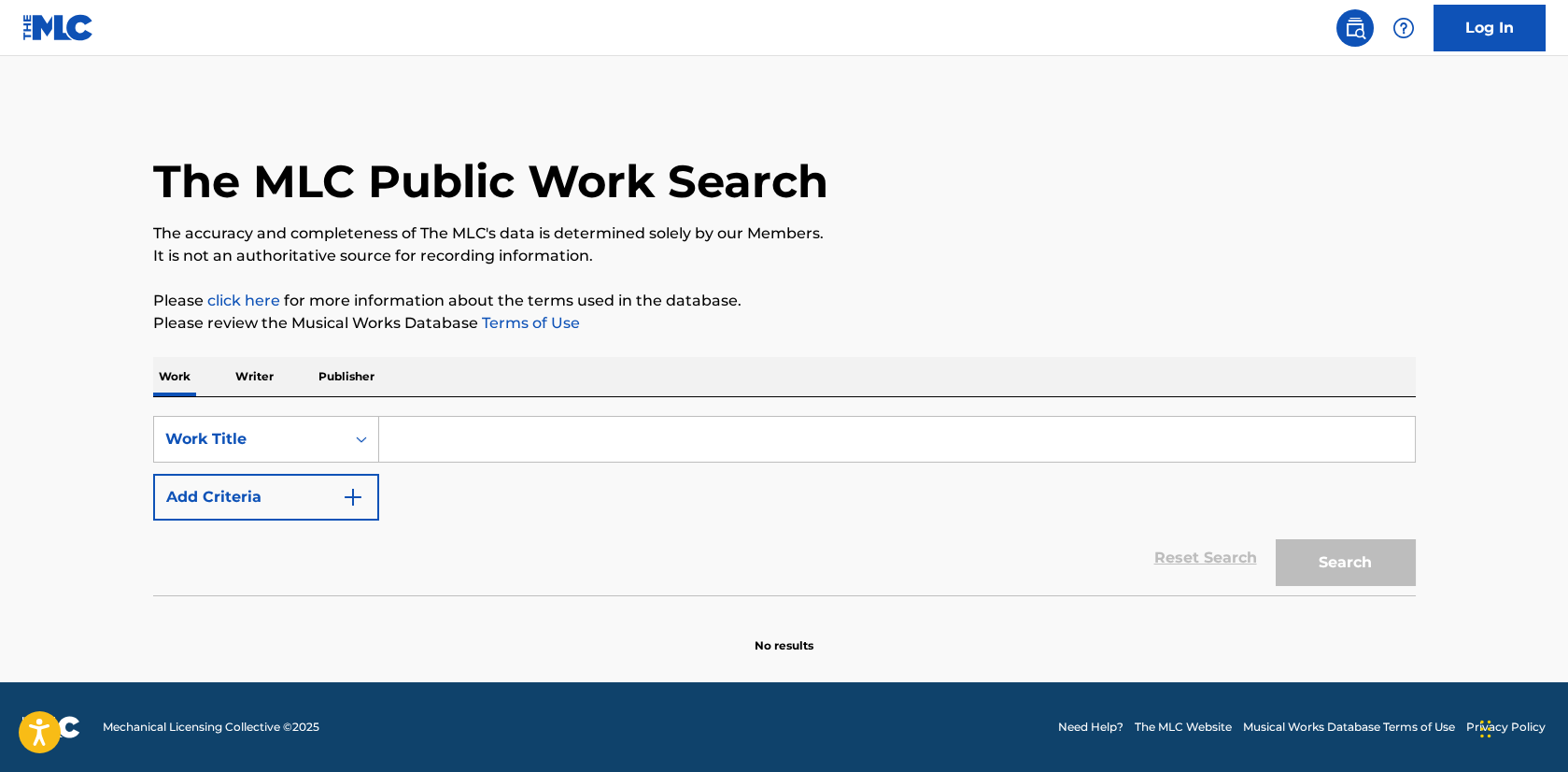
click at [269, 374] on p "Writer" at bounding box center [254, 377] width 49 height 39
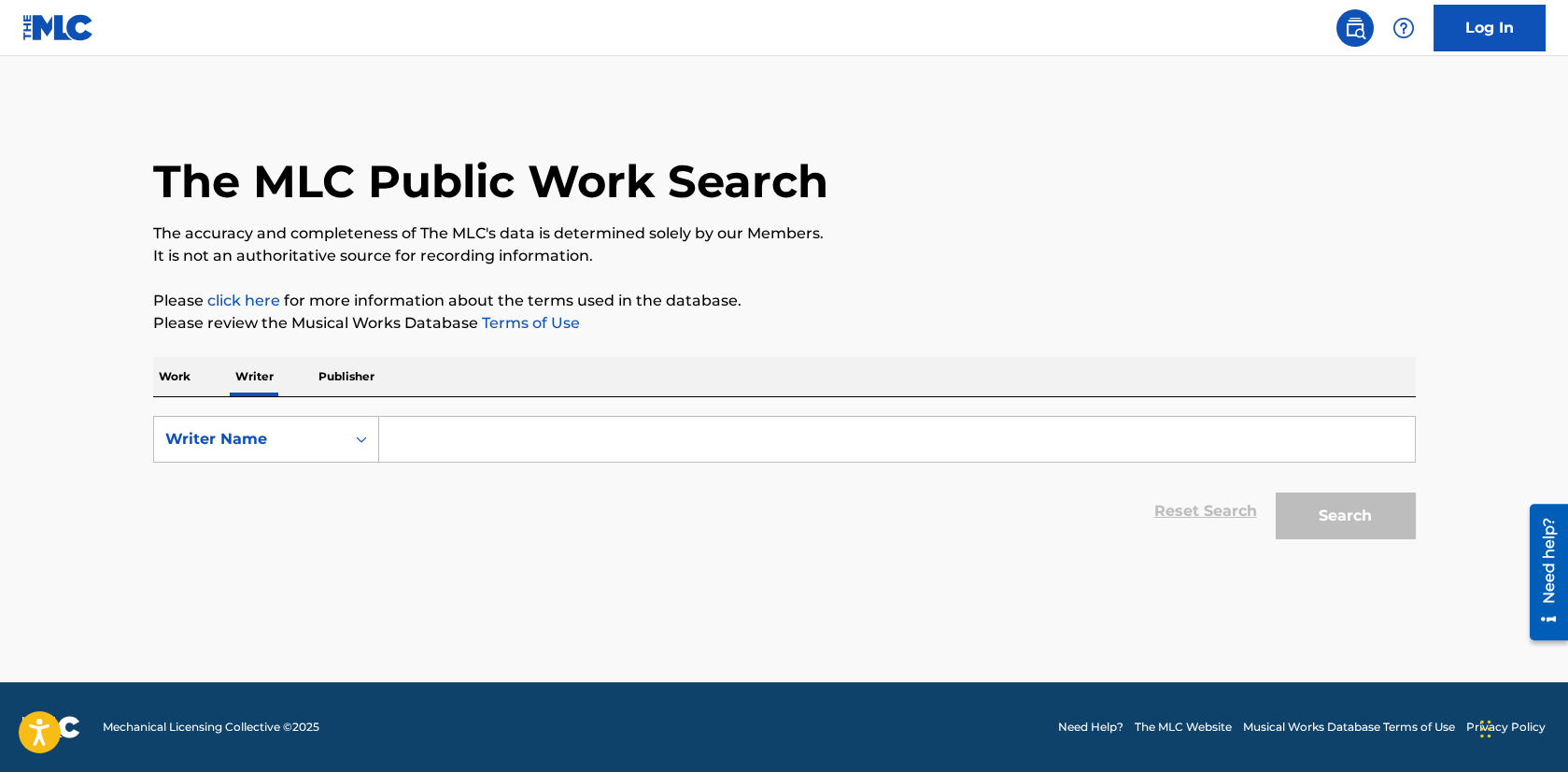
click at [443, 444] on input "Search Form" at bounding box center [897, 439] width 1036 height 44
type input "[PERSON_NAME] [PERSON_NAME]"
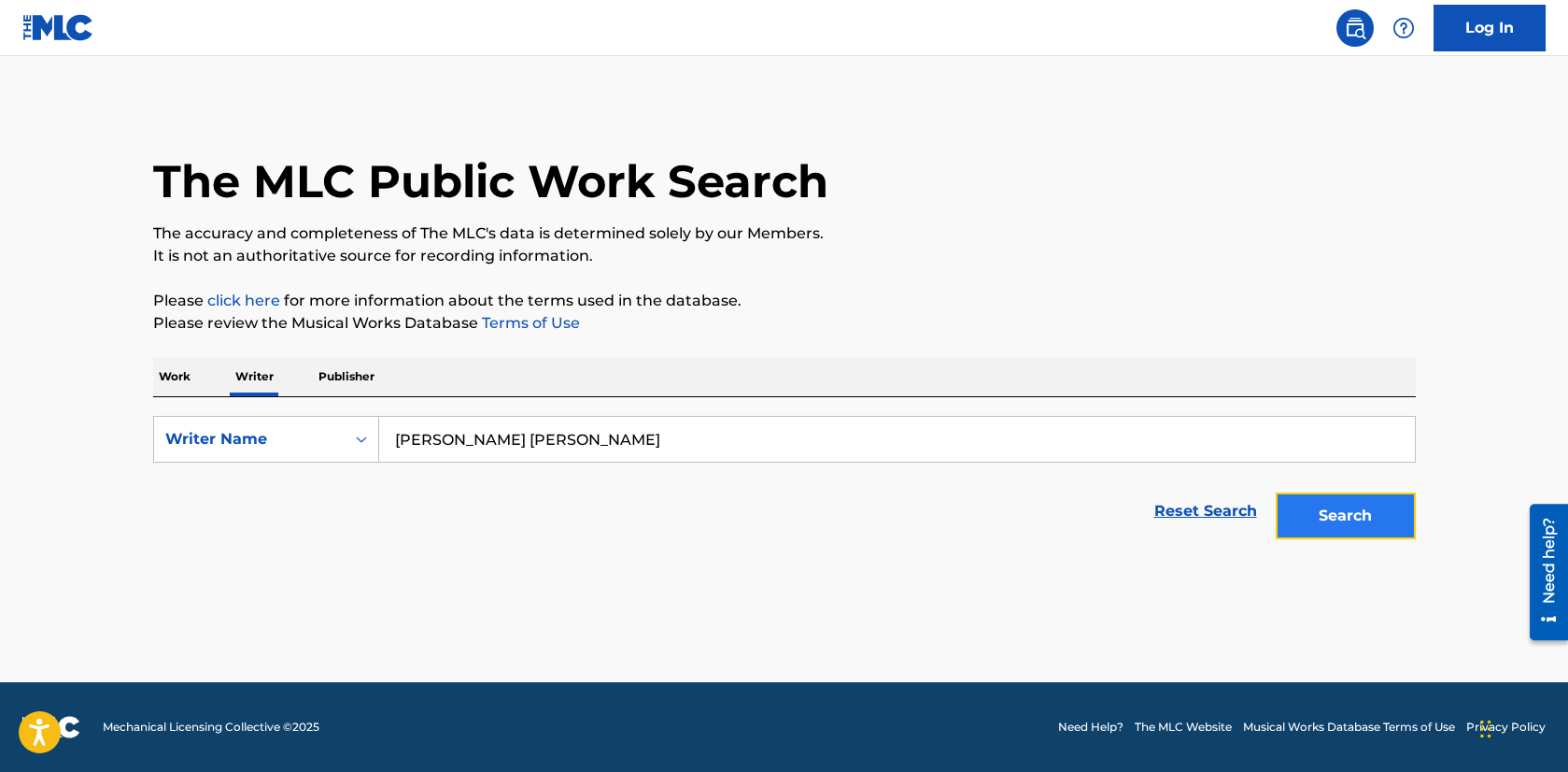
click at [1369, 510] on button "Search" at bounding box center [1345, 515] width 140 height 46
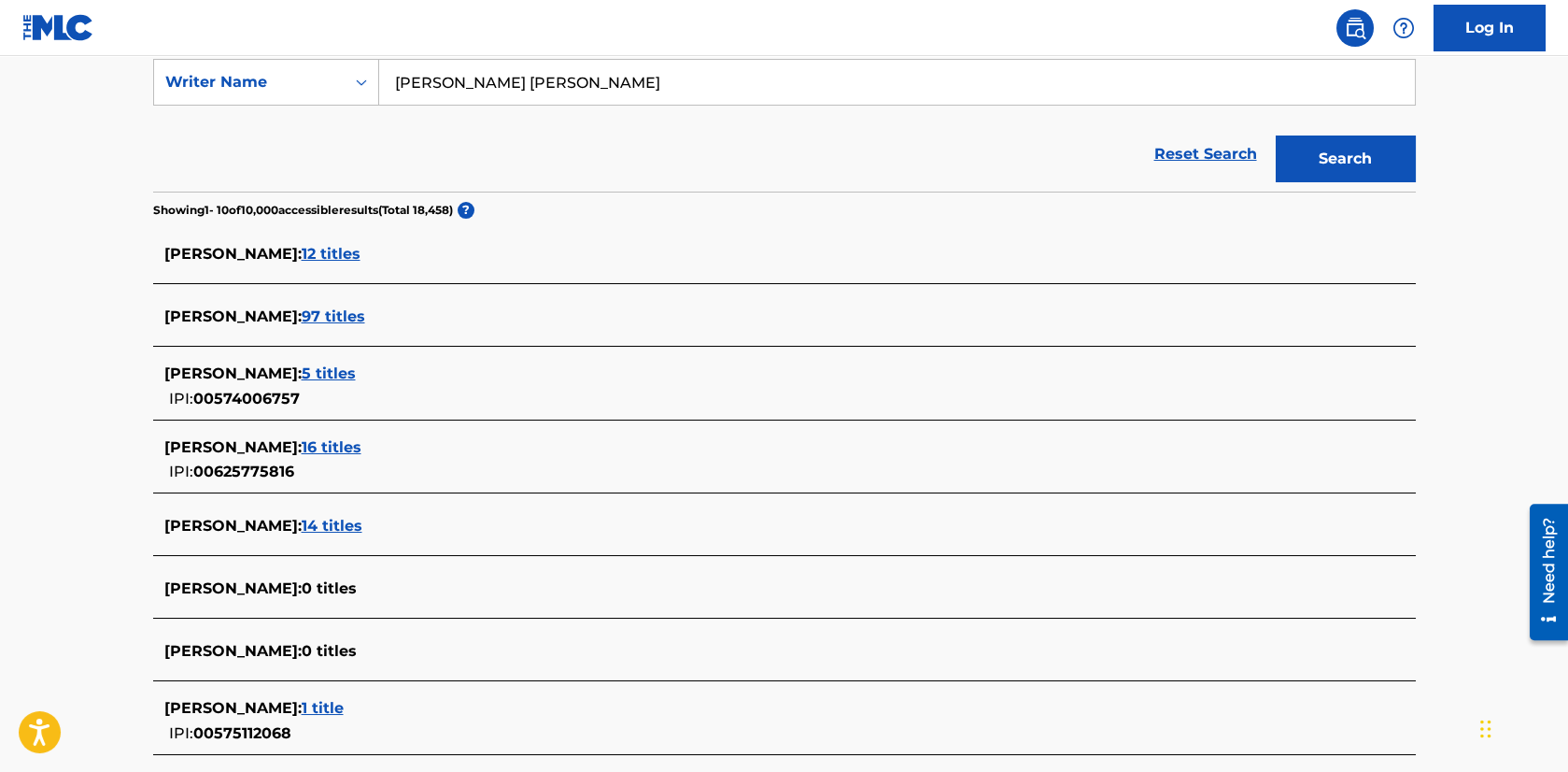
scroll to position [374, 0]
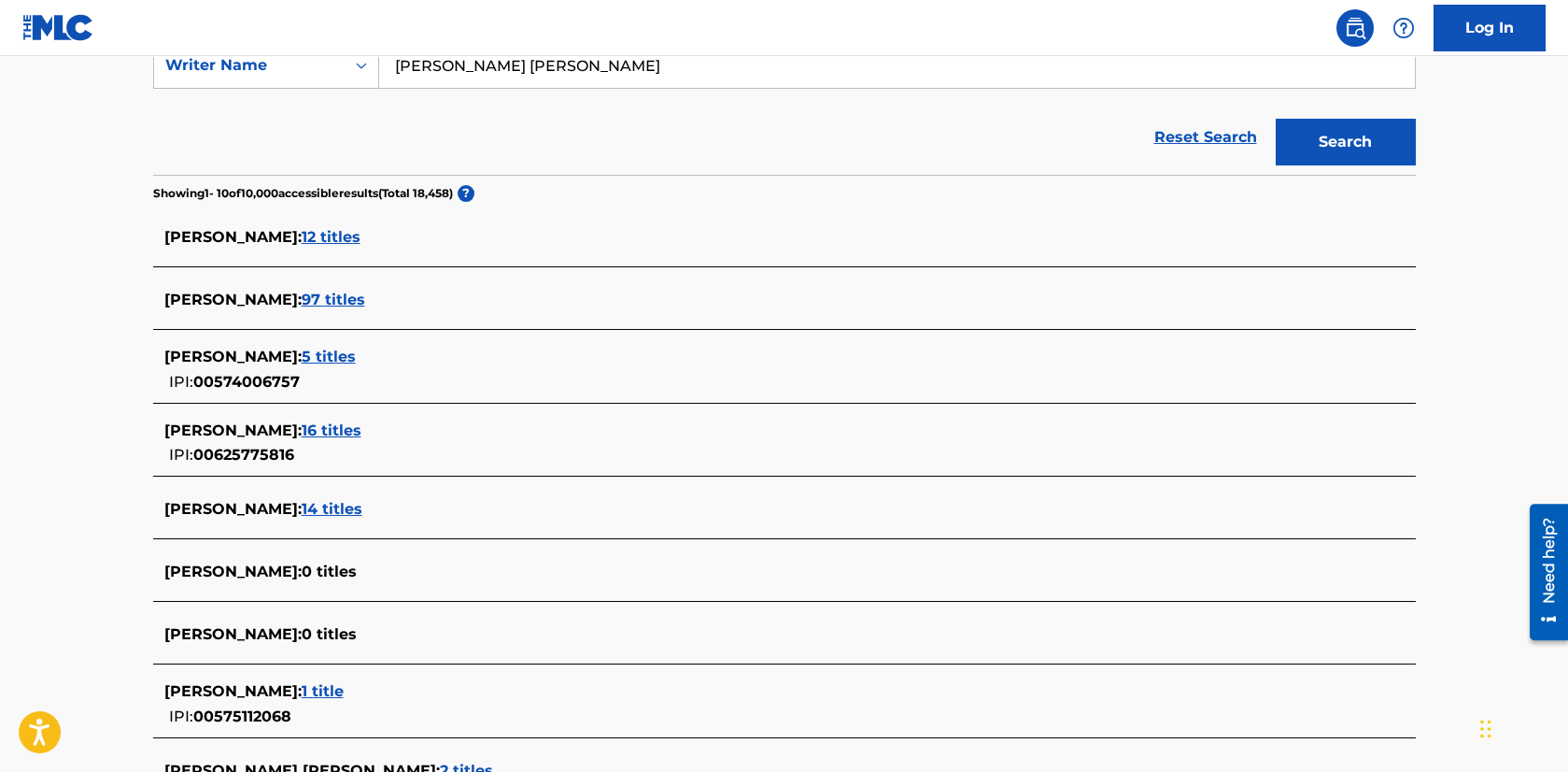
click at [320, 511] on span "14 titles" at bounding box center [332, 509] width 61 height 18
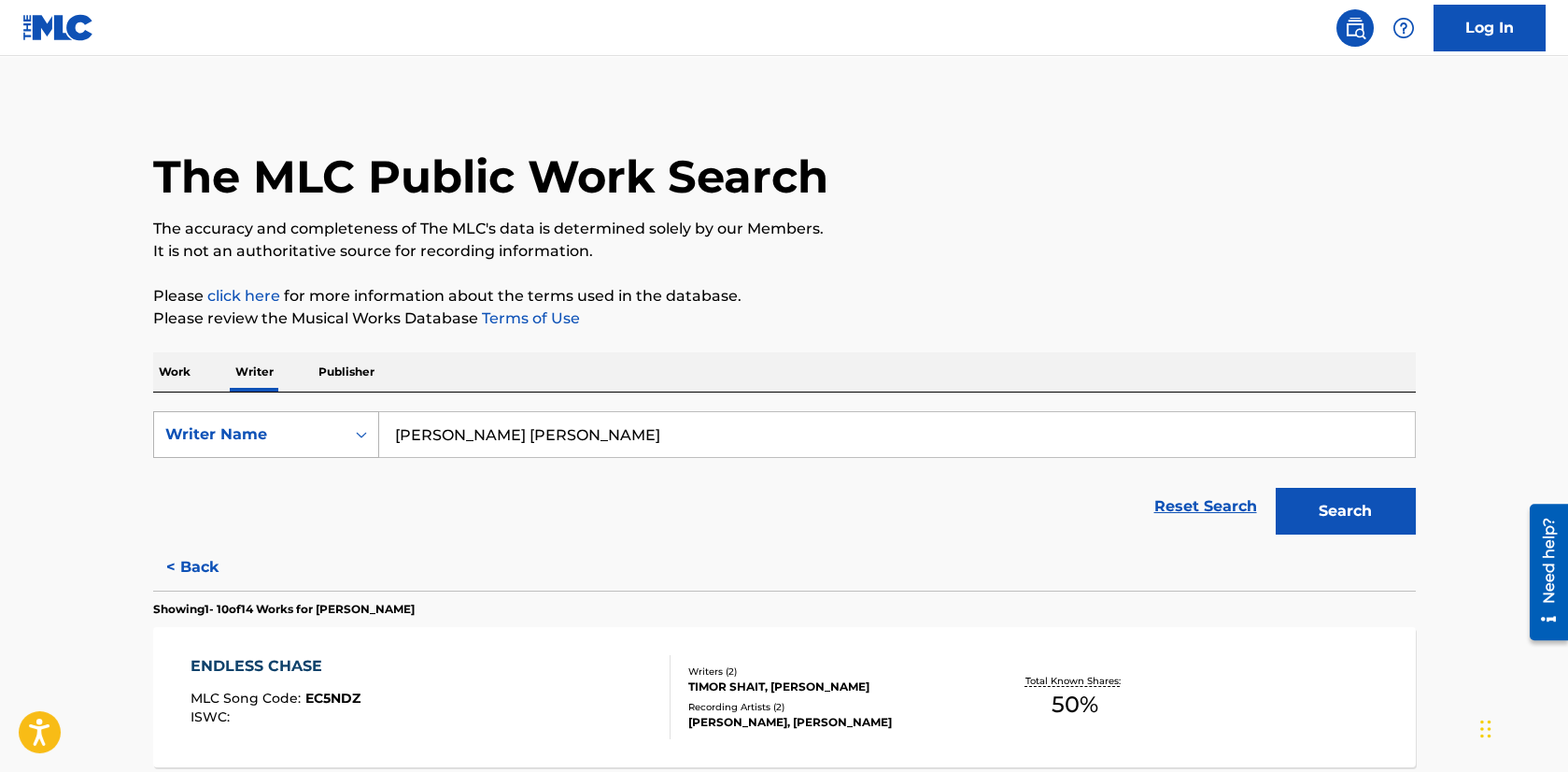
scroll to position [0, 0]
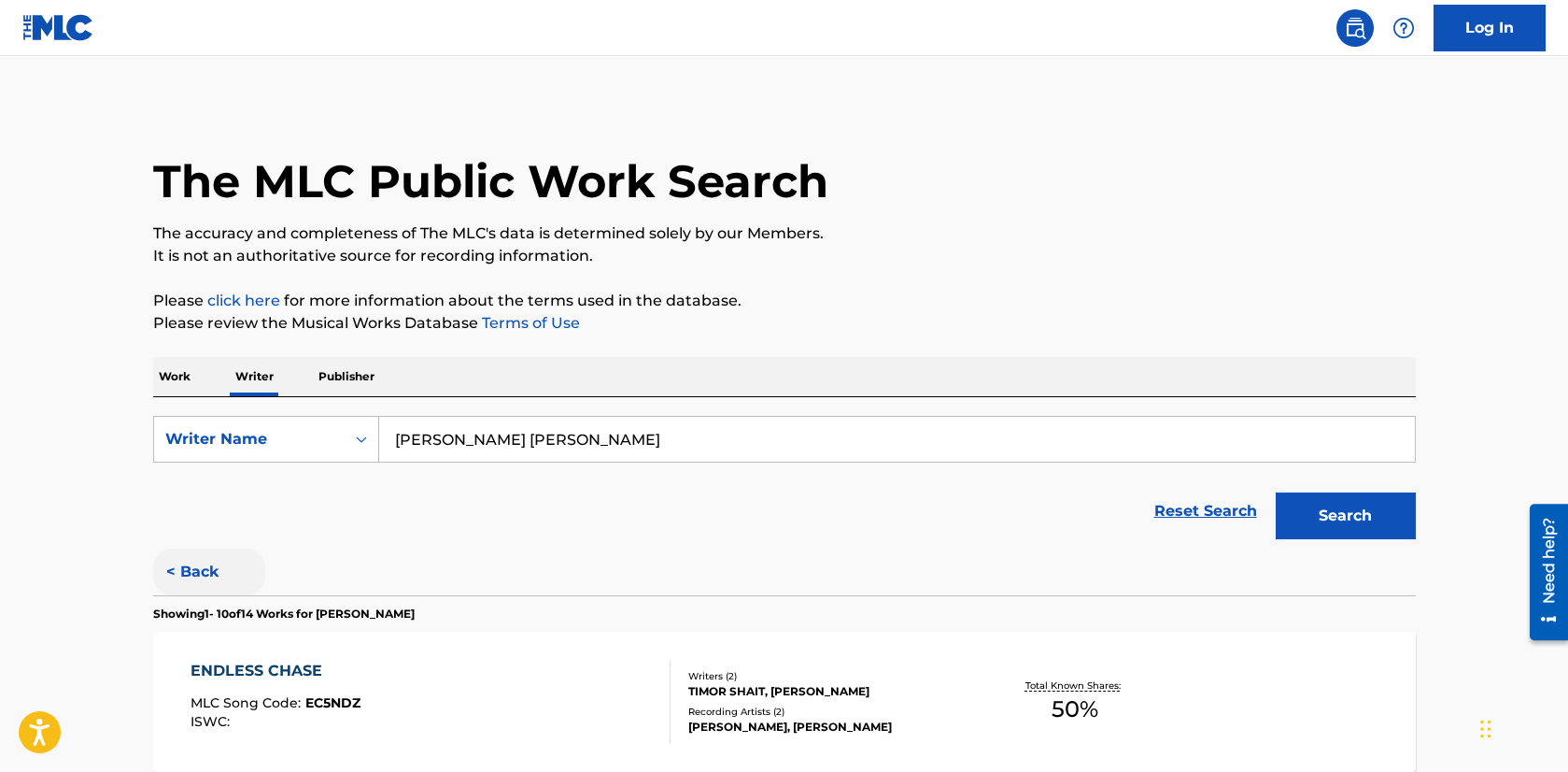
click at [193, 567] on button "< Back" at bounding box center [209, 571] width 112 height 46
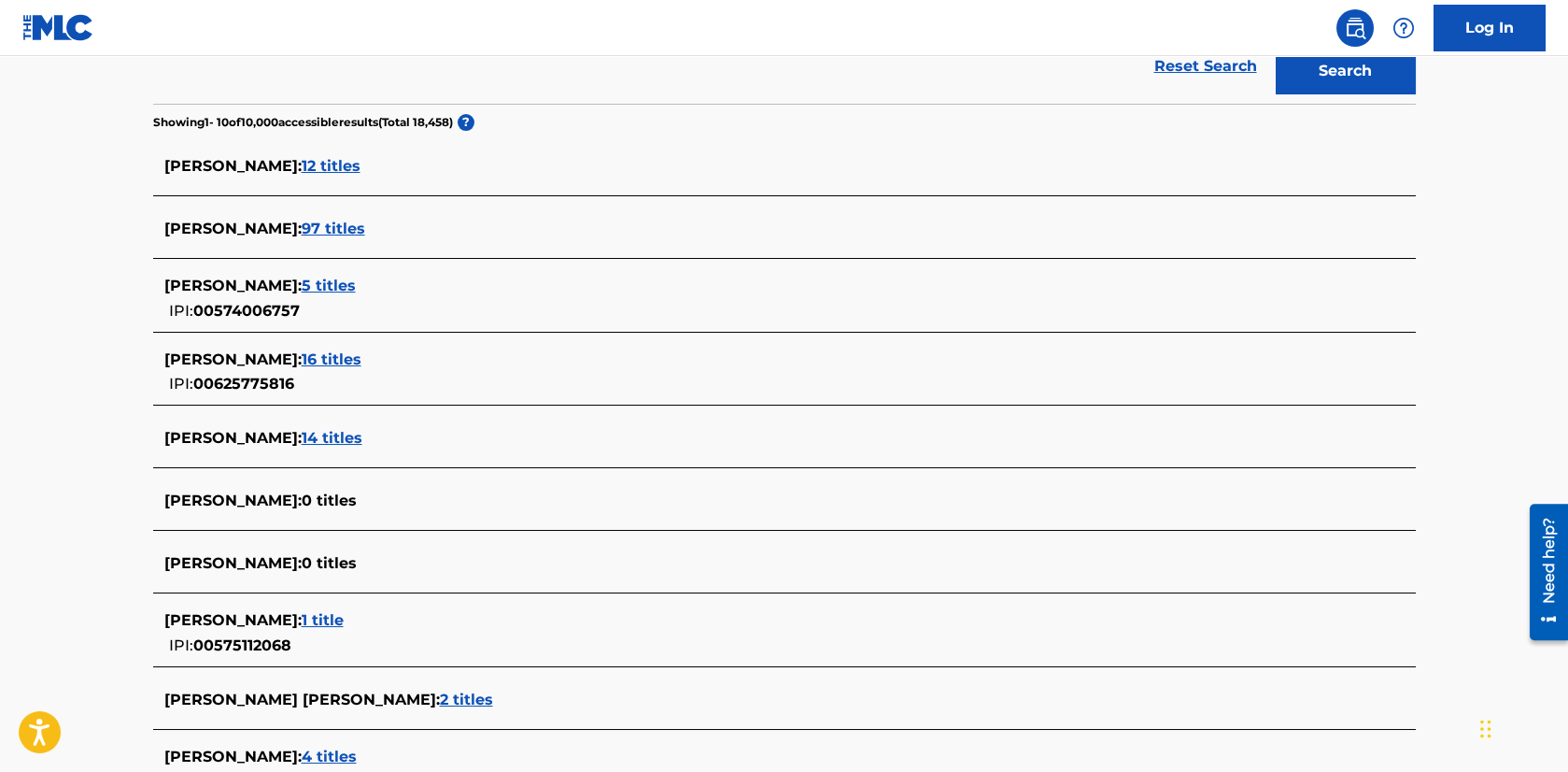
scroll to position [388, 0]
